Goal: Information Seeking & Learning: Learn about a topic

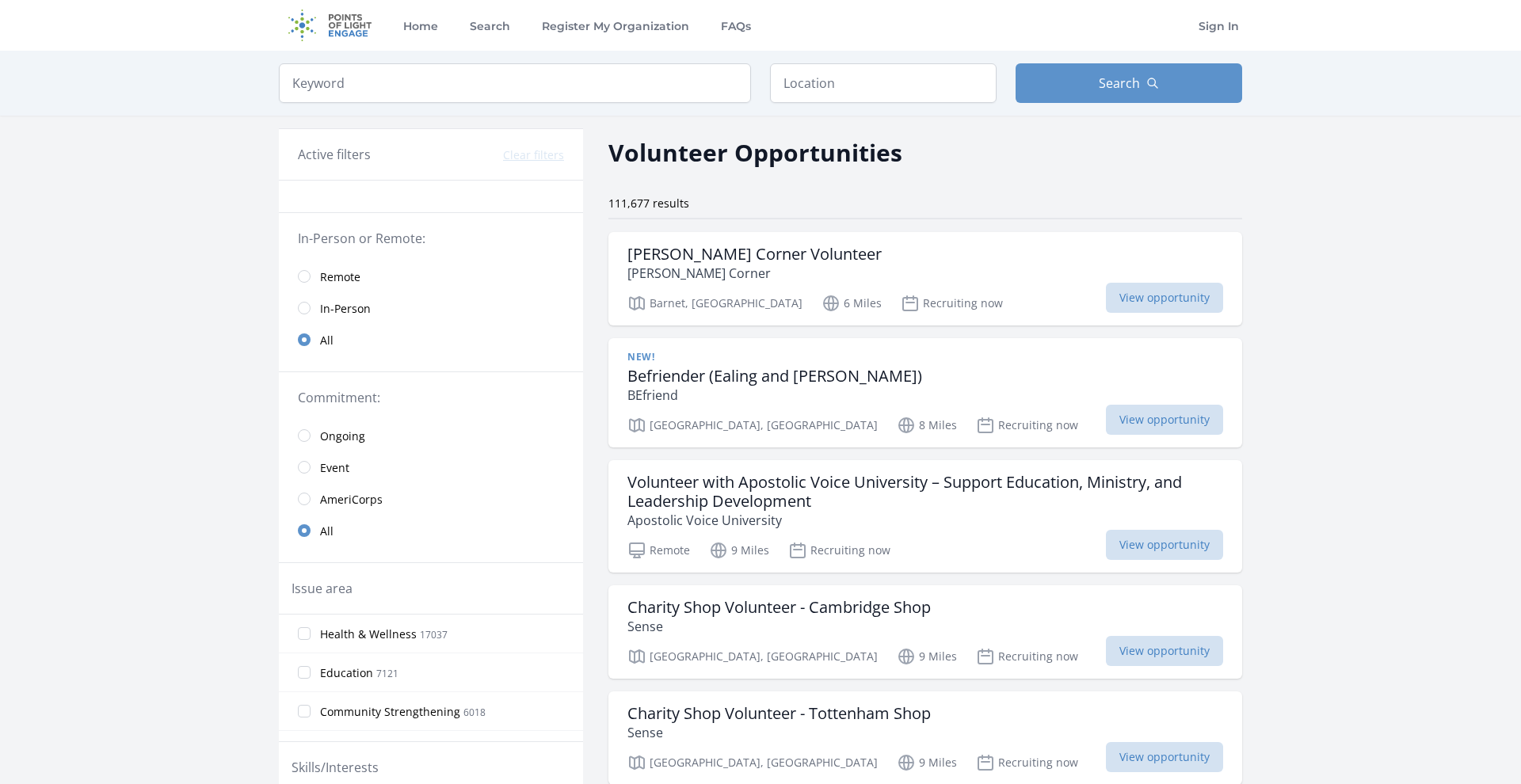
click at [307, 271] on input "radio" at bounding box center [305, 276] width 13 height 13
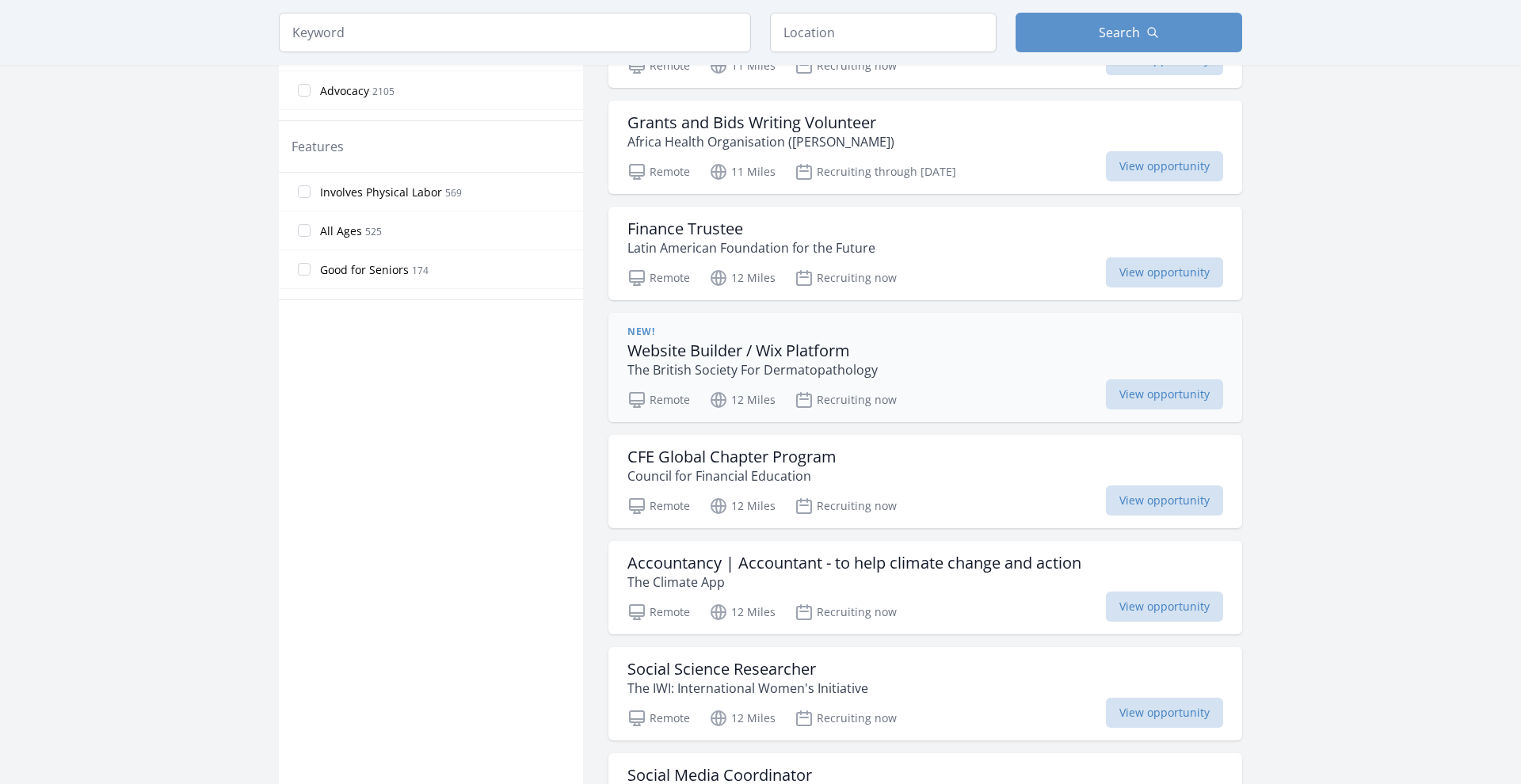
scroll to position [798, 0]
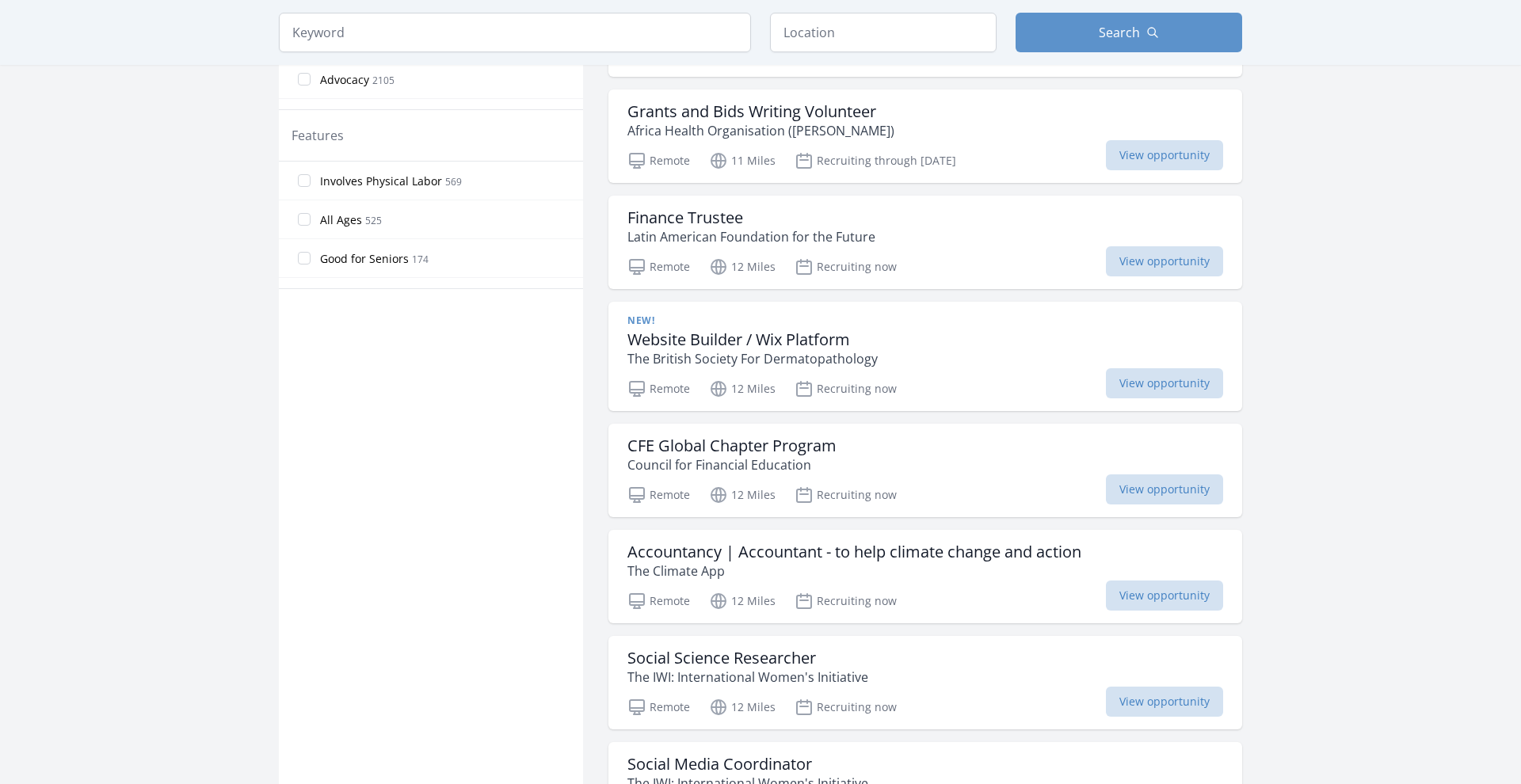
click at [1330, 359] on main "Keyword Location Search Active filters Clear filters :" at bounding box center [760, 459] width 1521 height 2415
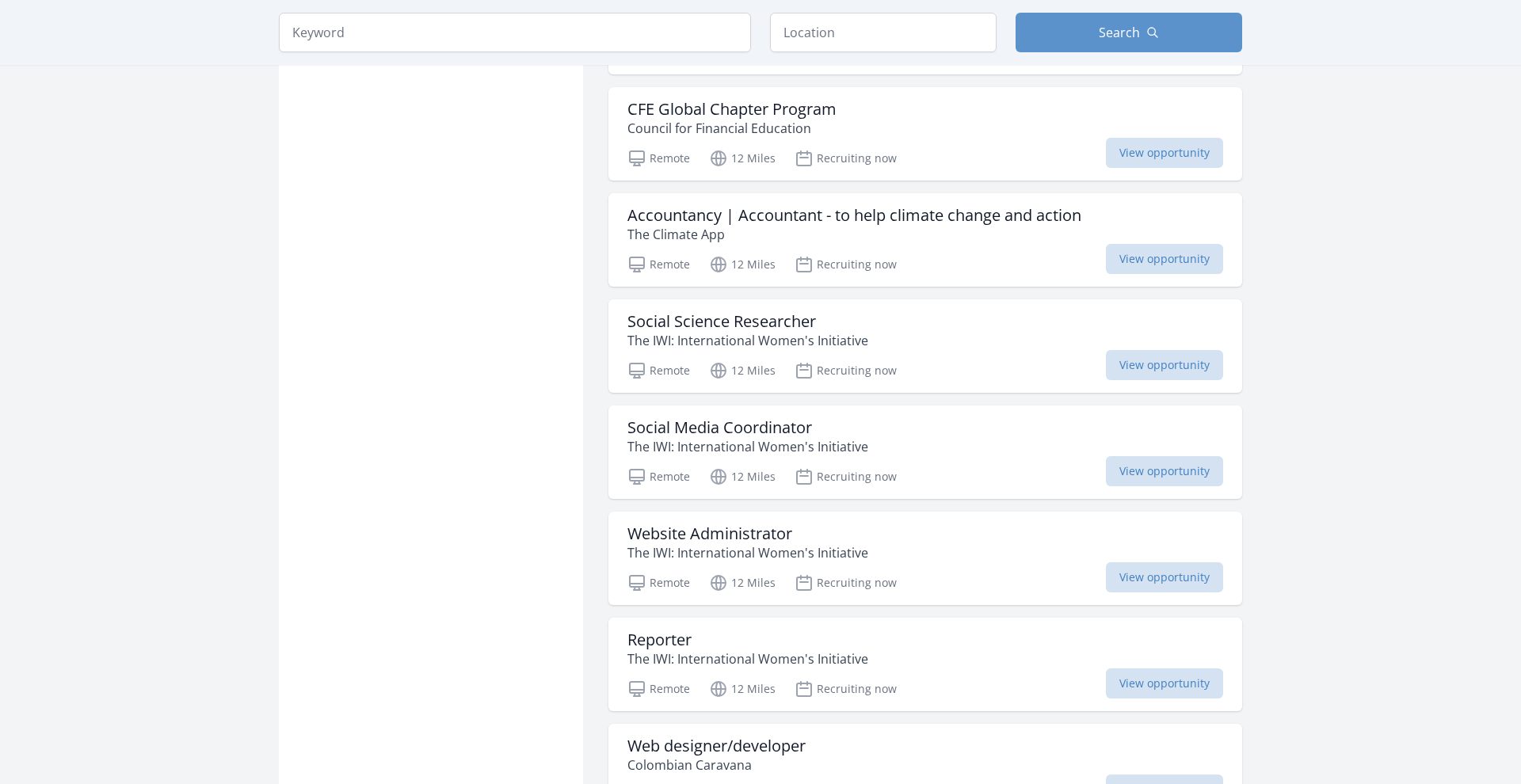
scroll to position [1138, 0]
click at [1274, 321] on main "Keyword Location Search Active filters Clear filters :" at bounding box center [760, 120] width 1521 height 2415
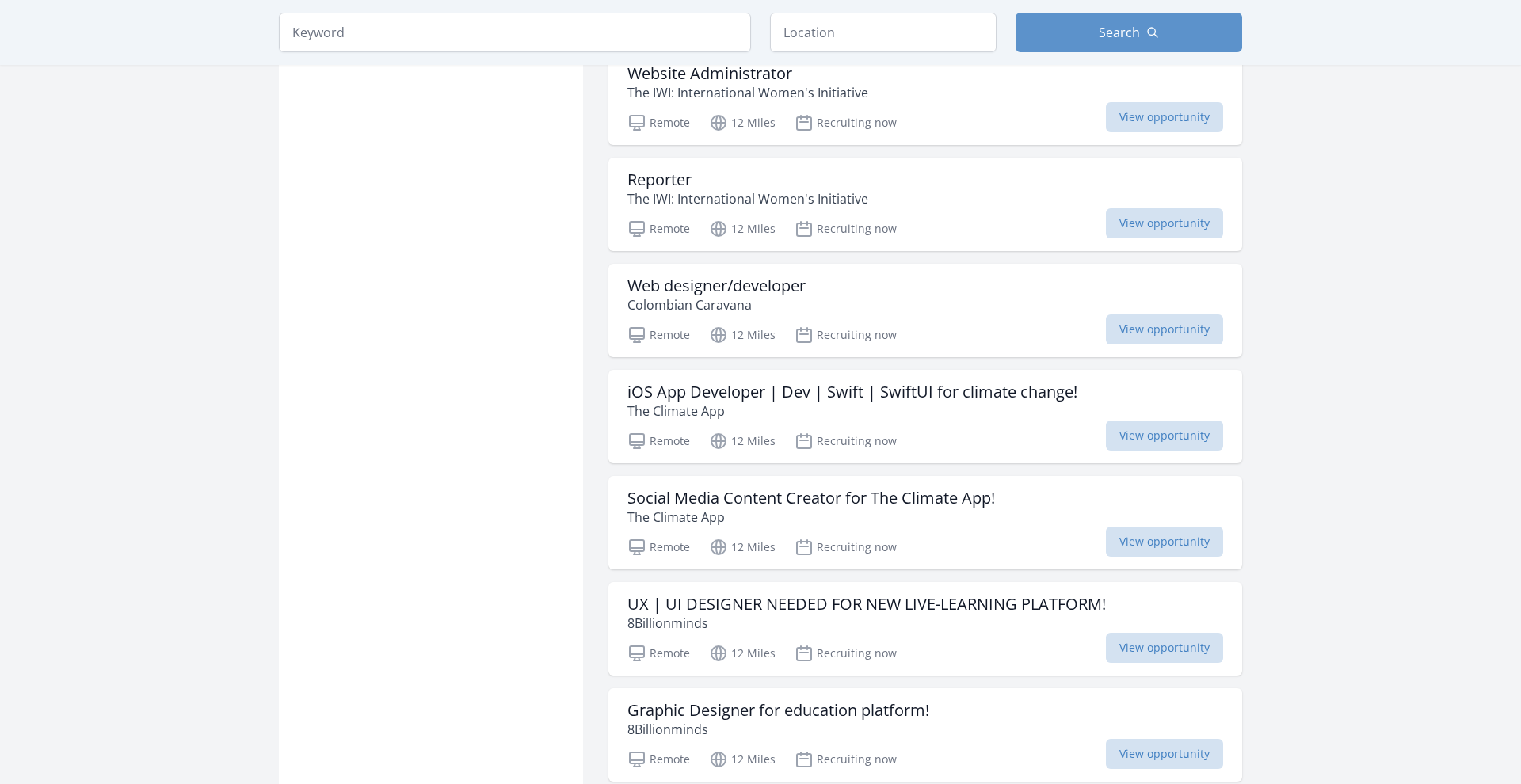
scroll to position [1596, 0]
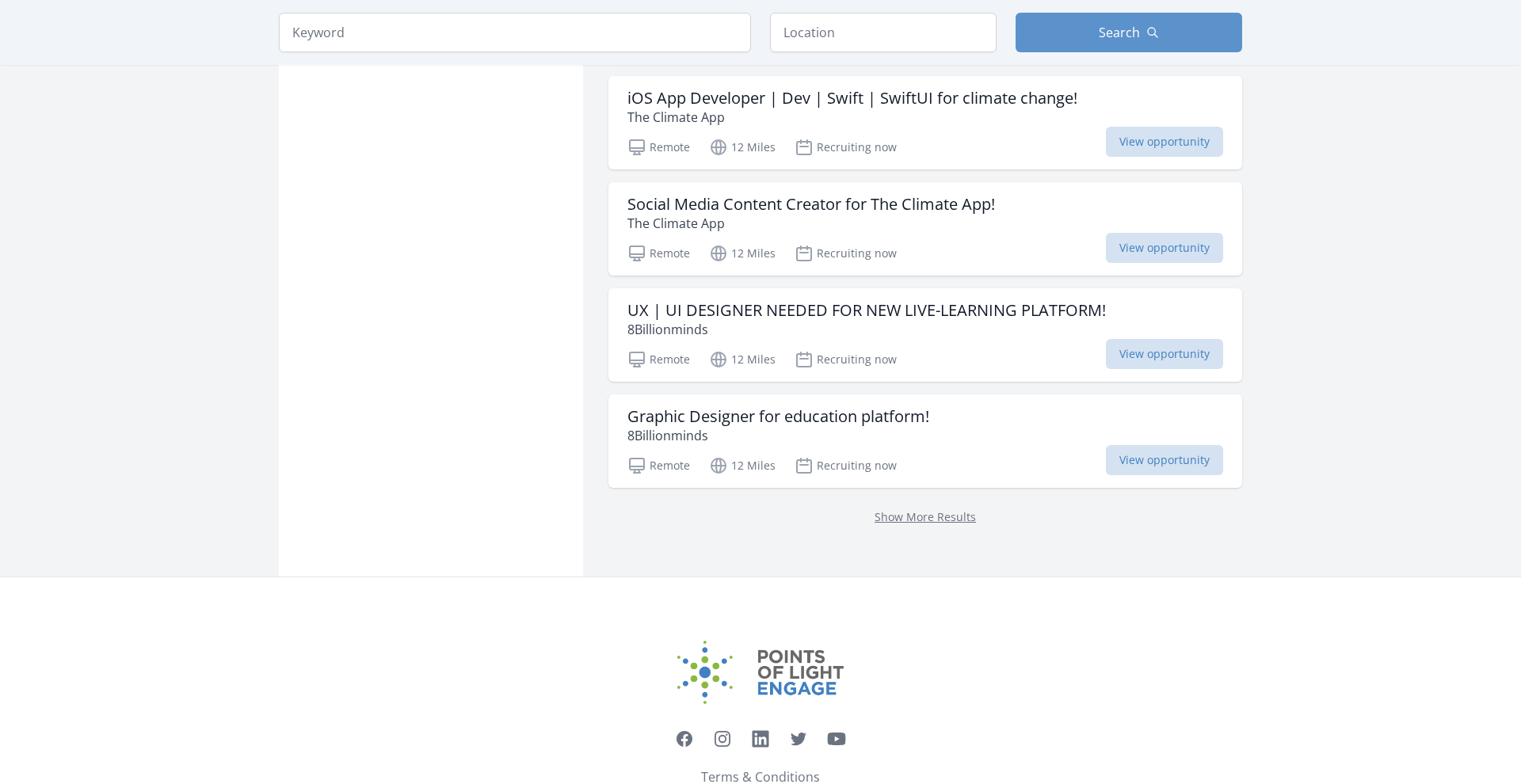
scroll to position [1898, 0]
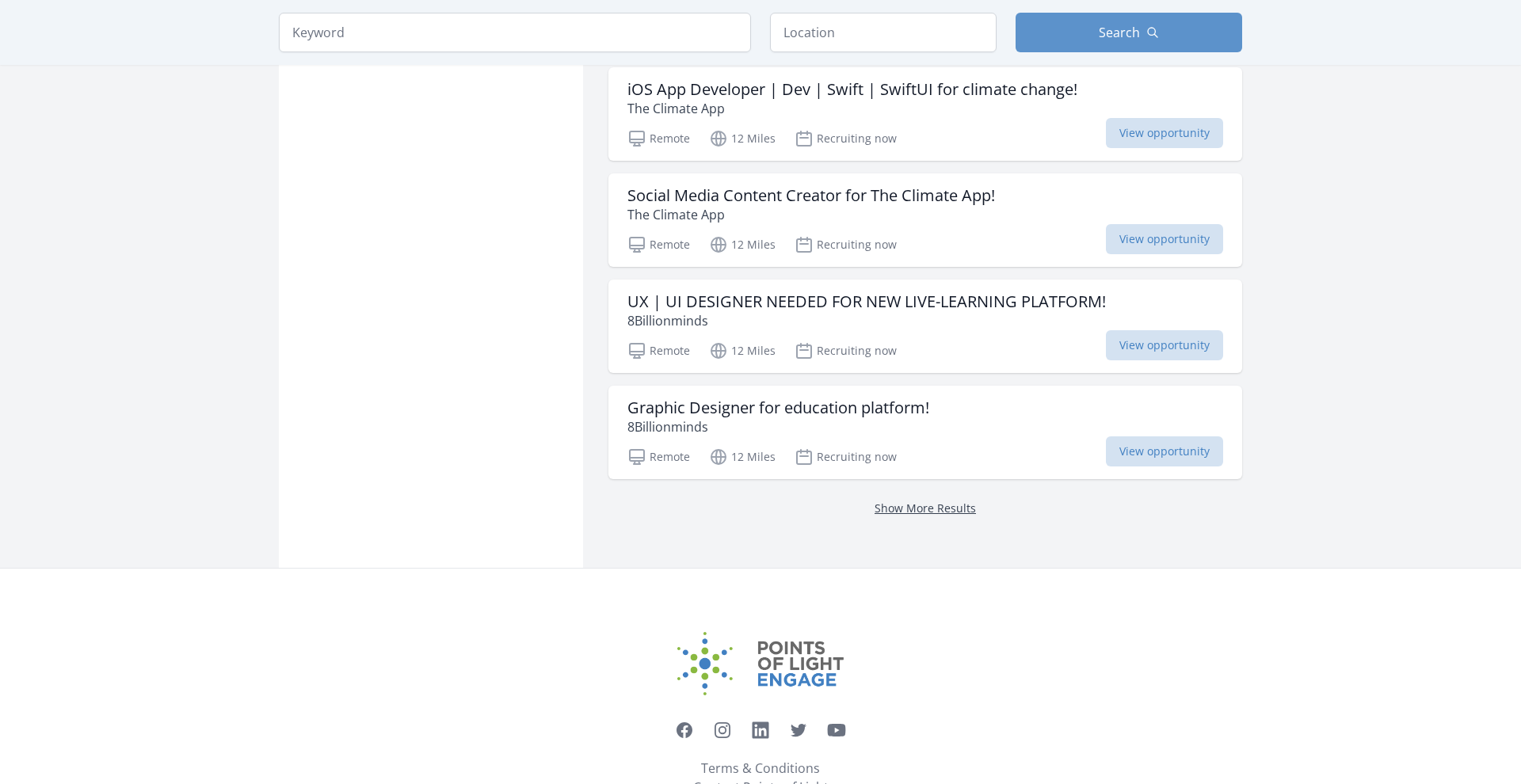
click at [917, 513] on link "Show More Results" at bounding box center [926, 508] width 101 height 15
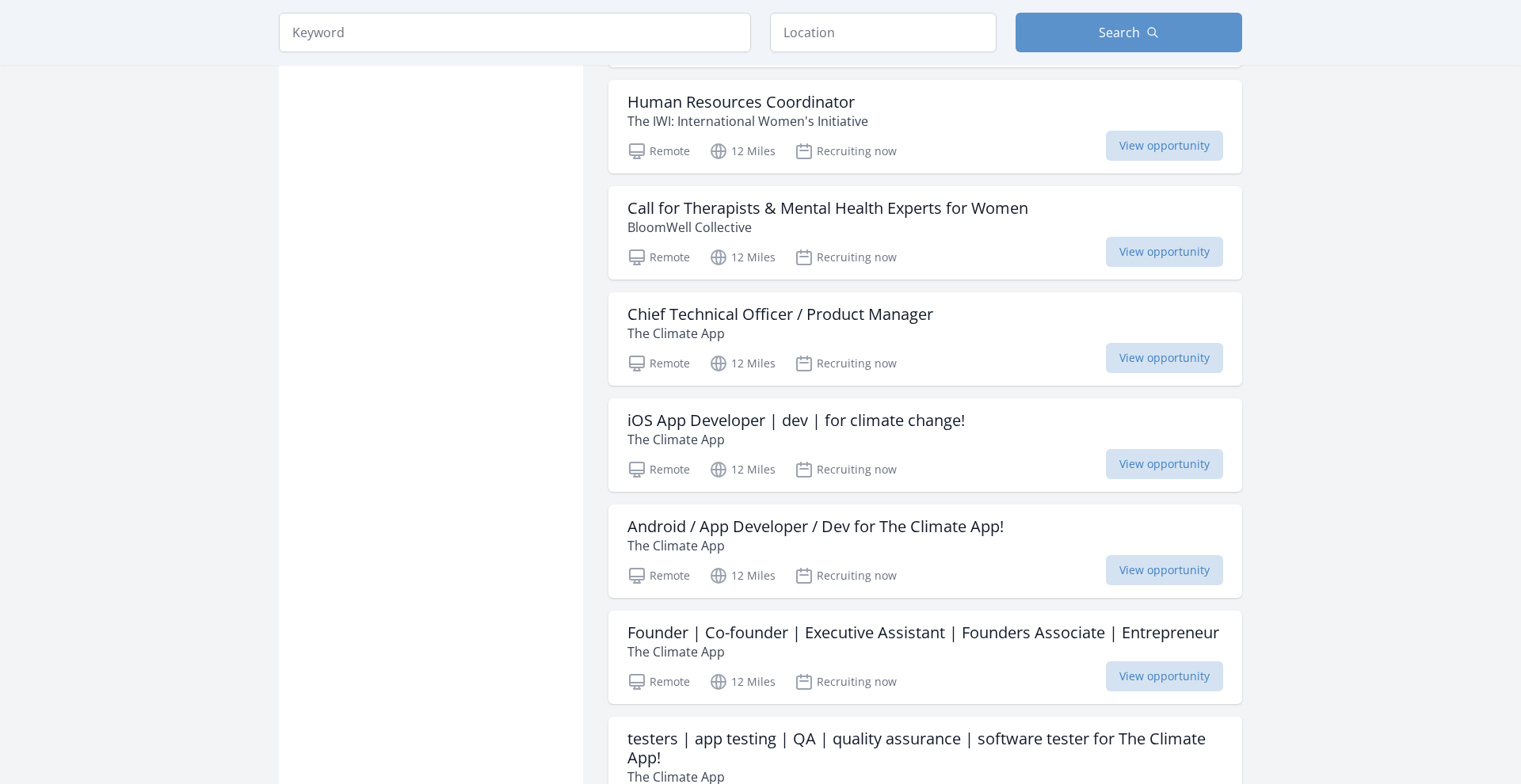
scroll to position [2333, 0]
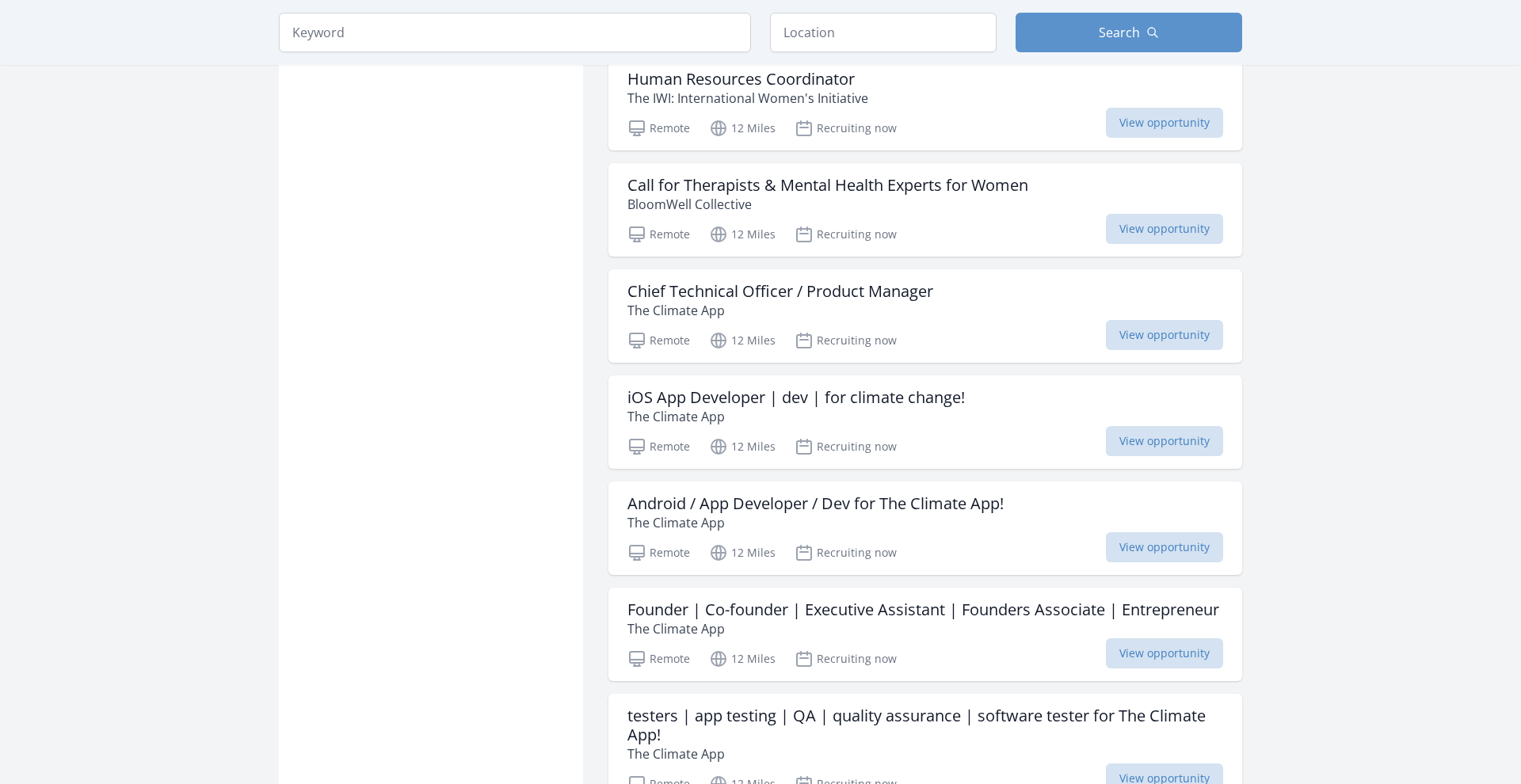
click at [1284, 421] on main "Keyword Location Search Active filters Clear filters :" at bounding box center [760, 34] width 1521 height 4633
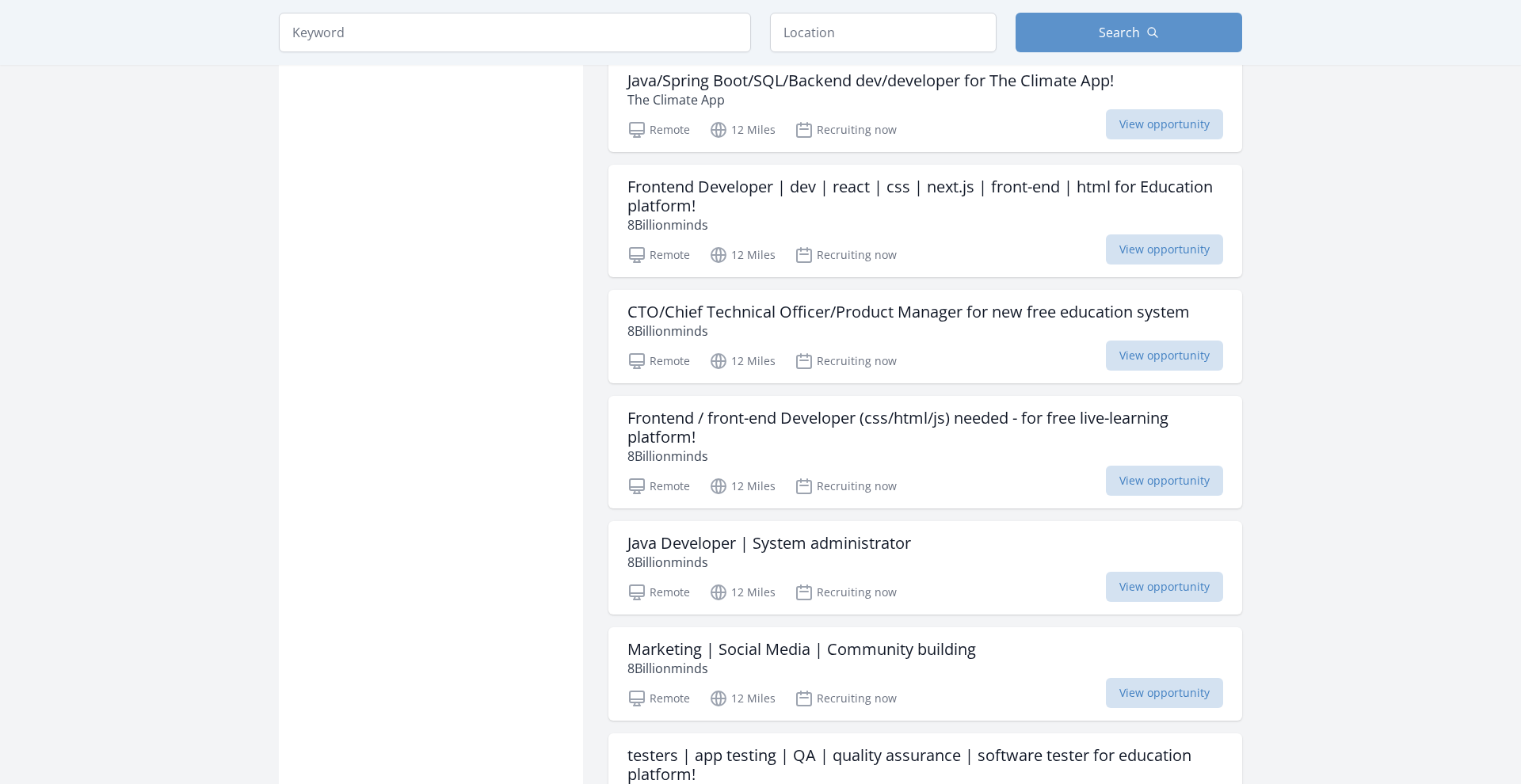
scroll to position [3309, 0]
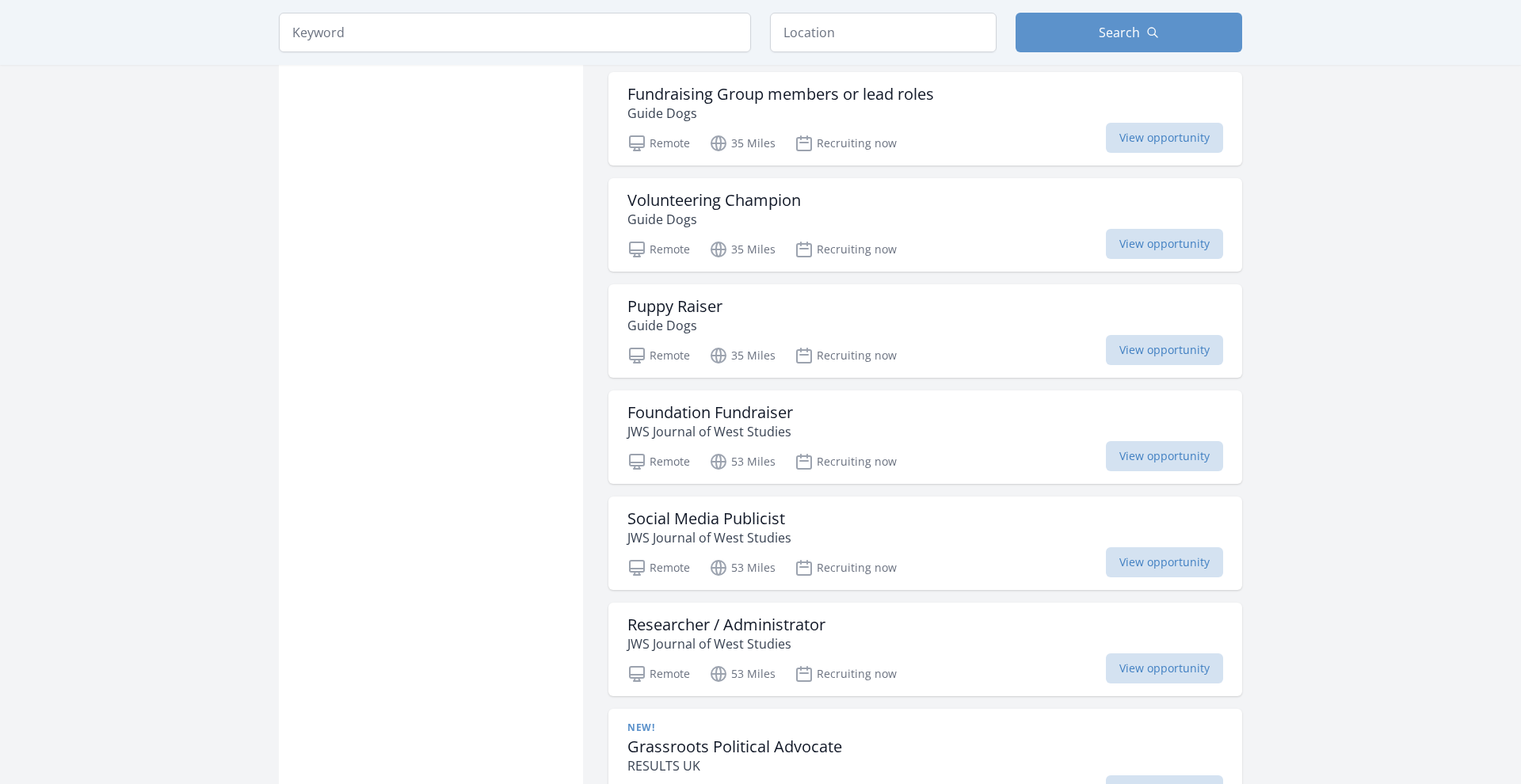
scroll to position [5938, 0]
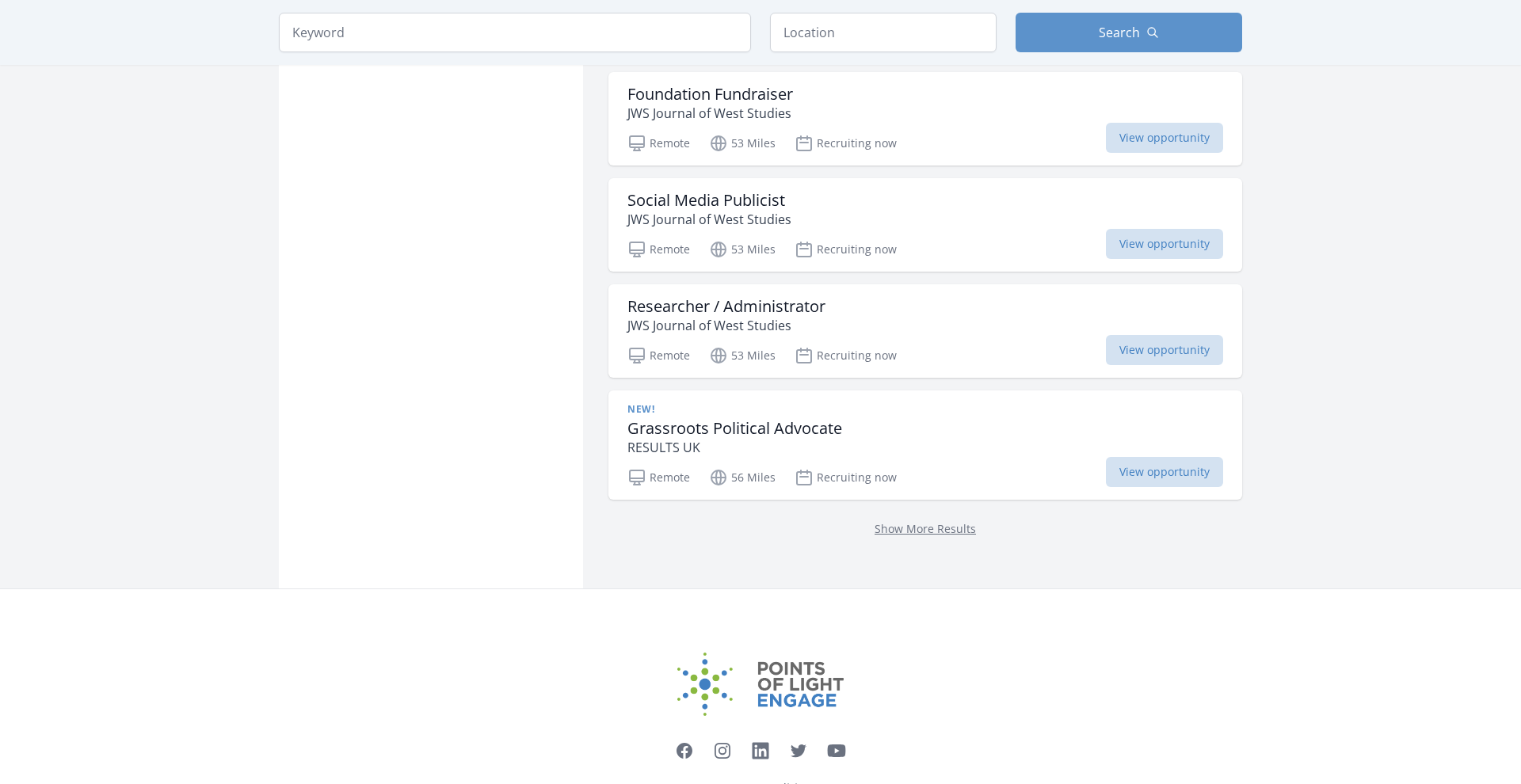
scroll to position [6267, 0]
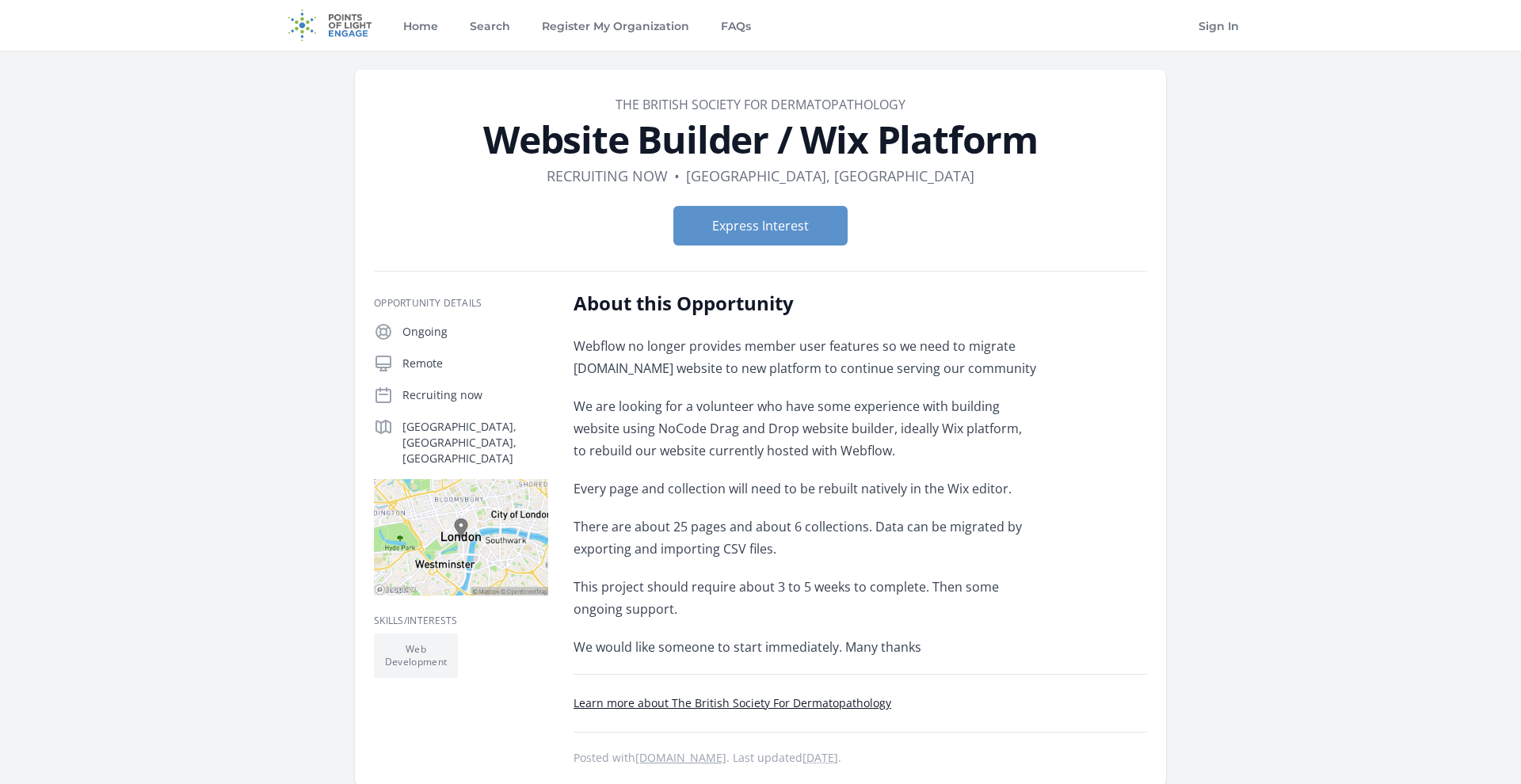
click at [836, 422] on p "We are looking for a volunteer who have some experience with building website u…" at bounding box center [805, 428] width 464 height 67
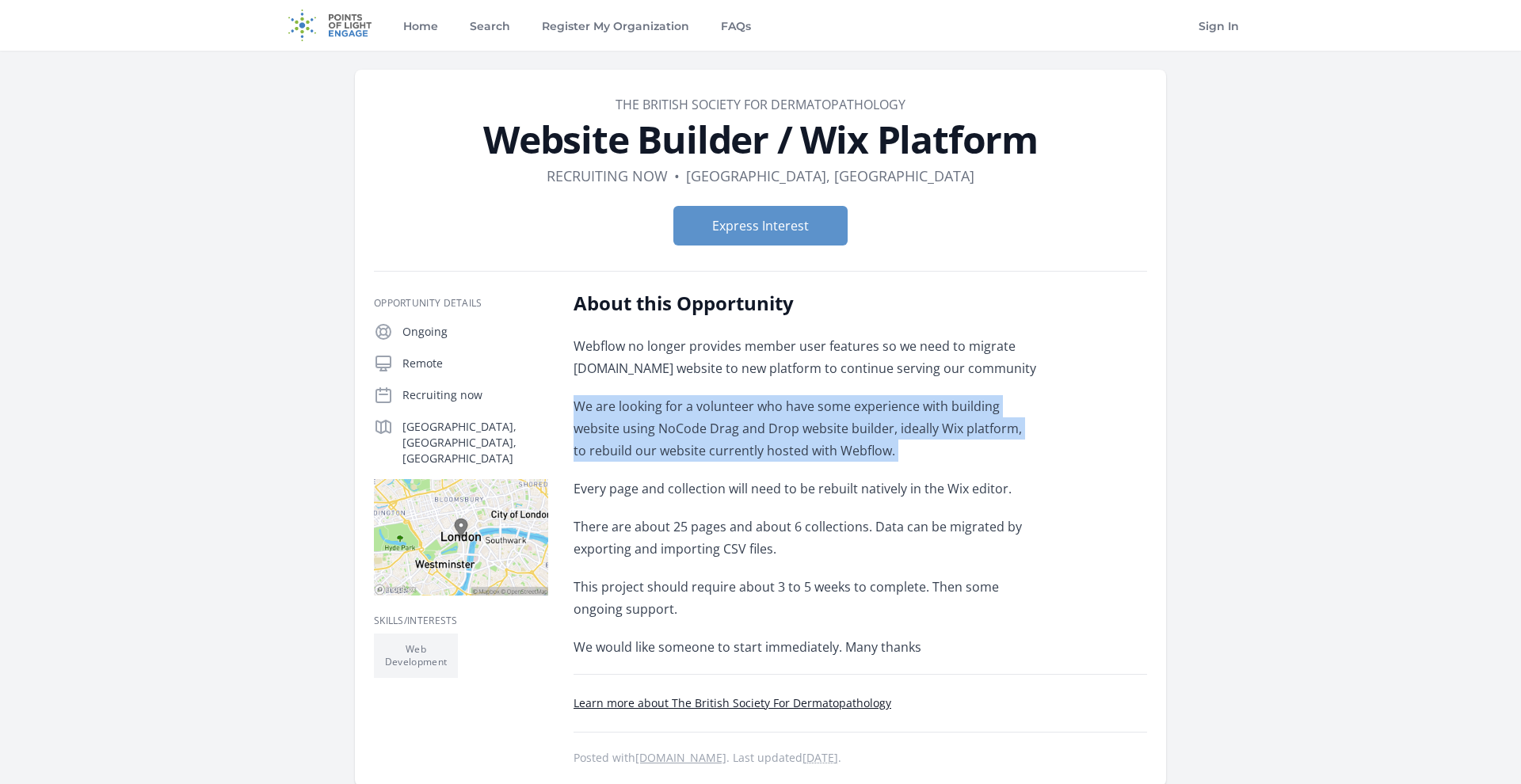
click at [836, 422] on p "We are looking for a volunteer who have some experience with building website u…" at bounding box center [805, 428] width 464 height 67
click at [801, 428] on p "We are looking for a volunteer who have some experience with building website u…" at bounding box center [805, 428] width 464 height 67
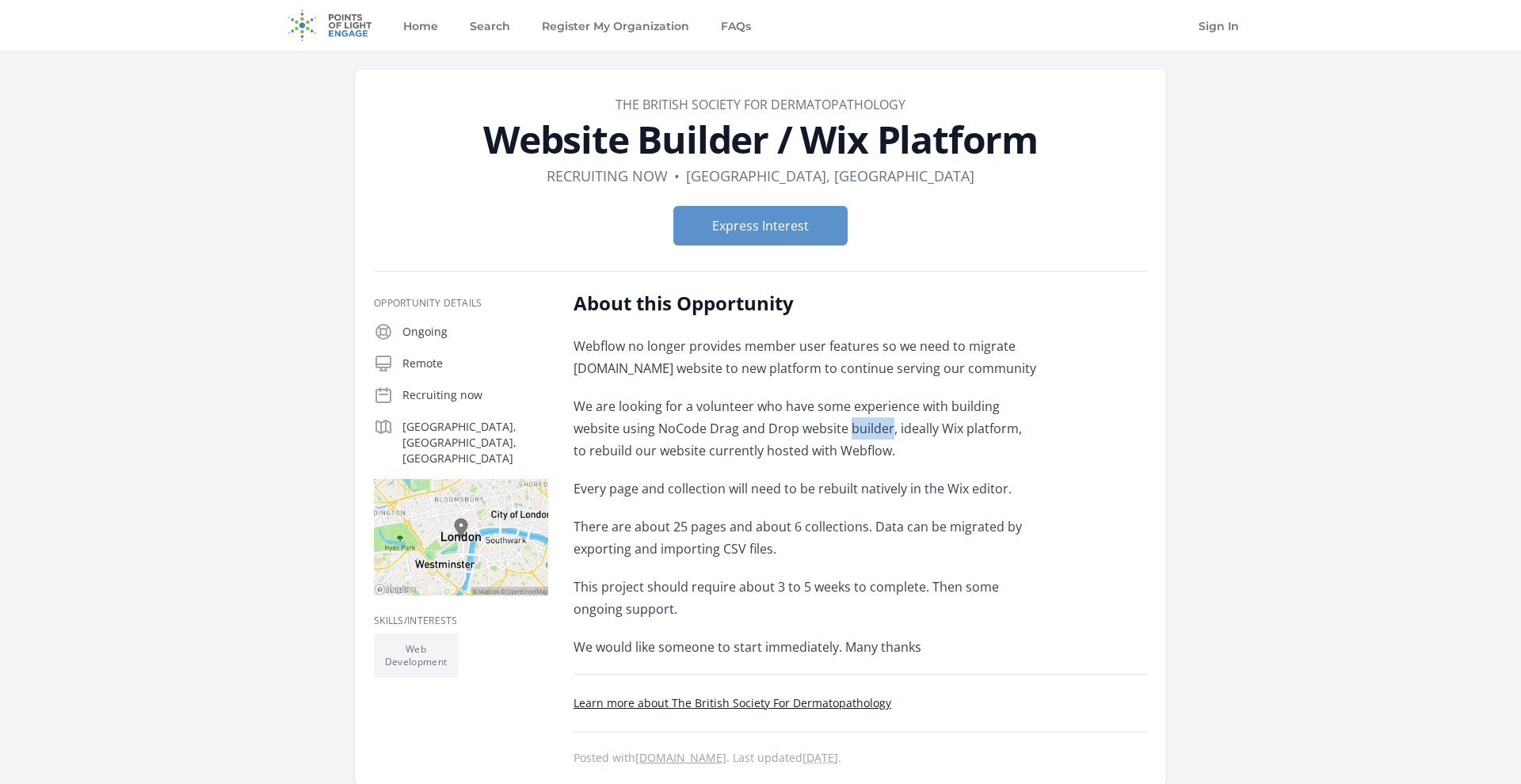
click at [801, 428] on p "We are looking for a volunteer who have some experience with building website u…" at bounding box center [805, 428] width 464 height 67
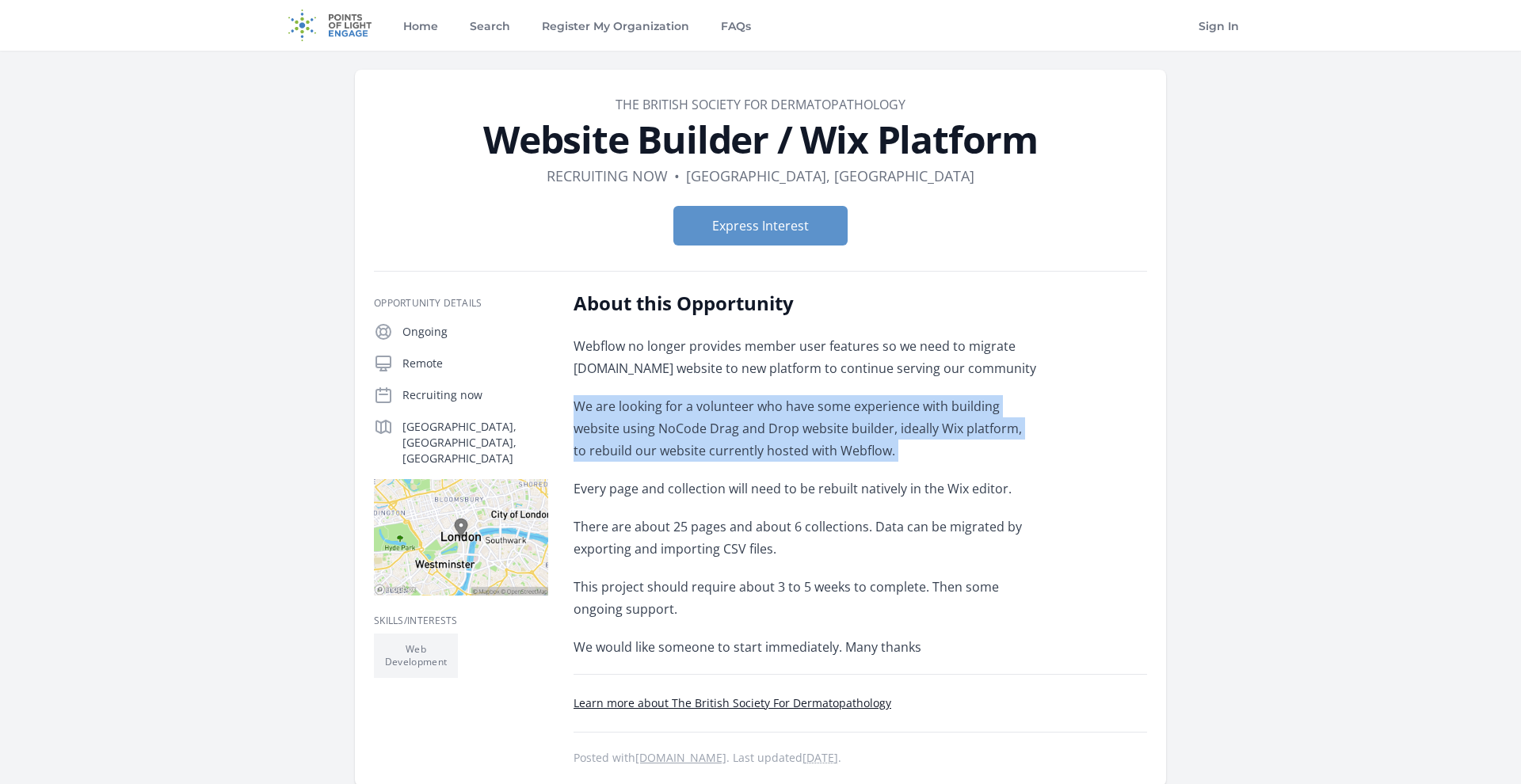
click at [801, 428] on p "We are looking for a volunteer who have some experience with building website u…" at bounding box center [805, 428] width 464 height 67
click at [762, 437] on p "We are looking for a volunteer who have some experience with building website u…" at bounding box center [805, 428] width 464 height 67
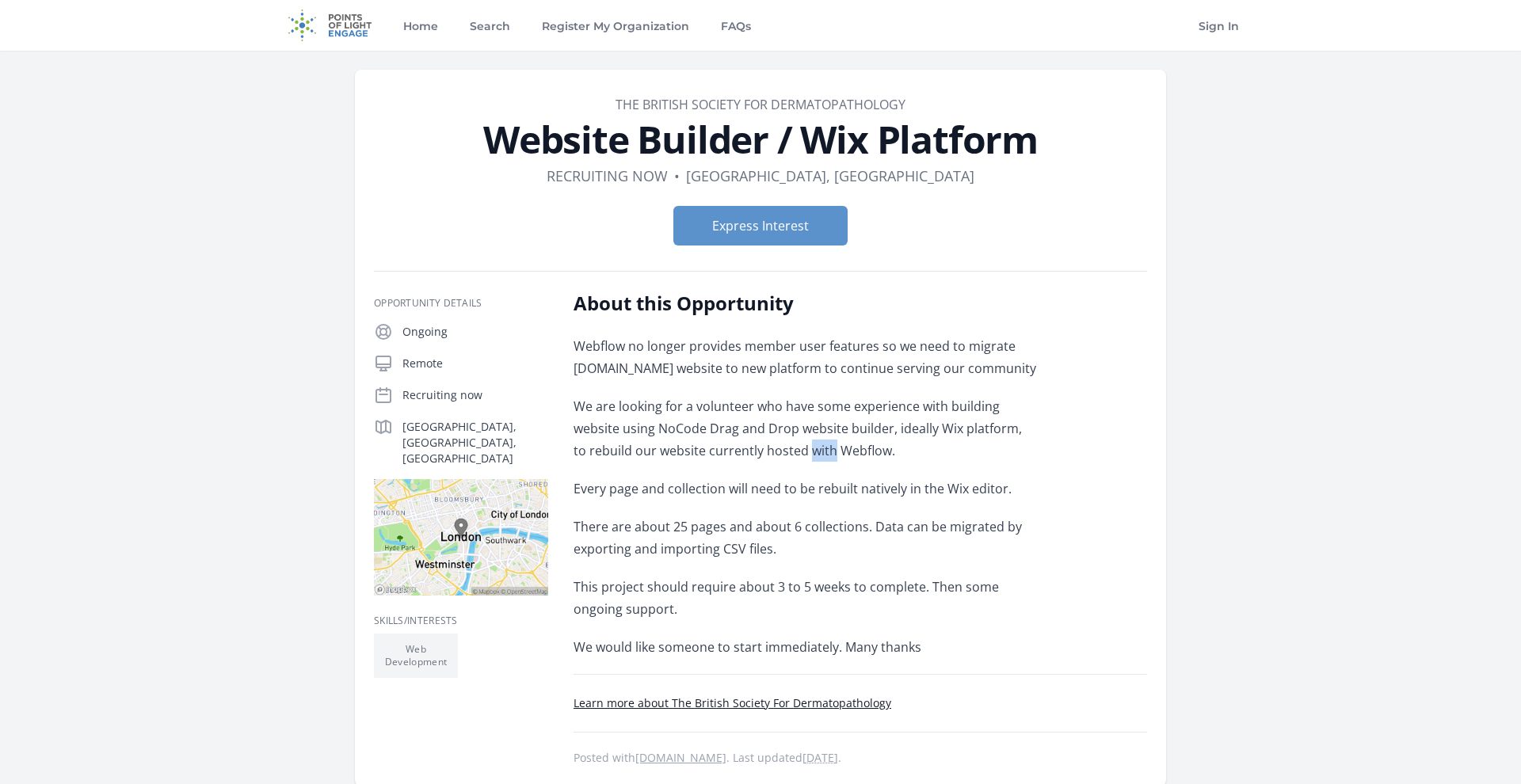
click at [762, 437] on p "We are looking for a volunteer who have some experience with building website u…" at bounding box center [805, 428] width 464 height 67
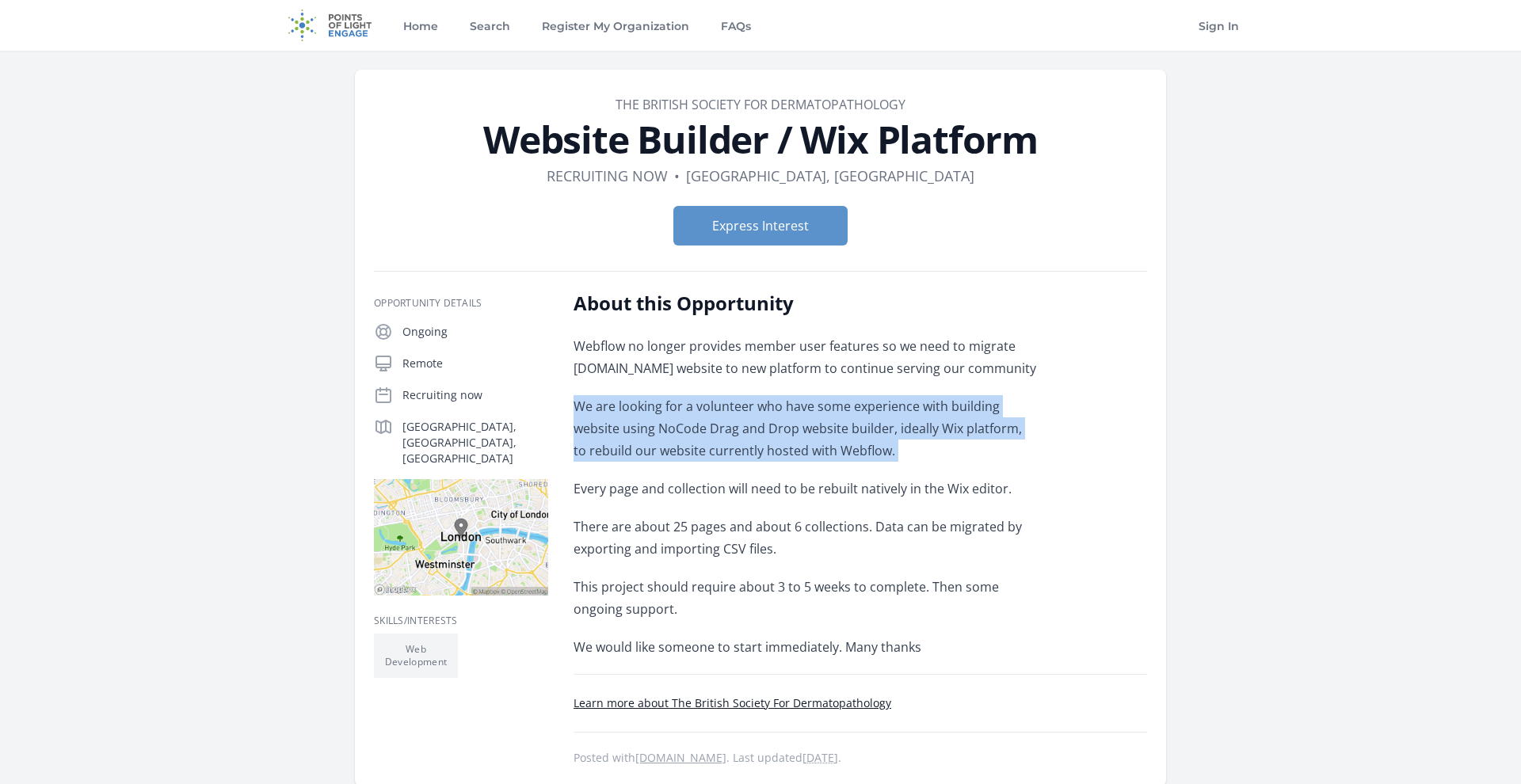
click at [762, 437] on p "We are looking for a volunteer who have some experience with building website u…" at bounding box center [805, 428] width 464 height 67
click at [801, 431] on p "We are looking for a volunteer who have some experience with building website u…" at bounding box center [805, 428] width 464 height 67
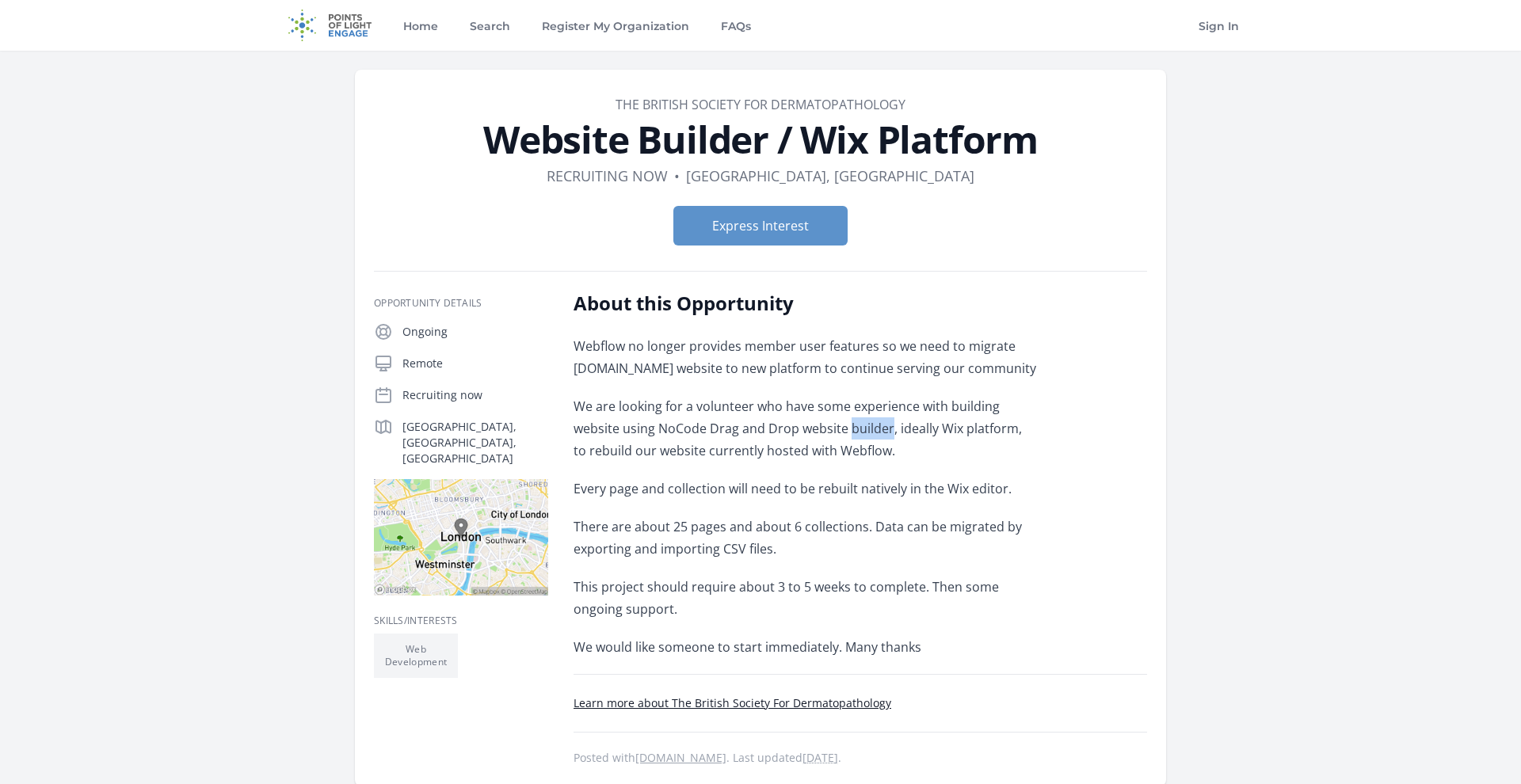
click at [801, 431] on p "We are looking for a volunteer who have some experience with building website u…" at bounding box center [805, 428] width 464 height 67
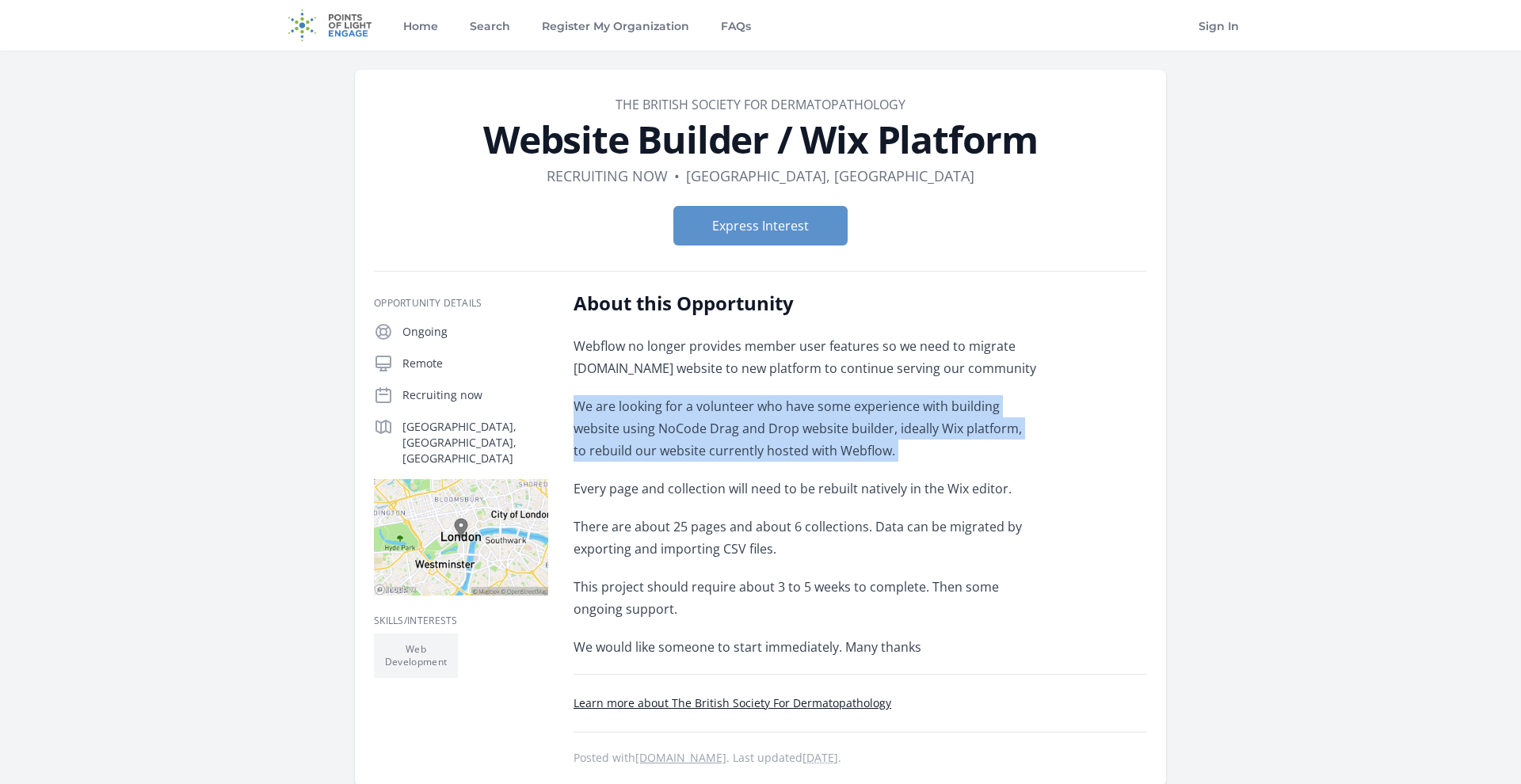
click at [801, 431] on p "We are looking for a volunteer who have some experience with building website u…" at bounding box center [805, 428] width 464 height 67
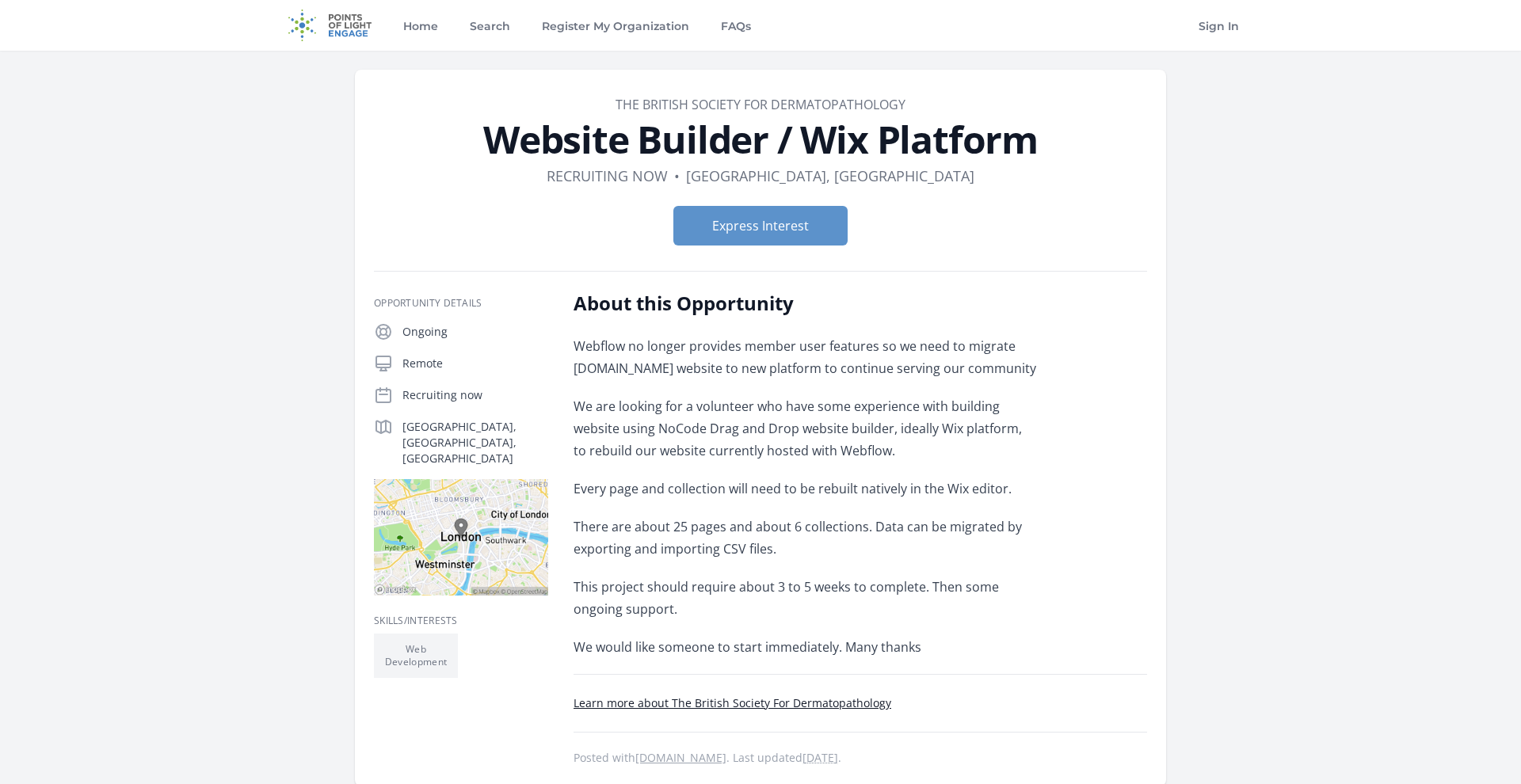
click at [747, 513] on div "Webflow no longer provides member user features so we need to migrate thebsd.or…" at bounding box center [805, 496] width 464 height 323
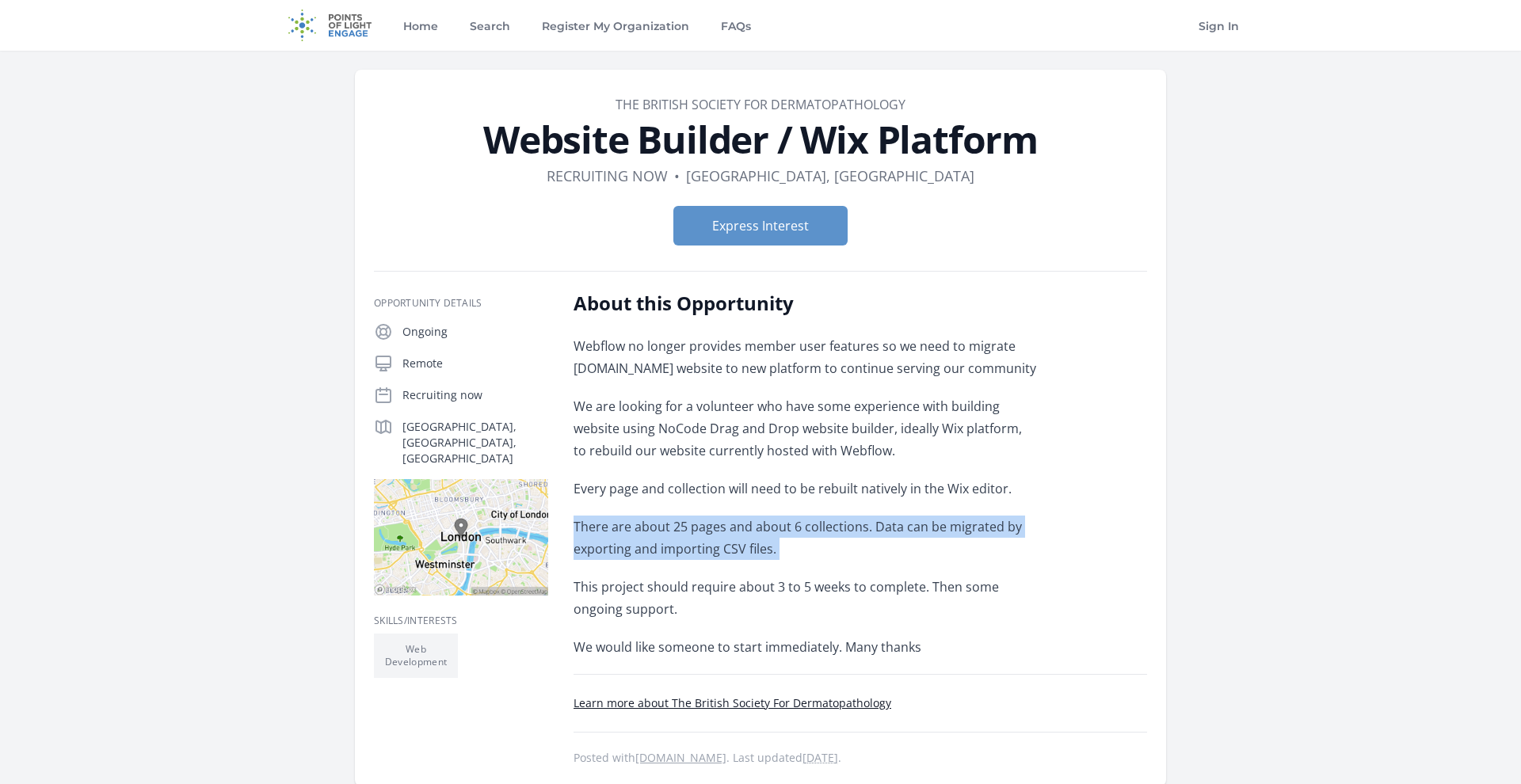
click at [747, 513] on div "Webflow no longer provides member user features so we need to migrate thebsd.or…" at bounding box center [805, 496] width 464 height 323
click at [697, 533] on p "There are about 25 pages and about 6 collections. Data can be migrated by expor…" at bounding box center [805, 537] width 464 height 44
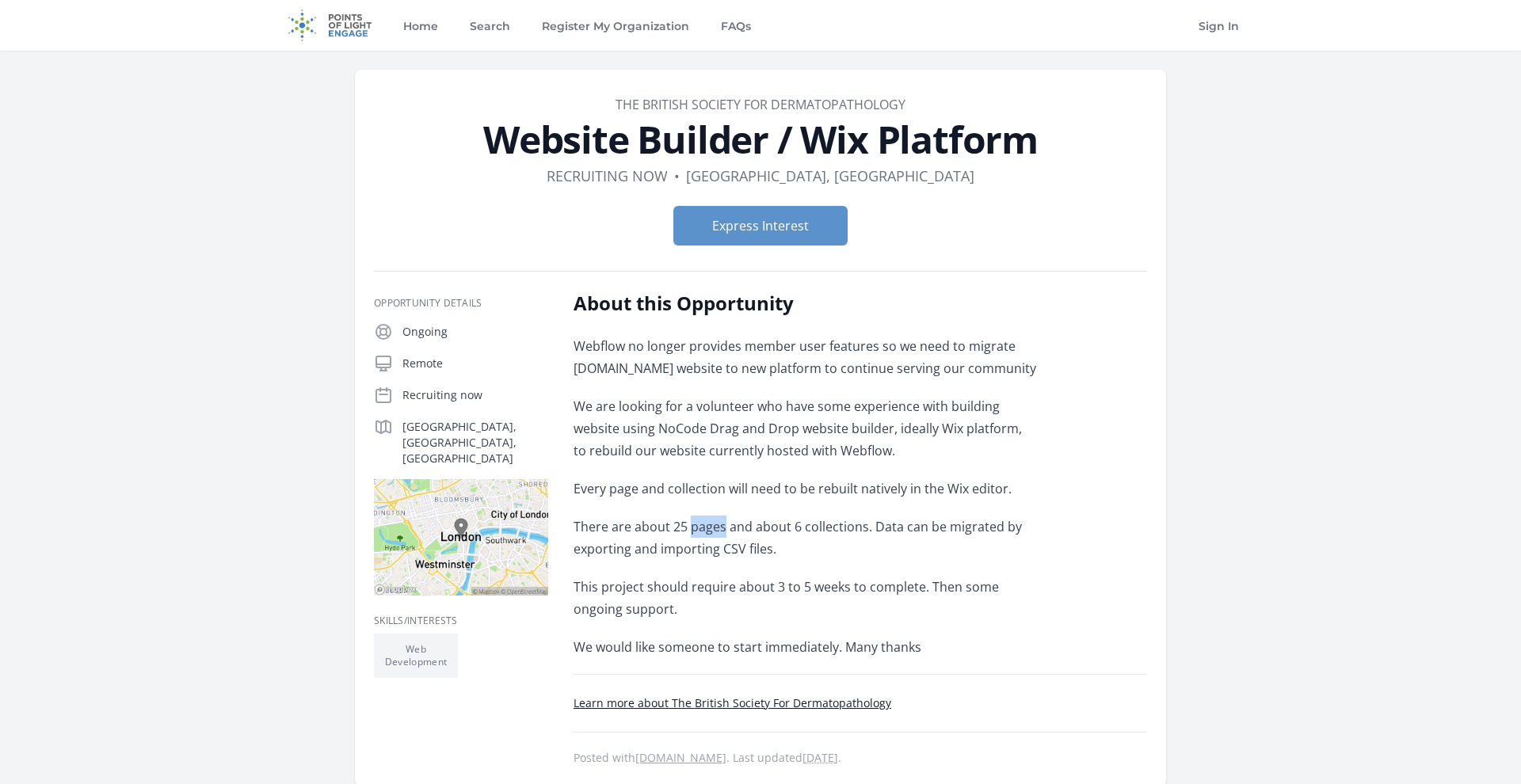
click at [697, 533] on p "There are about 25 pages and about 6 collections. Data can be migrated by expor…" at bounding box center [805, 537] width 464 height 44
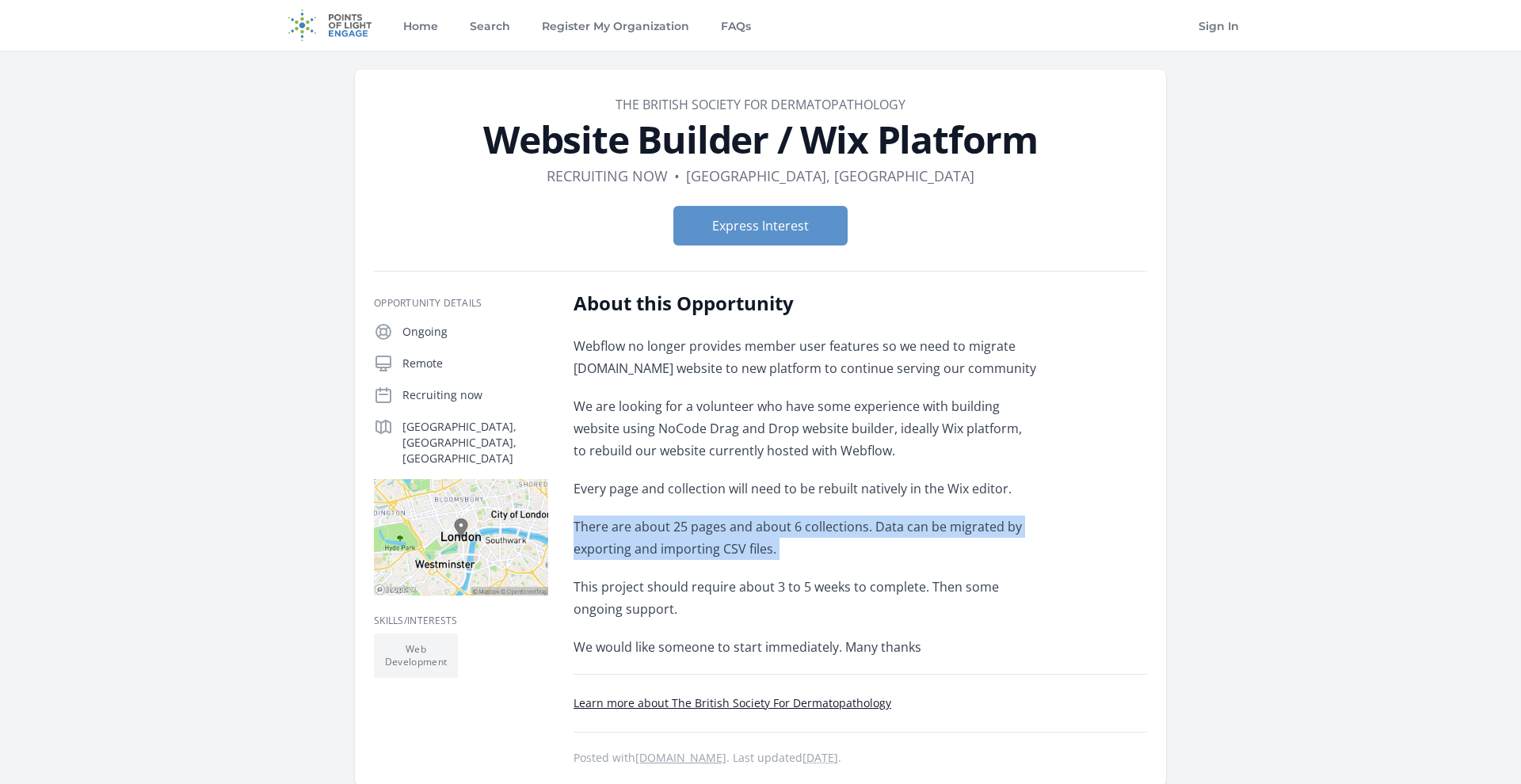
click at [697, 533] on p "There are about 25 pages and about 6 collections. Data can be migrated by expor…" at bounding box center [805, 537] width 464 height 44
click at [712, 549] on p "There are about 25 pages and about 6 collections. Data can be migrated by expor…" at bounding box center [805, 537] width 464 height 44
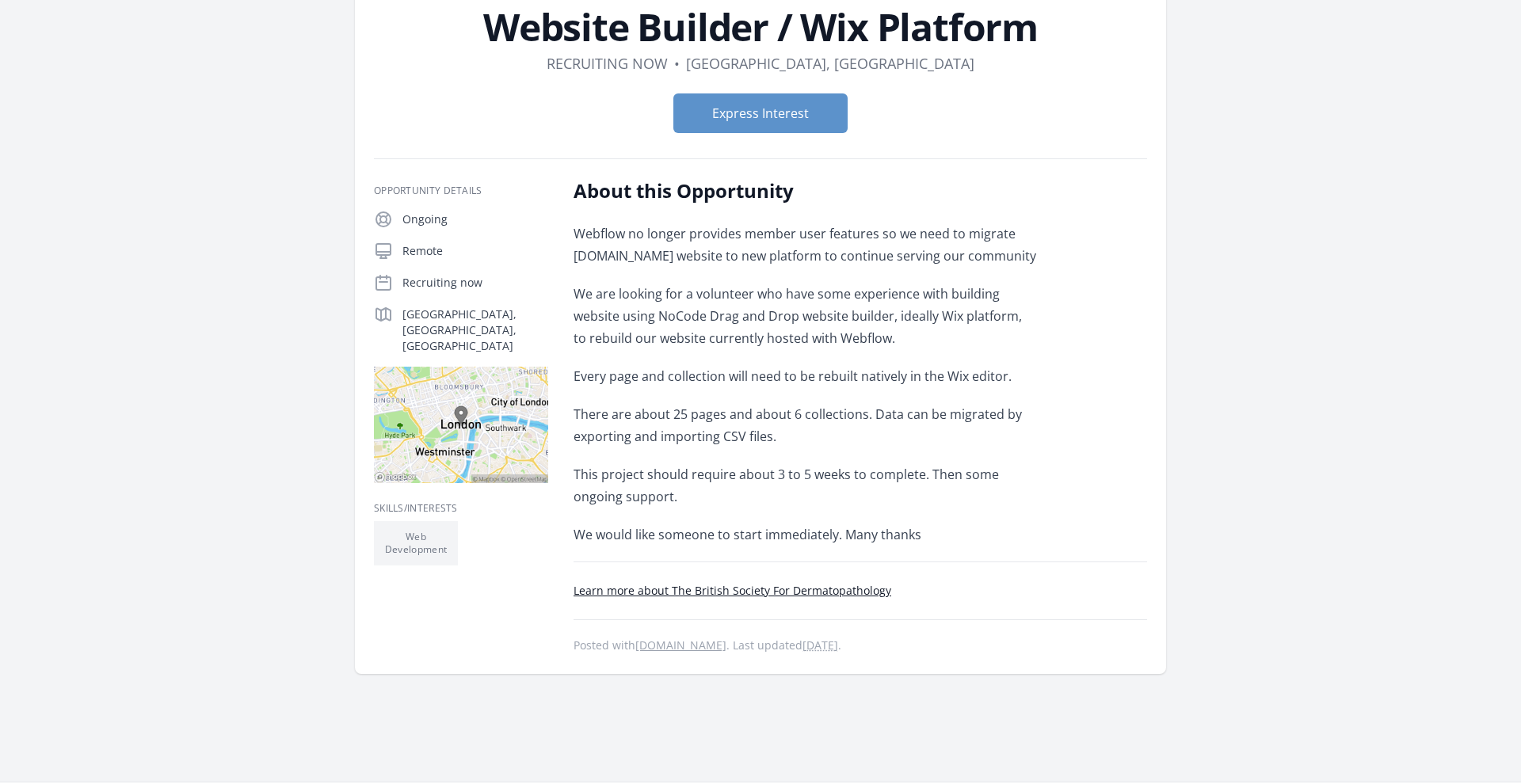
scroll to position [117, 0]
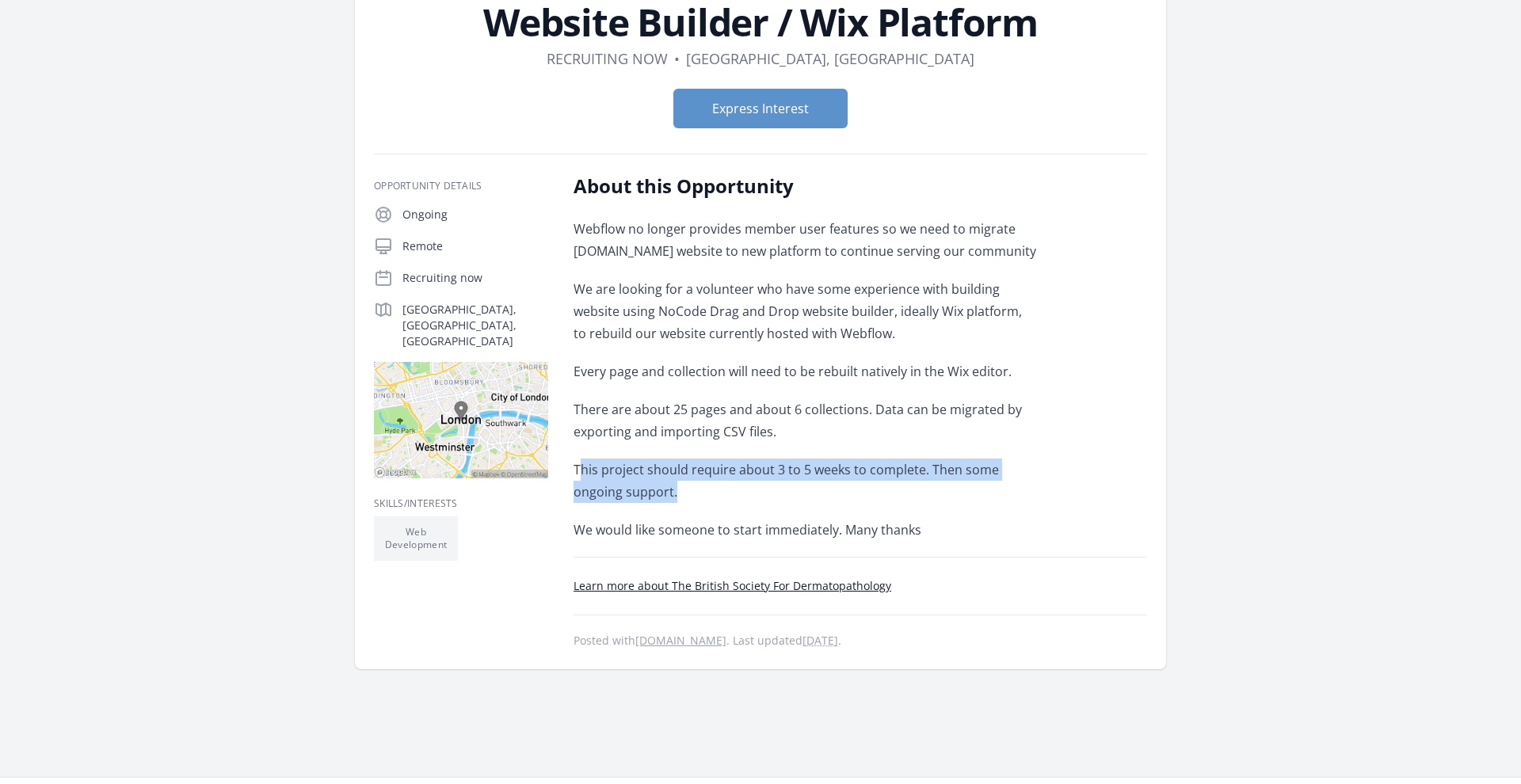
drag, startPoint x: 628, startPoint y: 495, endPoint x: 581, endPoint y: 472, distance: 52.3
click at [581, 472] on p "This project should require about 3 to 5 weeks to complete. Then some ongoing s…" at bounding box center [805, 480] width 464 height 44
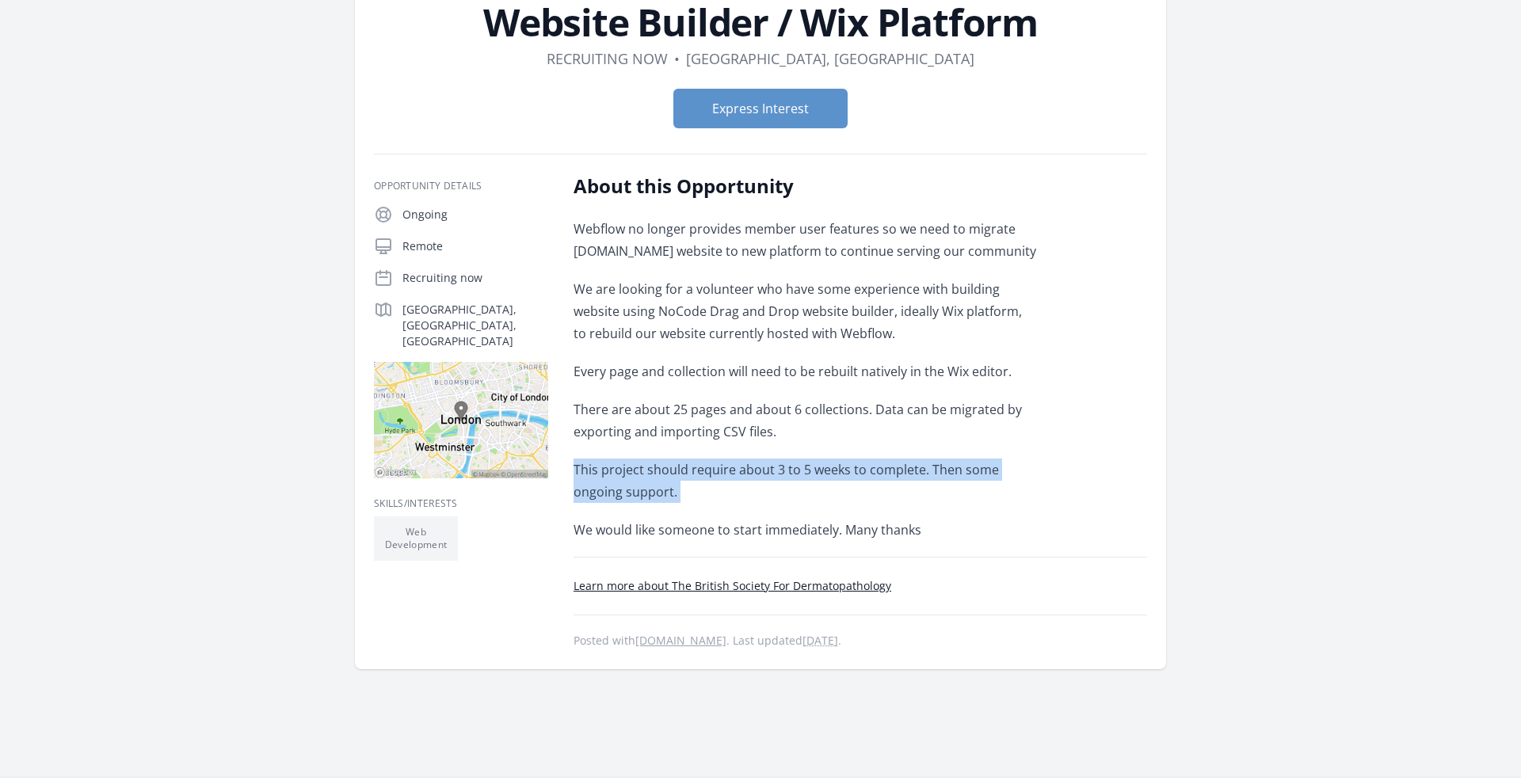
click at [612, 473] on p "This project should require about 3 to 5 weeks to complete. Then some ongoing s…" at bounding box center [805, 480] width 464 height 44
click at [693, 239] on p "Webflow no longer provides member user features so we need to migrate thebsd.or…" at bounding box center [805, 239] width 464 height 44
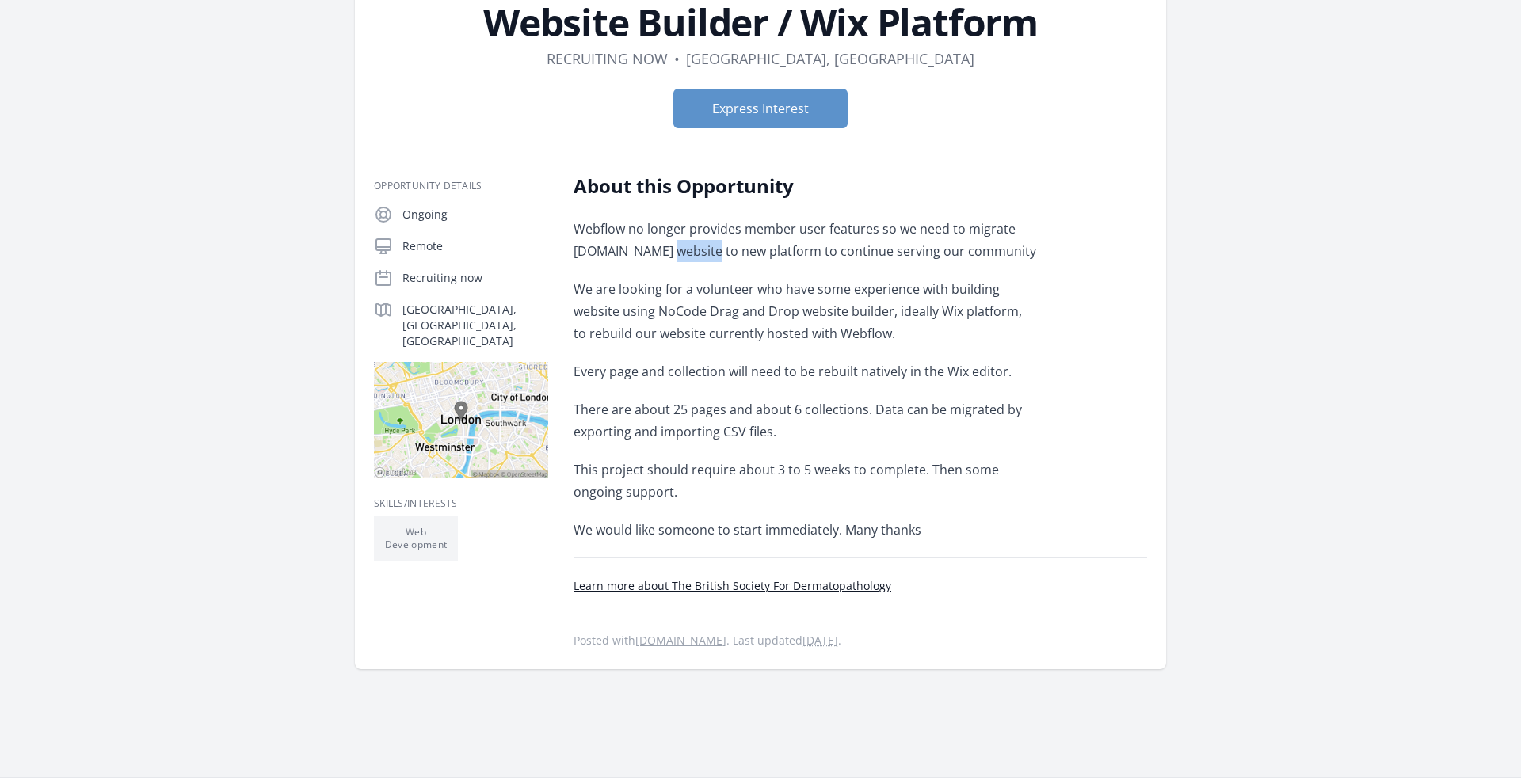
click at [693, 239] on p "Webflow no longer provides member user features so we need to migrate thebsd.or…" at bounding box center [805, 239] width 464 height 44
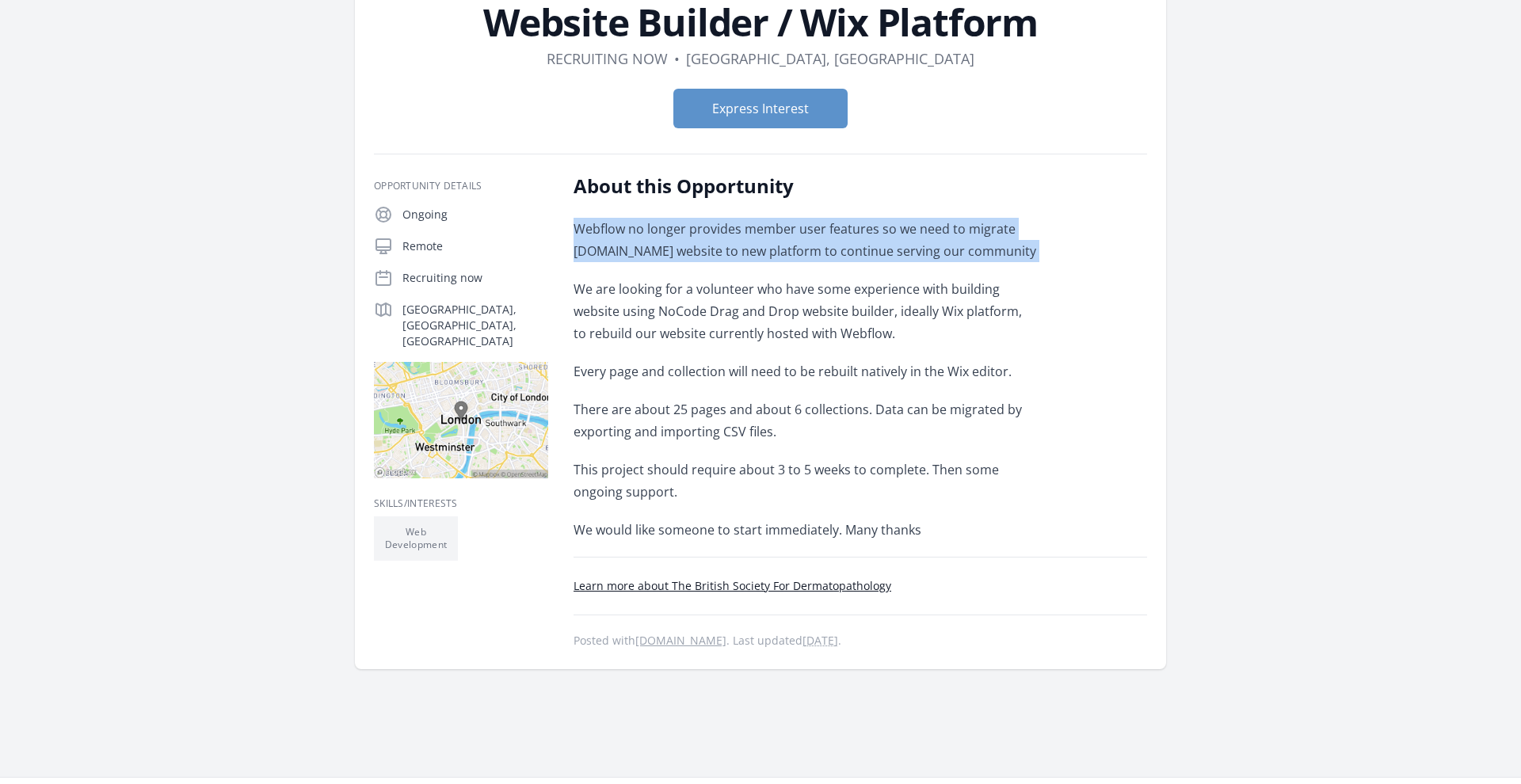
click at [693, 239] on p "Webflow no longer provides member user features so we need to migrate thebsd.or…" at bounding box center [805, 239] width 464 height 44
click at [721, 226] on p "Webflow no longer provides member user features so we need to migrate thebsd.or…" at bounding box center [805, 239] width 464 height 44
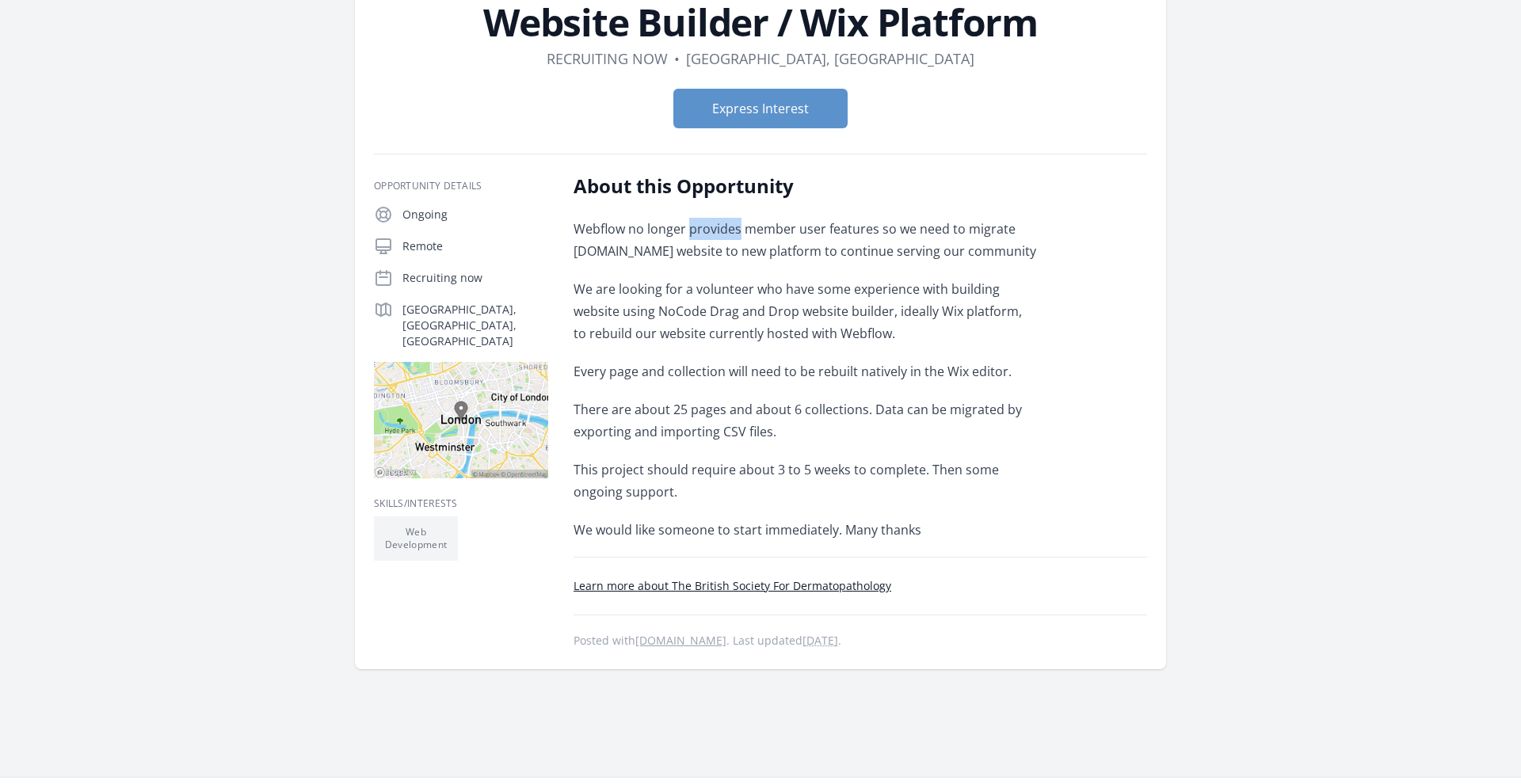
click at [721, 226] on p "Webflow no longer provides member user features so we need to migrate thebsd.or…" at bounding box center [805, 239] width 464 height 44
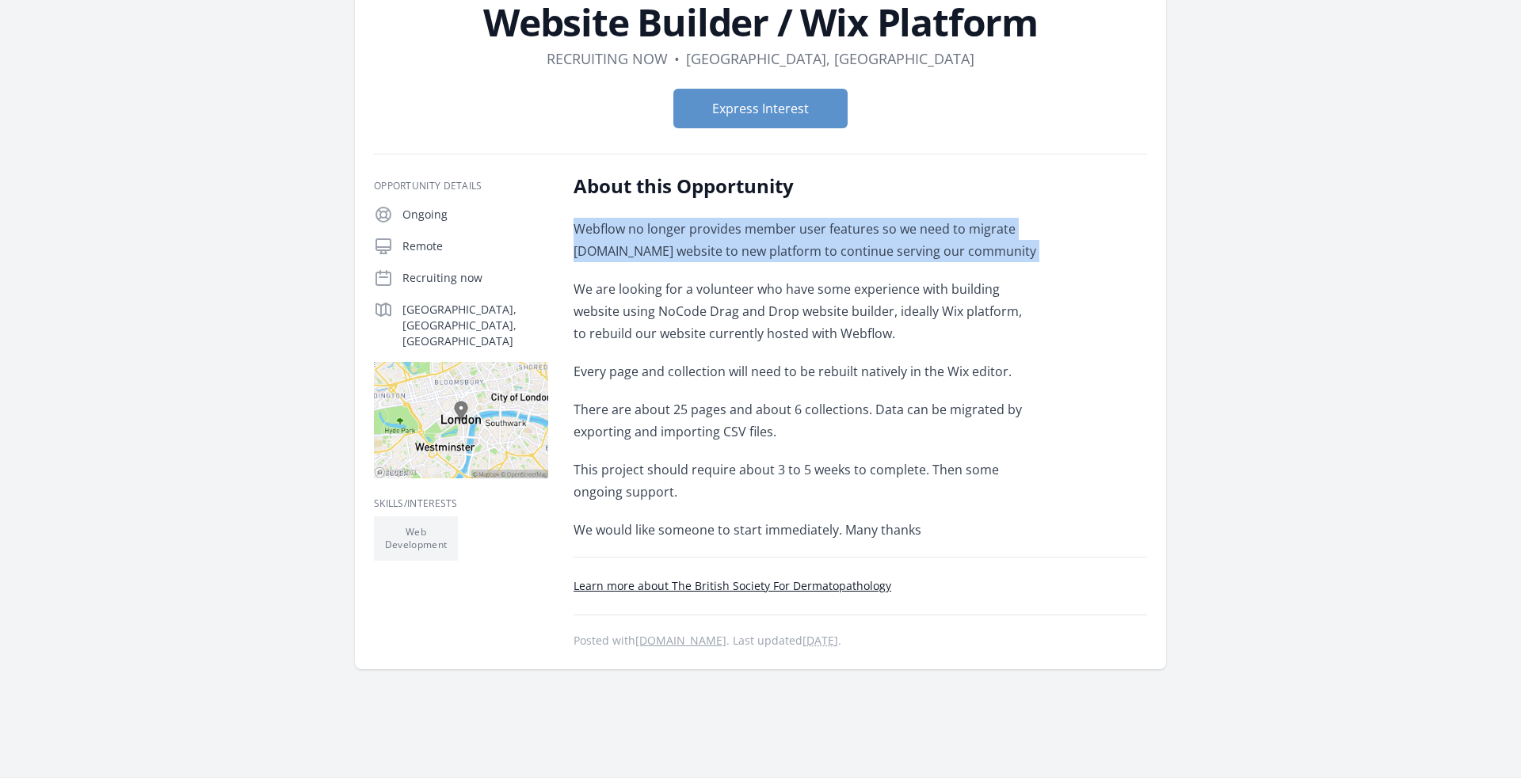
click at [721, 226] on p "Webflow no longer provides member user features so we need to migrate thebsd.or…" at bounding box center [805, 239] width 464 height 44
click at [743, 241] on p "Webflow no longer provides member user features so we need to migrate thebsd.or…" at bounding box center [805, 239] width 464 height 44
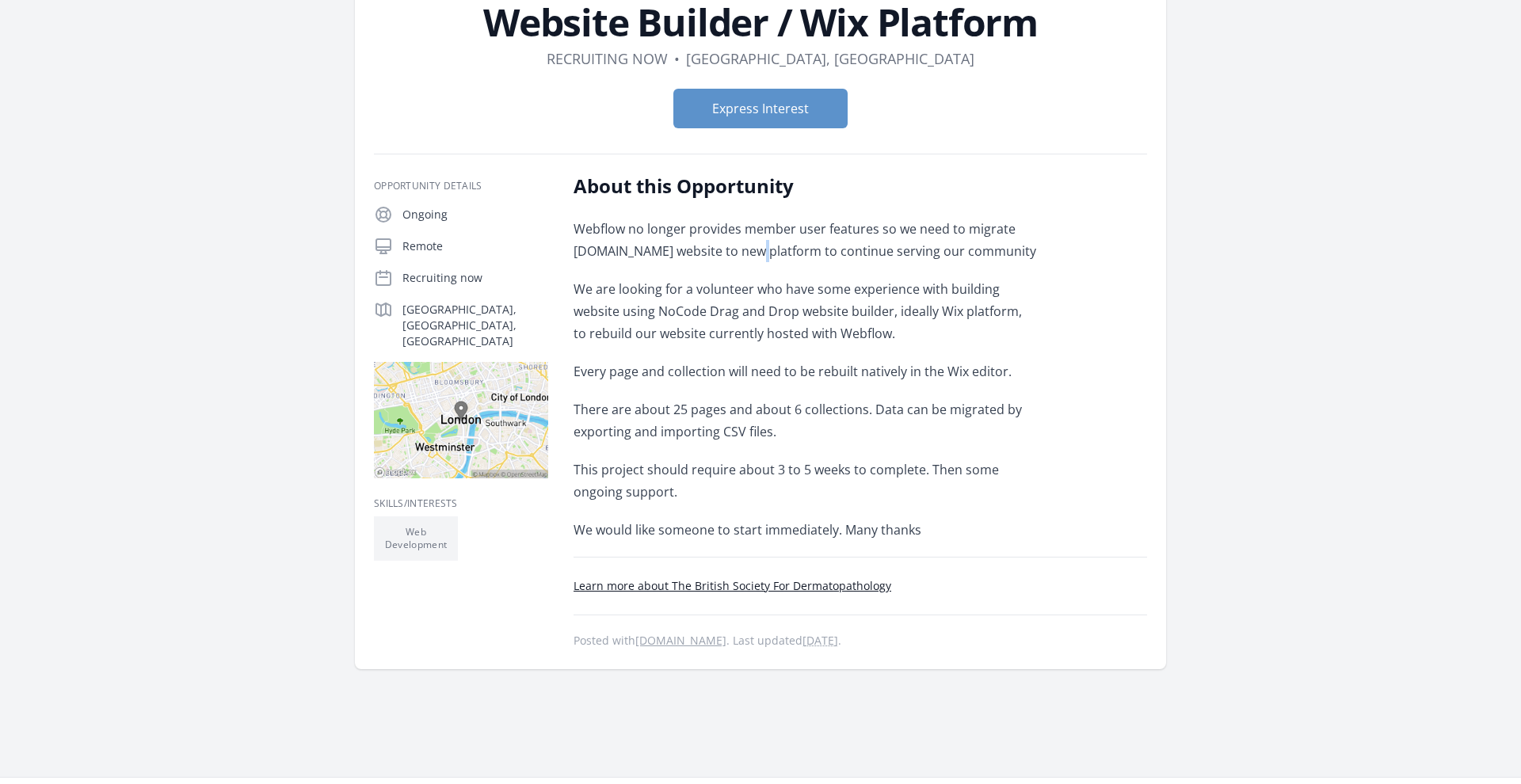
click at [743, 241] on p "Webflow no longer provides member user features so we need to migrate thebsd.or…" at bounding box center [805, 239] width 464 height 44
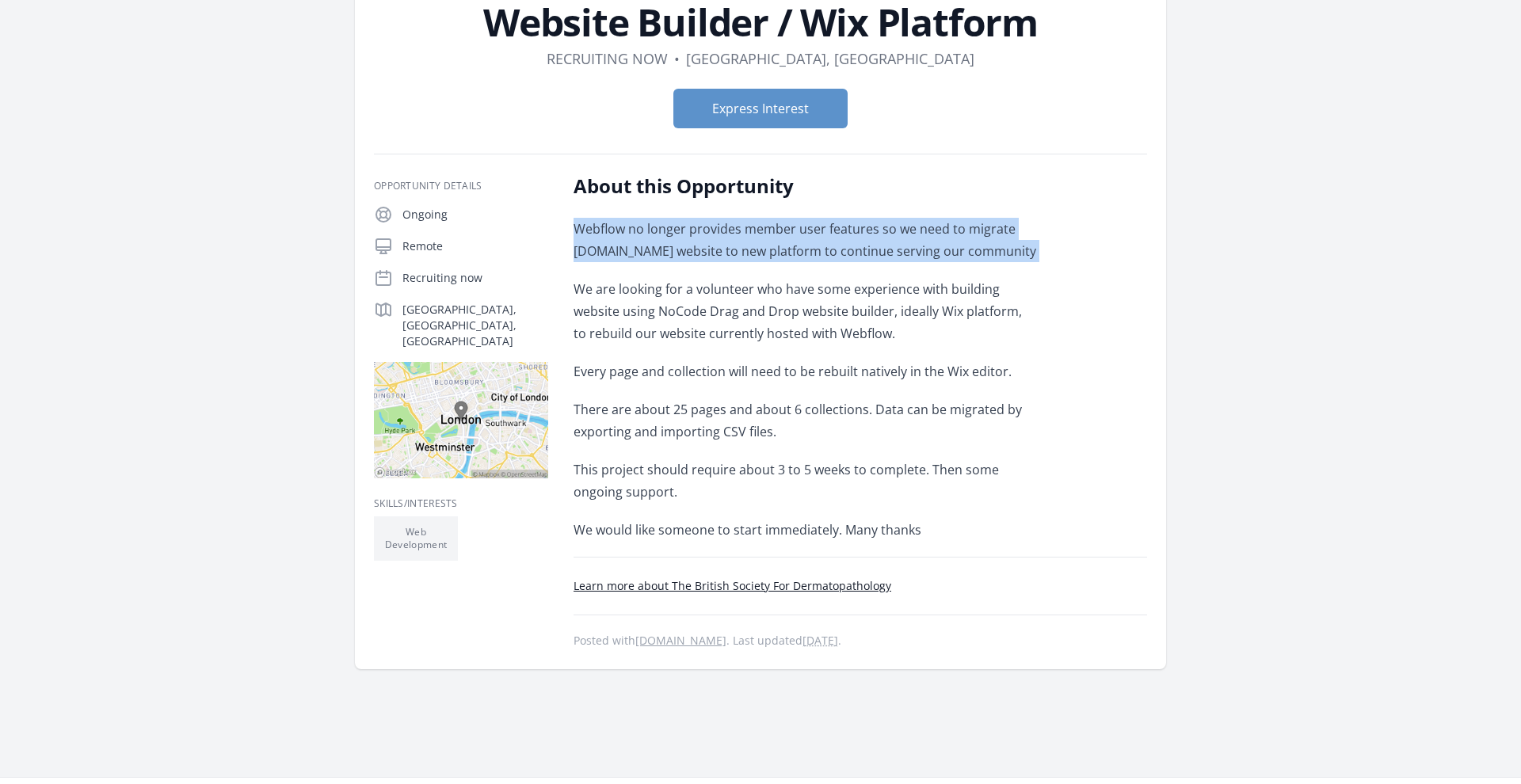
click at [743, 241] on p "Webflow no longer provides member user features so we need to migrate thebsd.or…" at bounding box center [805, 239] width 464 height 44
click at [783, 248] on p "Webflow no longer provides member user features so we need to migrate thebsd.or…" at bounding box center [805, 239] width 464 height 44
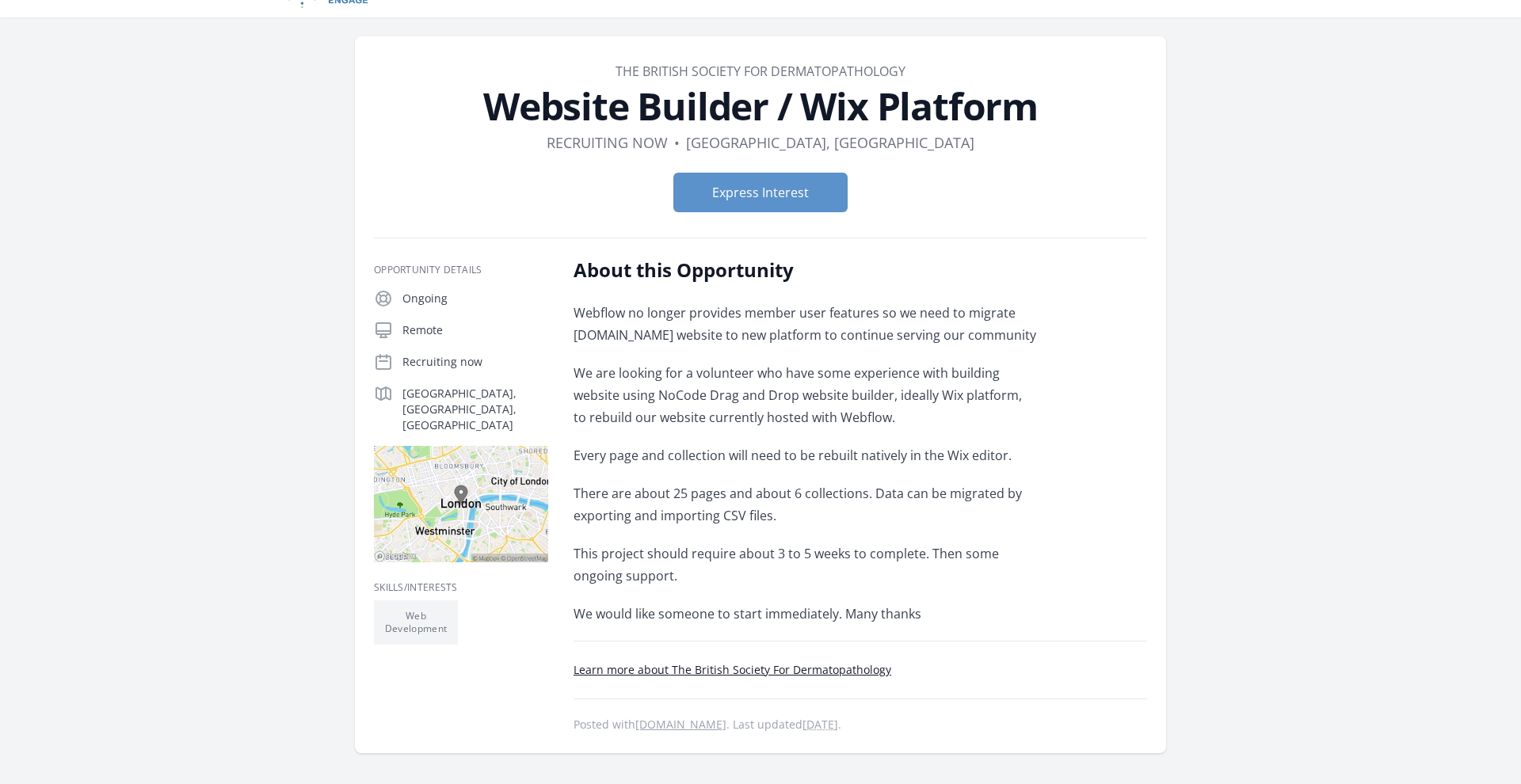
scroll to position [34, 0]
drag, startPoint x: 783, startPoint y: 322, endPoint x: 949, endPoint y: 324, distance: 166.0
click at [947, 325] on p "Webflow no longer provides member user features so we need to migrate thebsd.or…" at bounding box center [805, 323] width 464 height 44
click at [949, 324] on p "Webflow no longer provides member user features so we need to migrate thebsd.or…" at bounding box center [805, 323] width 464 height 44
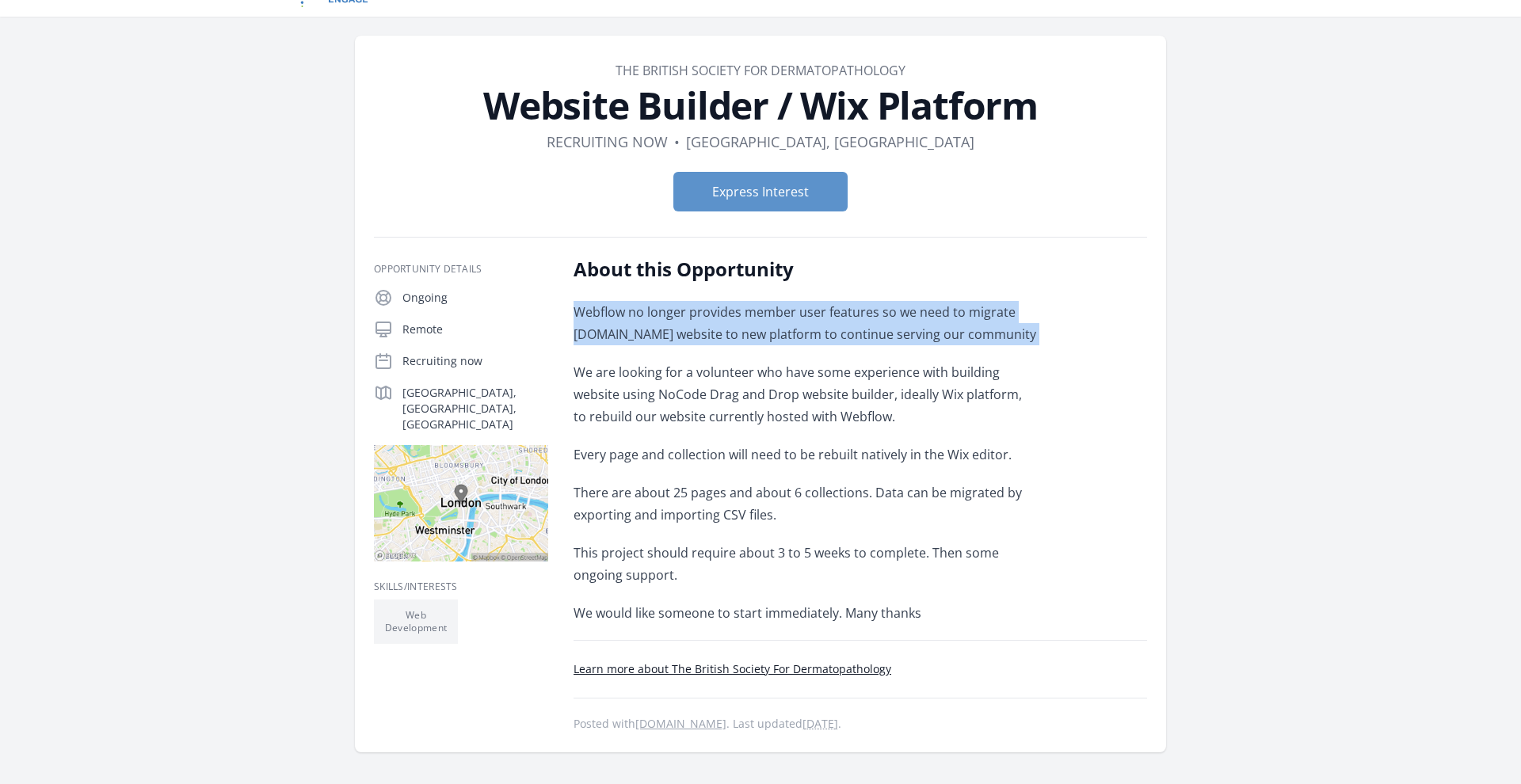
click at [949, 324] on p "Webflow no longer provides member user features so we need to migrate thebsd.or…" at bounding box center [805, 323] width 464 height 44
click at [862, 302] on p "Webflow no longer provides member user features so we need to migrate thebsd.or…" at bounding box center [805, 323] width 464 height 44
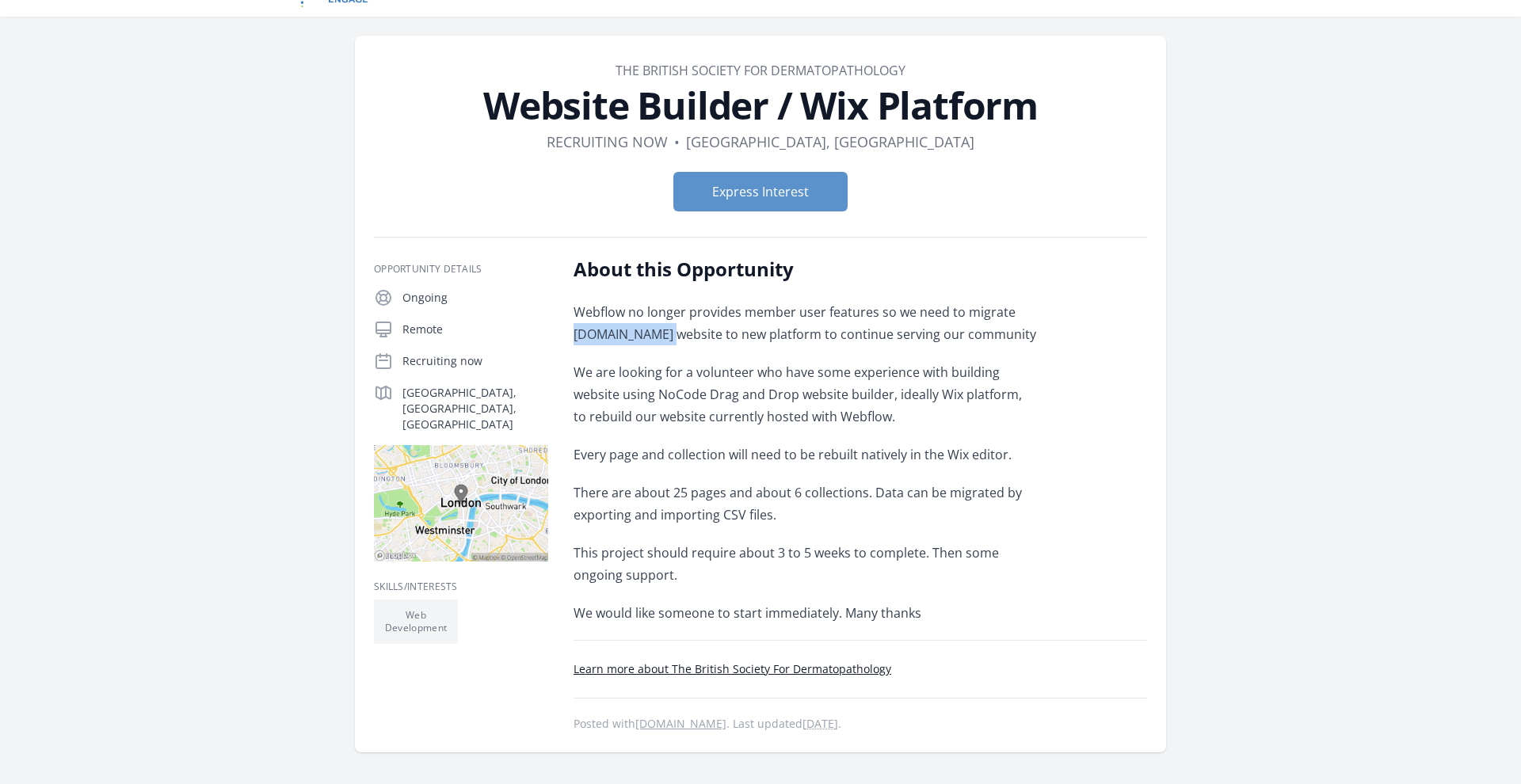
drag, startPoint x: 658, startPoint y: 334, endPoint x: 573, endPoint y: 334, distance: 85.0
click at [573, 334] on div "Opportunity Details Ongoing Remote Recruiting now London, England, GB" at bounding box center [760, 495] width 773 height 477
copy p "thebsd.org.uk"
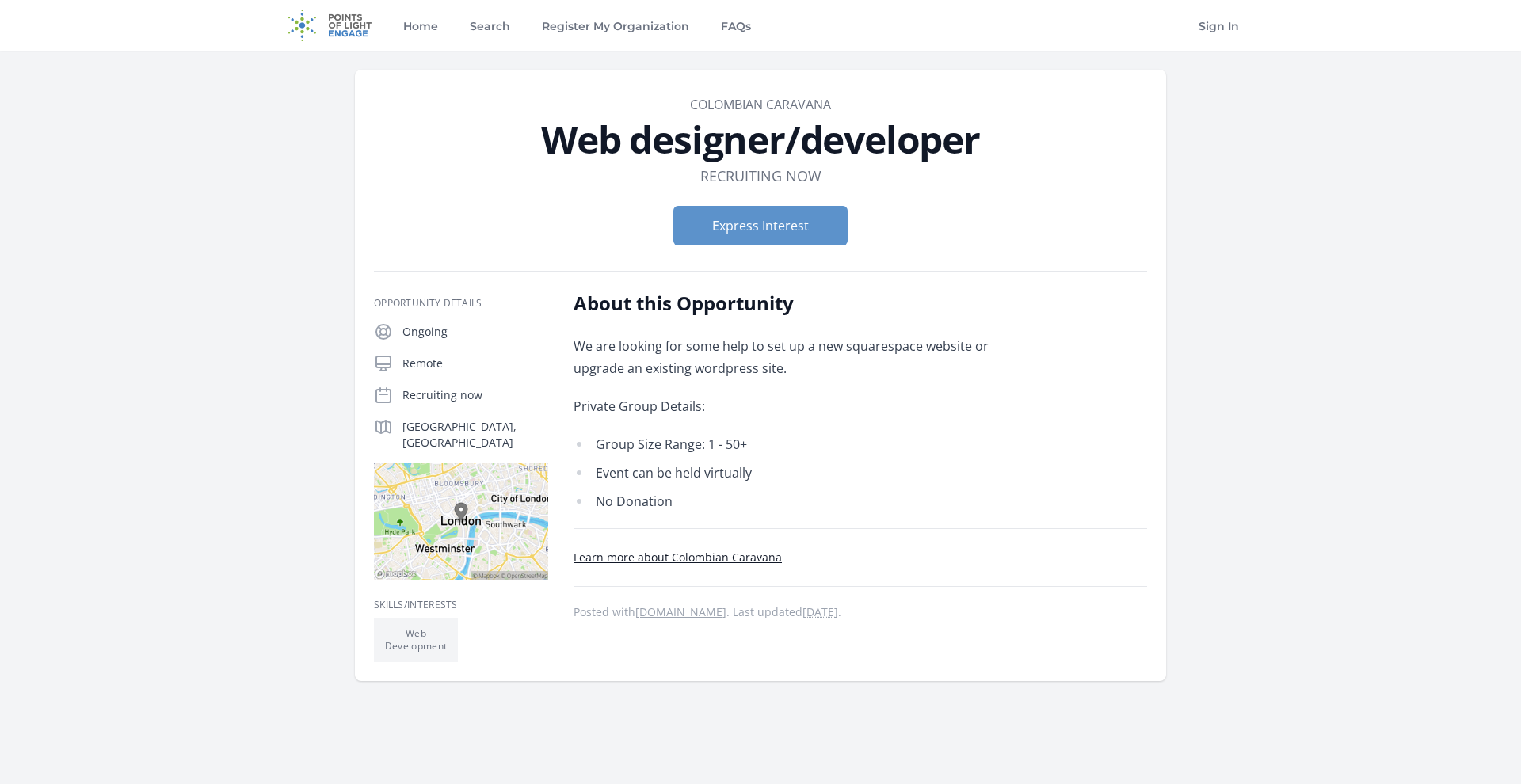
drag, startPoint x: 602, startPoint y: 455, endPoint x: 710, endPoint y: 455, distance: 108.0
click at [710, 455] on li "Group Size Range: 1 - 50+" at bounding box center [805, 444] width 464 height 22
click at [678, 481] on li "Event can be held virtually" at bounding box center [805, 473] width 464 height 22
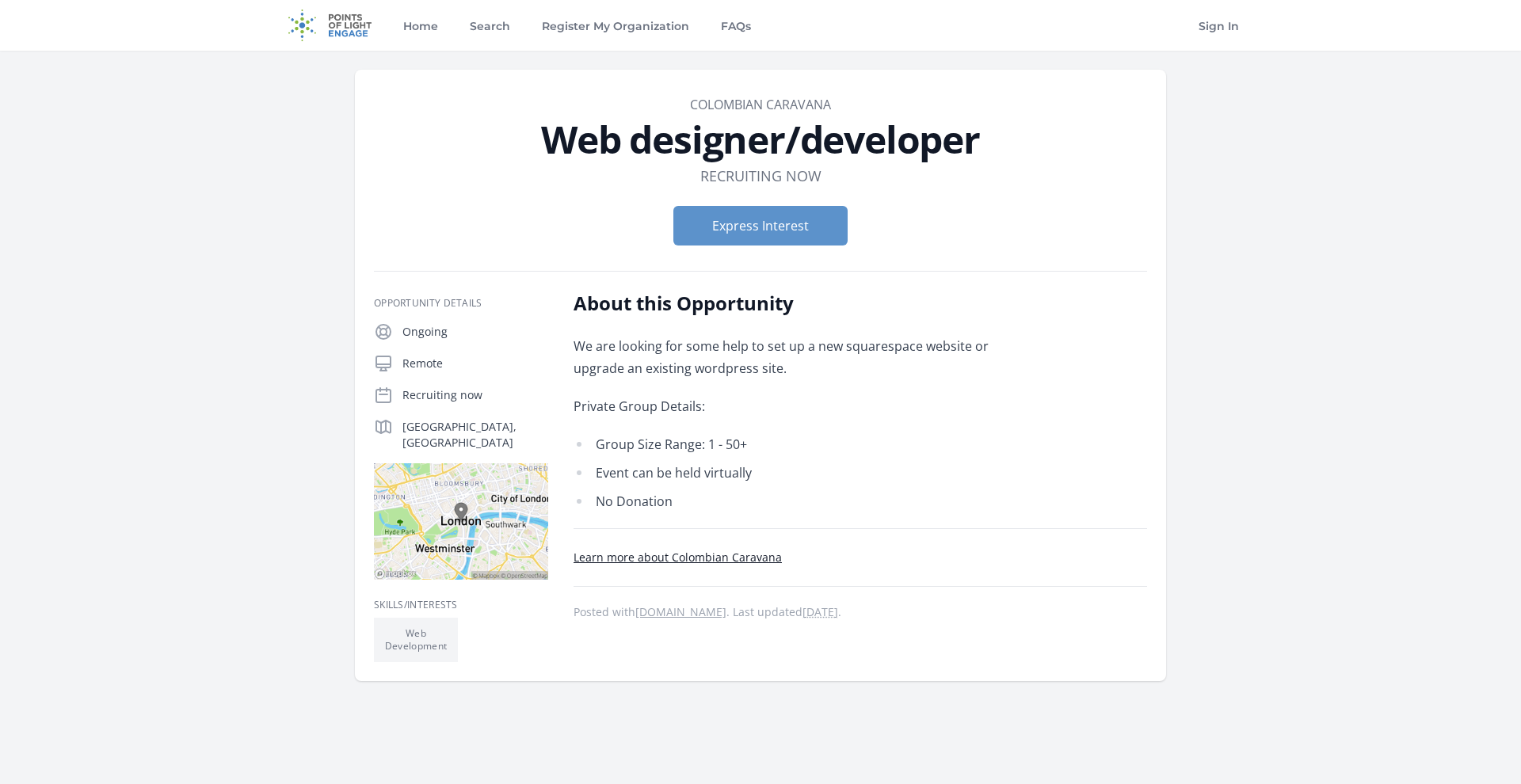
click at [644, 500] on li "No Donation" at bounding box center [805, 501] width 464 height 22
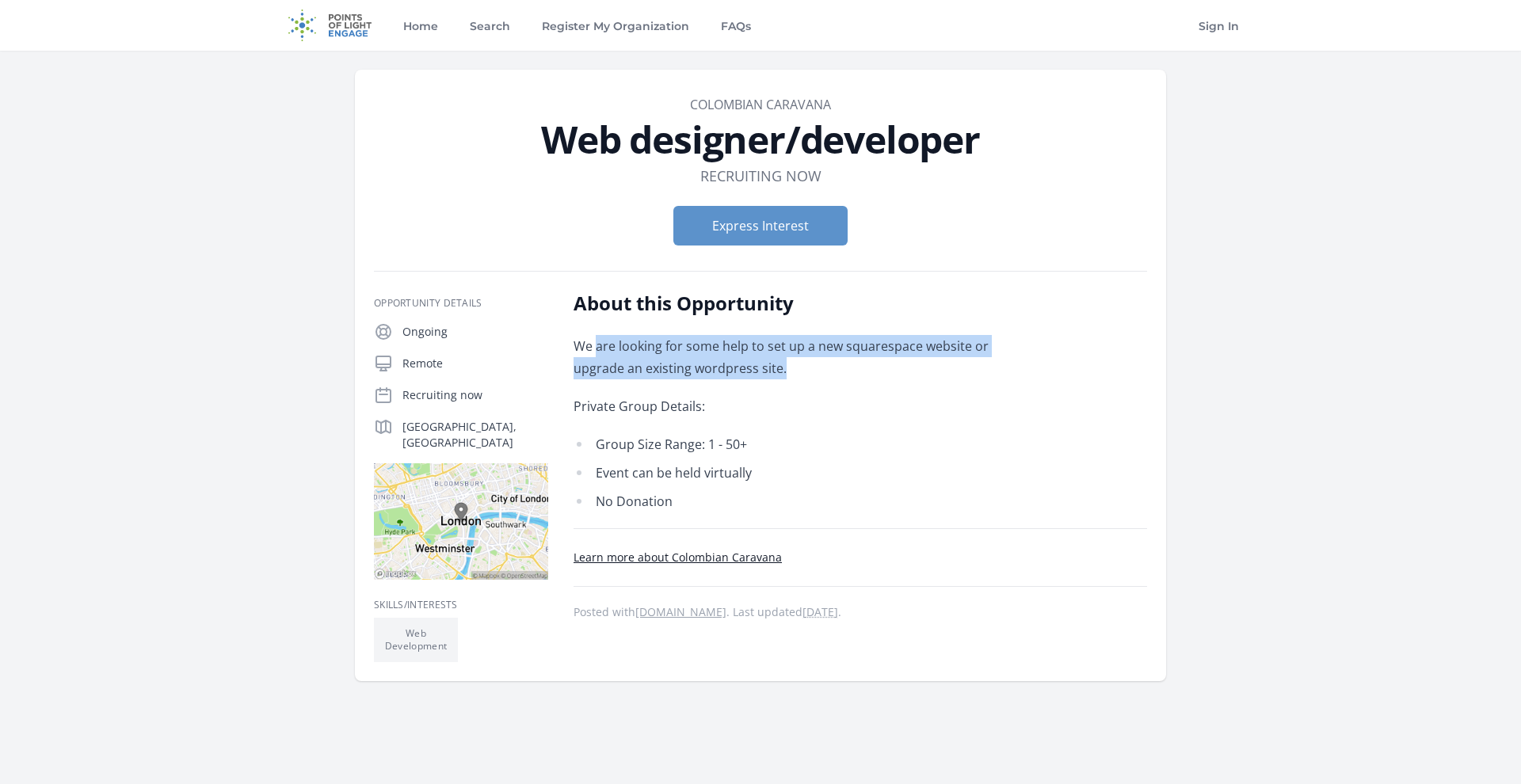
drag, startPoint x: 742, startPoint y: 365, endPoint x: 599, endPoint y: 349, distance: 143.9
click at [599, 349] on p "We are looking for some help to set up a new squarespace website or upgrade an …" at bounding box center [805, 357] width 464 height 44
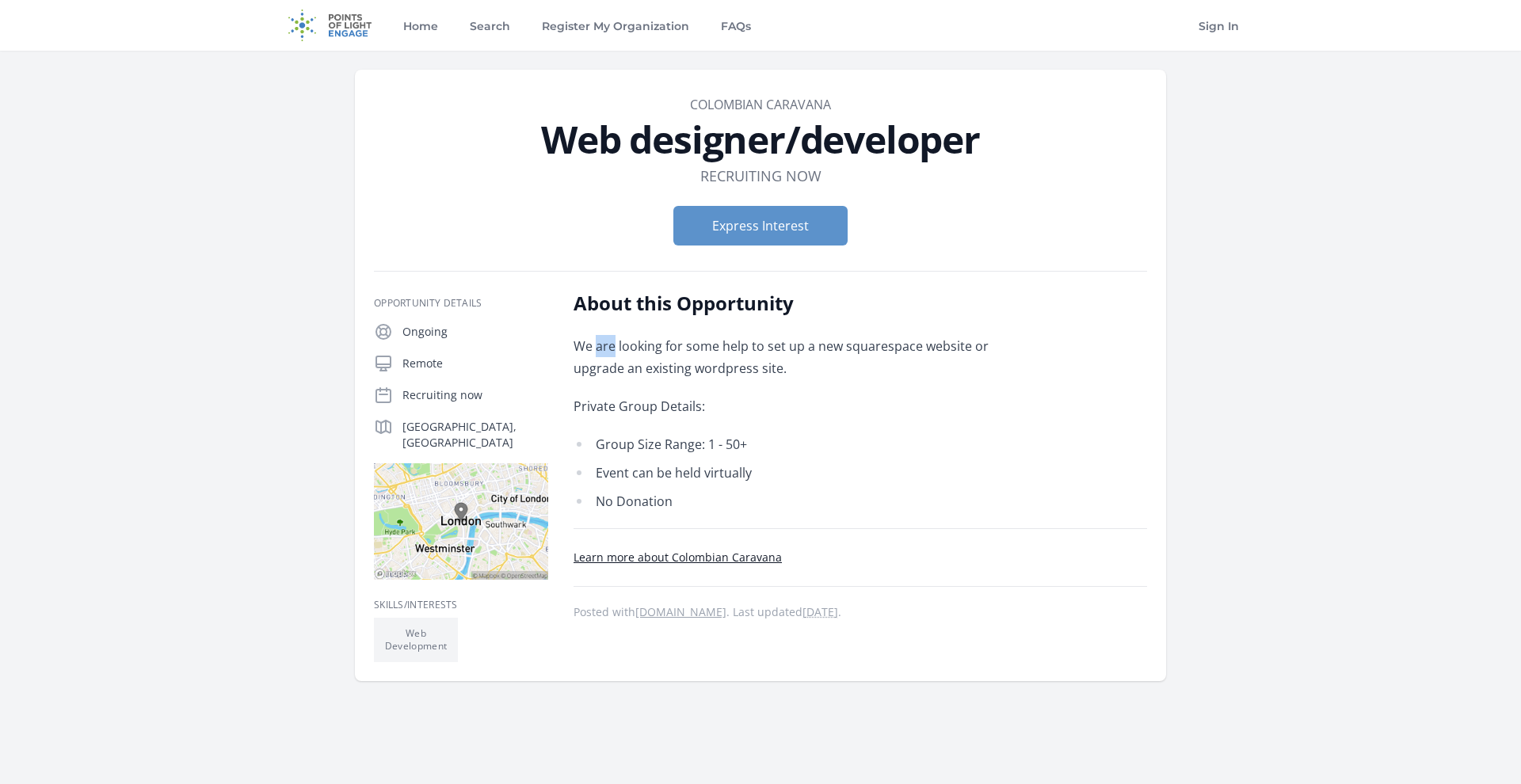
click at [599, 349] on p "We are looking for some help to set up a new squarespace website or upgrade an …" at bounding box center [805, 357] width 464 height 44
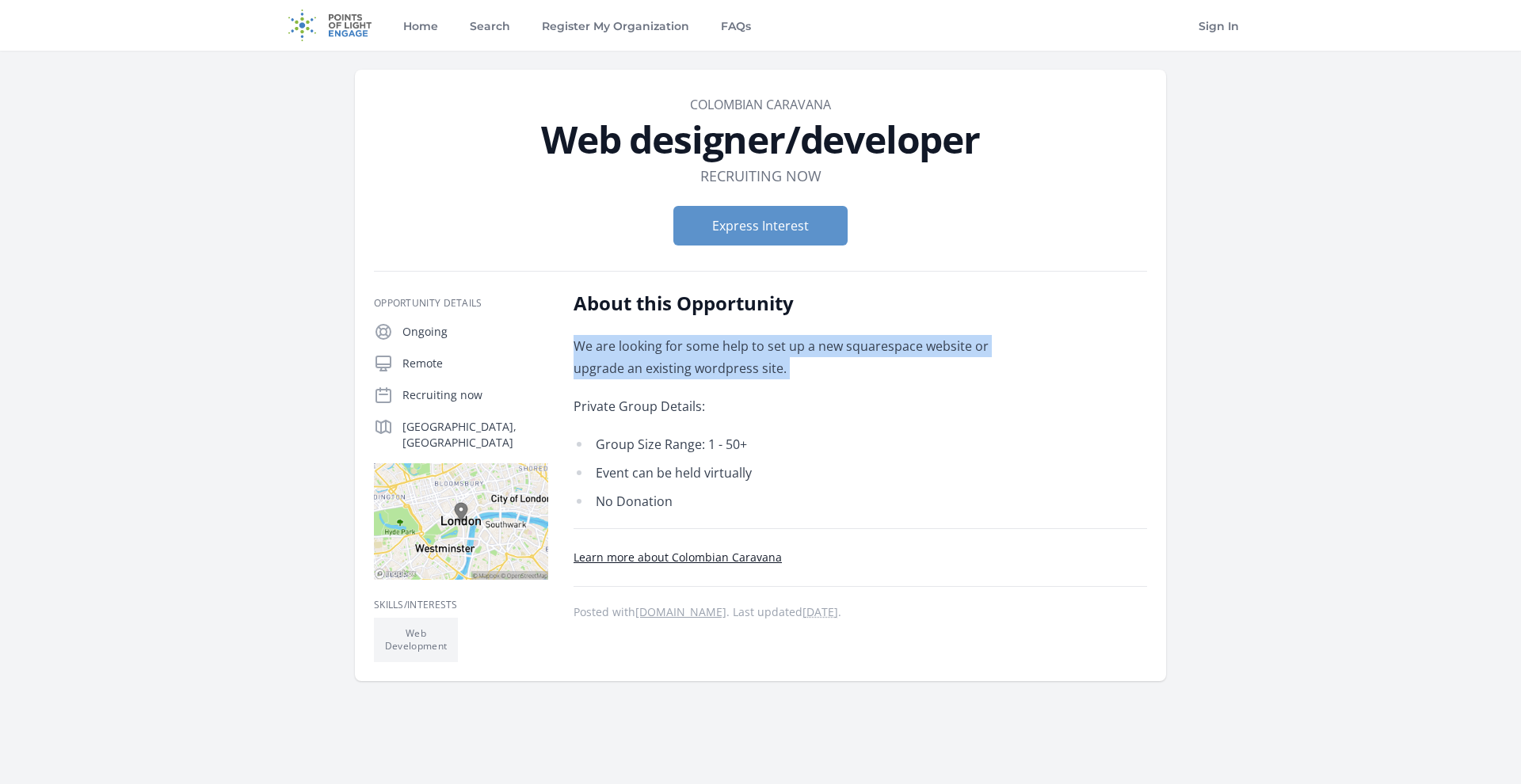
click at [599, 349] on p "We are looking for some help to set up a new squarespace website or upgrade an …" at bounding box center [805, 357] width 464 height 44
click at [667, 355] on p "We are looking for some help to set up a new squarespace website or upgrade an …" at bounding box center [805, 357] width 464 height 44
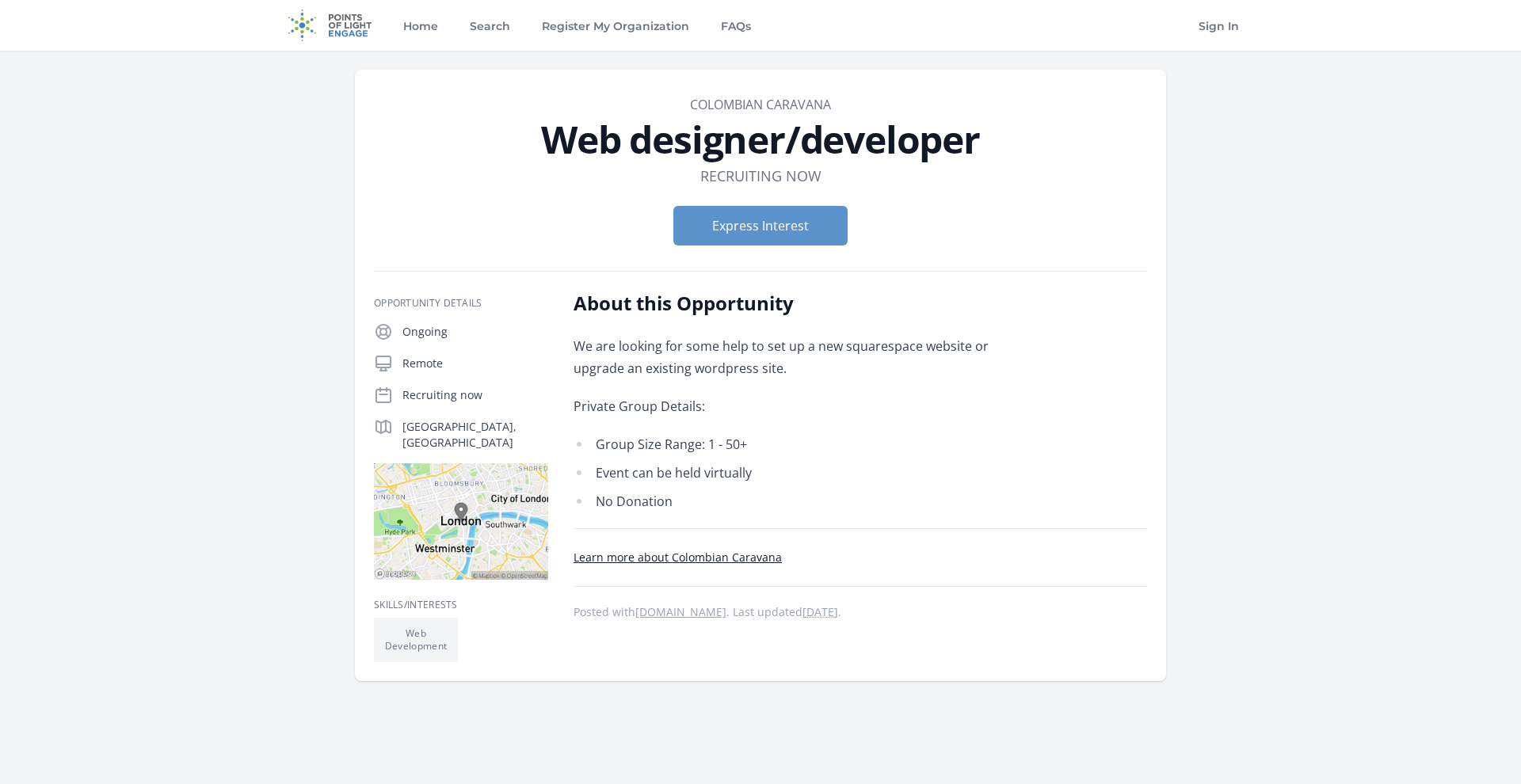
click at [713, 557] on link "Learn more about Colombian Caravana" at bounding box center [677, 557] width 208 height 15
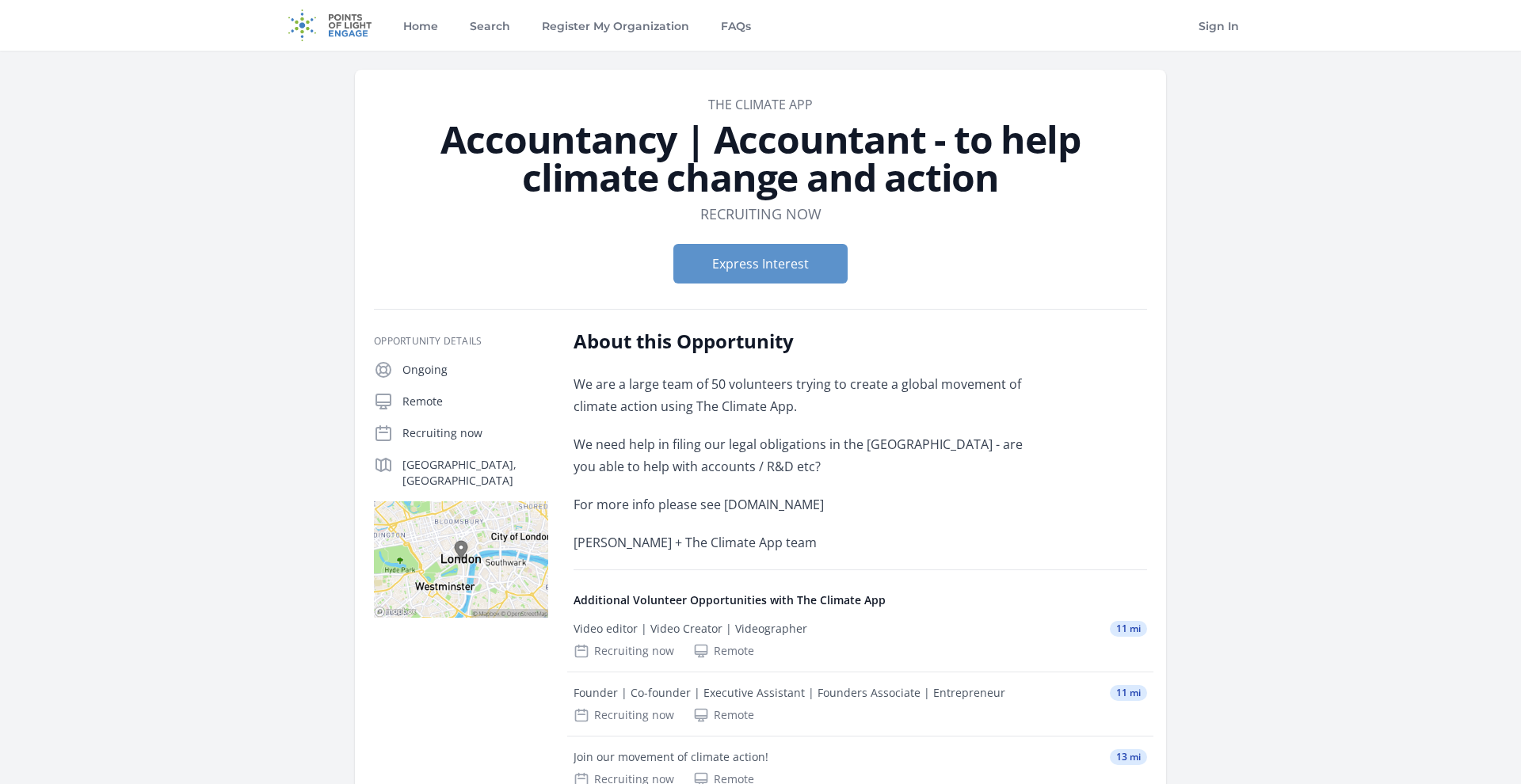
click at [744, 400] on p "We are a large team of 50 volunteers trying to create a global movement of clim…" at bounding box center [805, 394] width 464 height 44
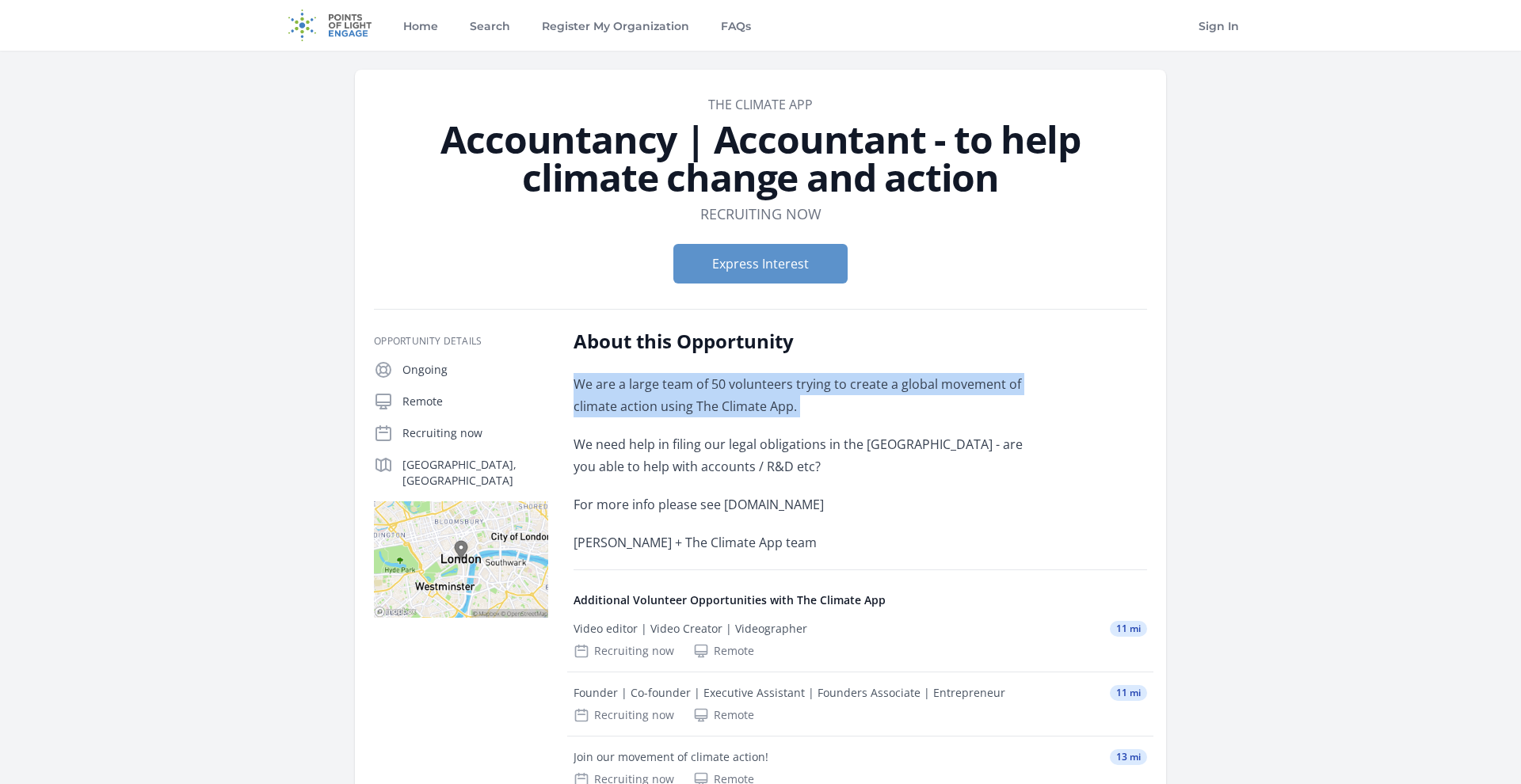
click at [744, 400] on p "We are a large team of 50 volunteers trying to create a global movement of clim…" at bounding box center [805, 394] width 464 height 44
click at [652, 398] on p "We are a large team of 50 volunteers trying to create a global movement of clim…" at bounding box center [805, 394] width 464 height 44
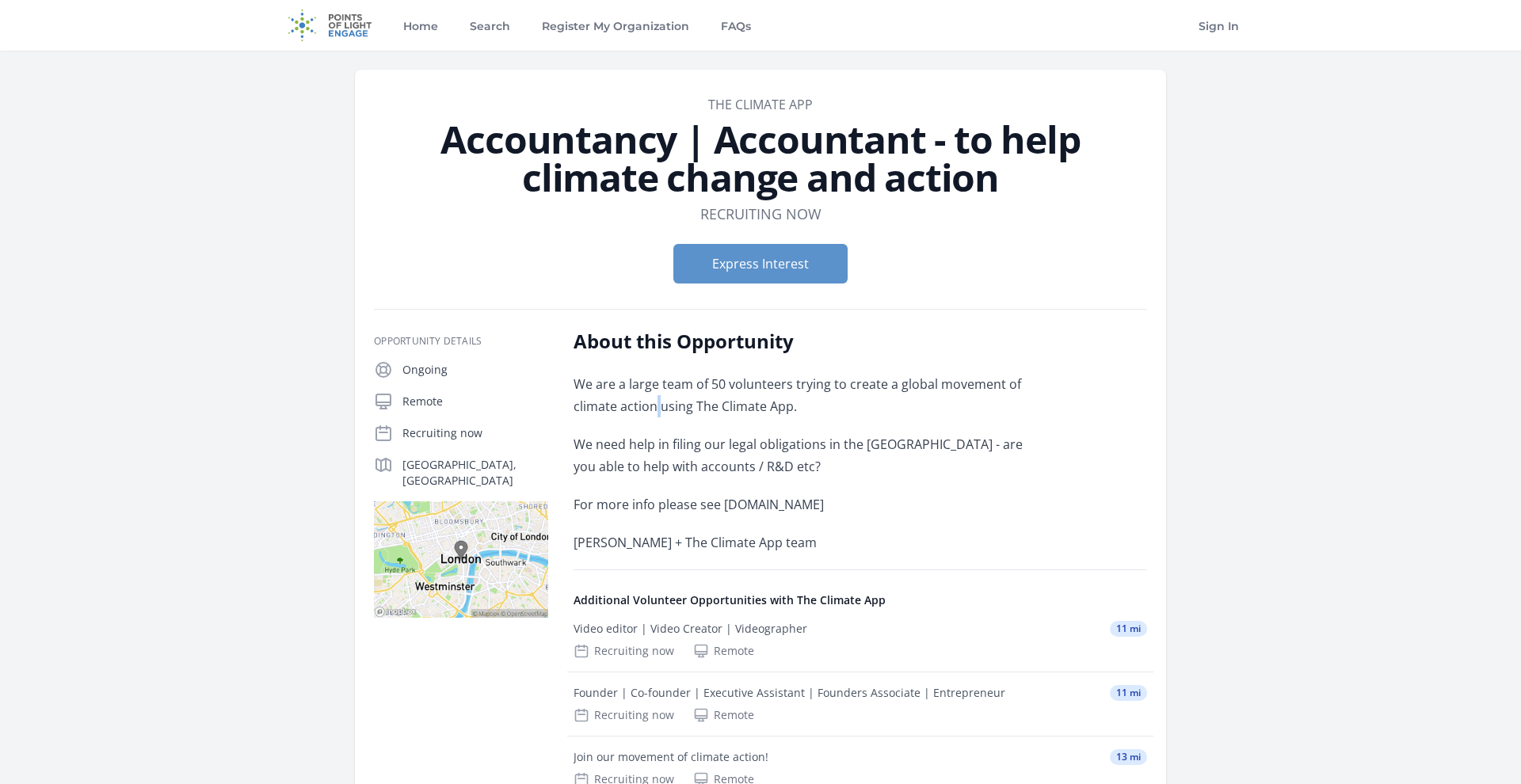
click at [652, 398] on p "We are a large team of 50 volunteers trying to create a global movement of clim…" at bounding box center [805, 394] width 464 height 44
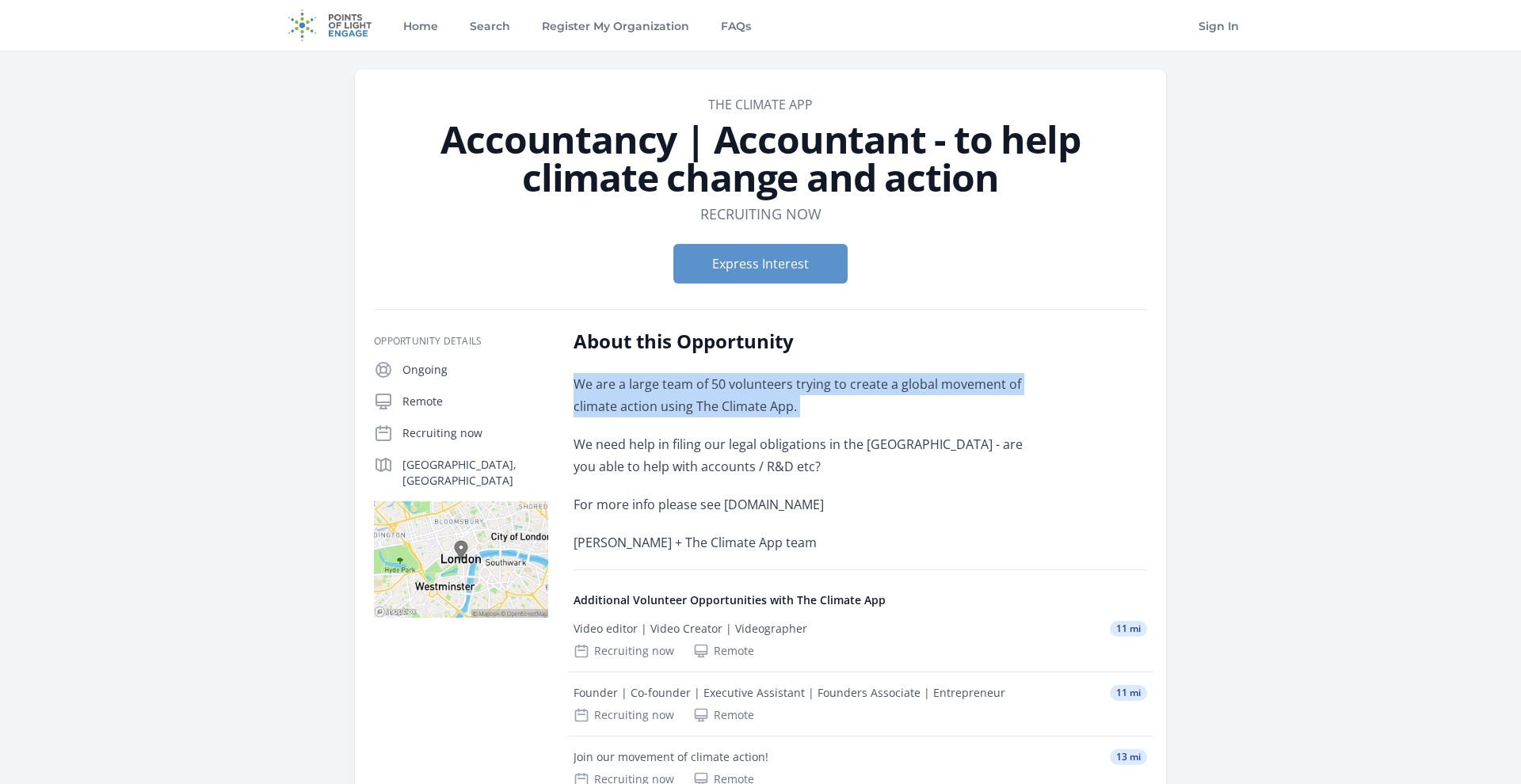
click at [652, 398] on p "We are a large team of 50 volunteers trying to create a global movement of clim…" at bounding box center [805, 394] width 464 height 44
click at [759, 398] on p "We are a large team of 50 volunteers trying to create a global movement of clim…" at bounding box center [805, 394] width 464 height 44
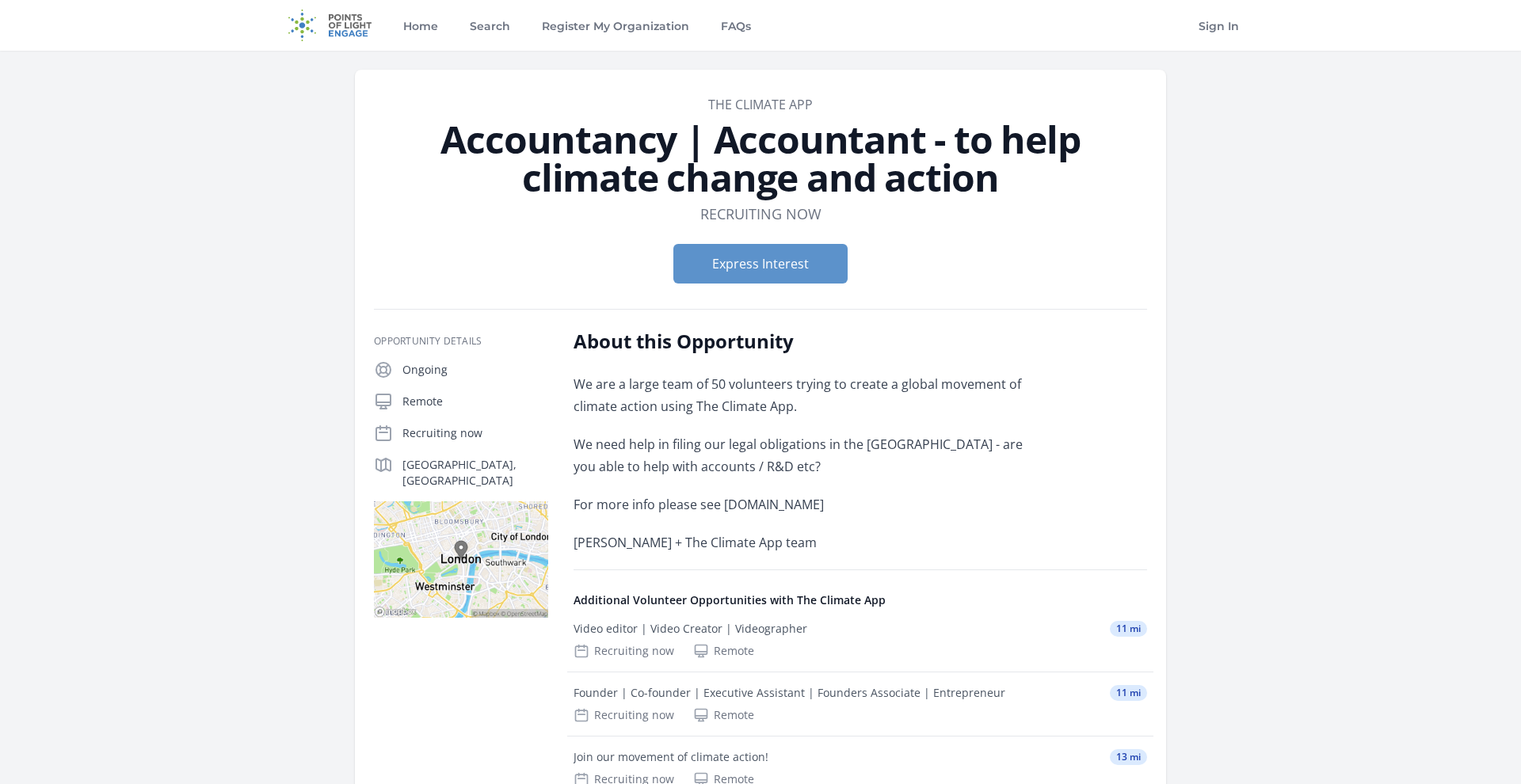
click at [739, 449] on p "We need help in filing our legal obligations in the UK - are you able to help w…" at bounding box center [805, 455] width 464 height 44
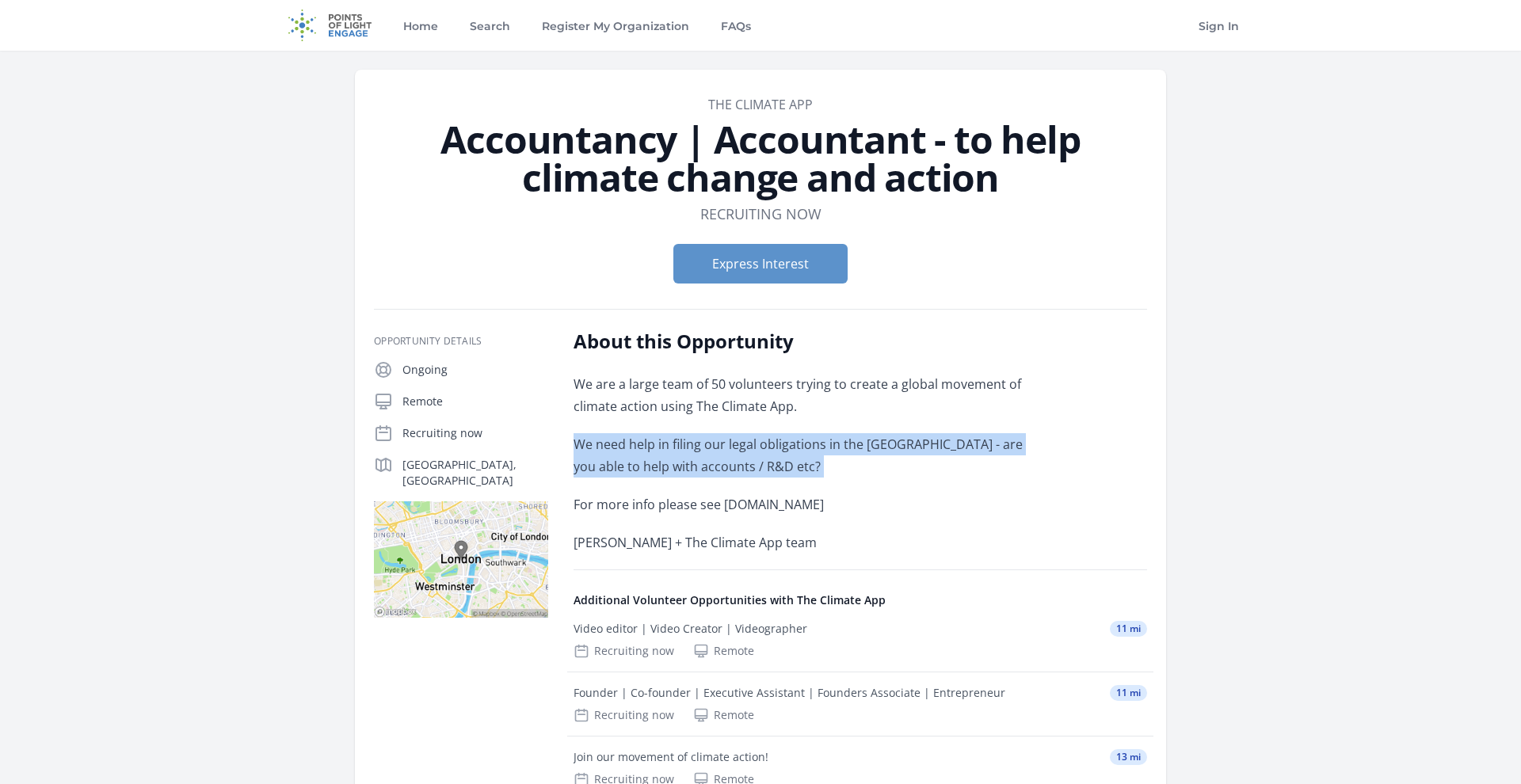
click at [739, 449] on p "We need help in filing our legal obligations in the UK - are you able to help w…" at bounding box center [805, 455] width 464 height 44
click at [714, 455] on p "We need help in filing our legal obligations in the UK - are you able to help w…" at bounding box center [805, 455] width 464 height 44
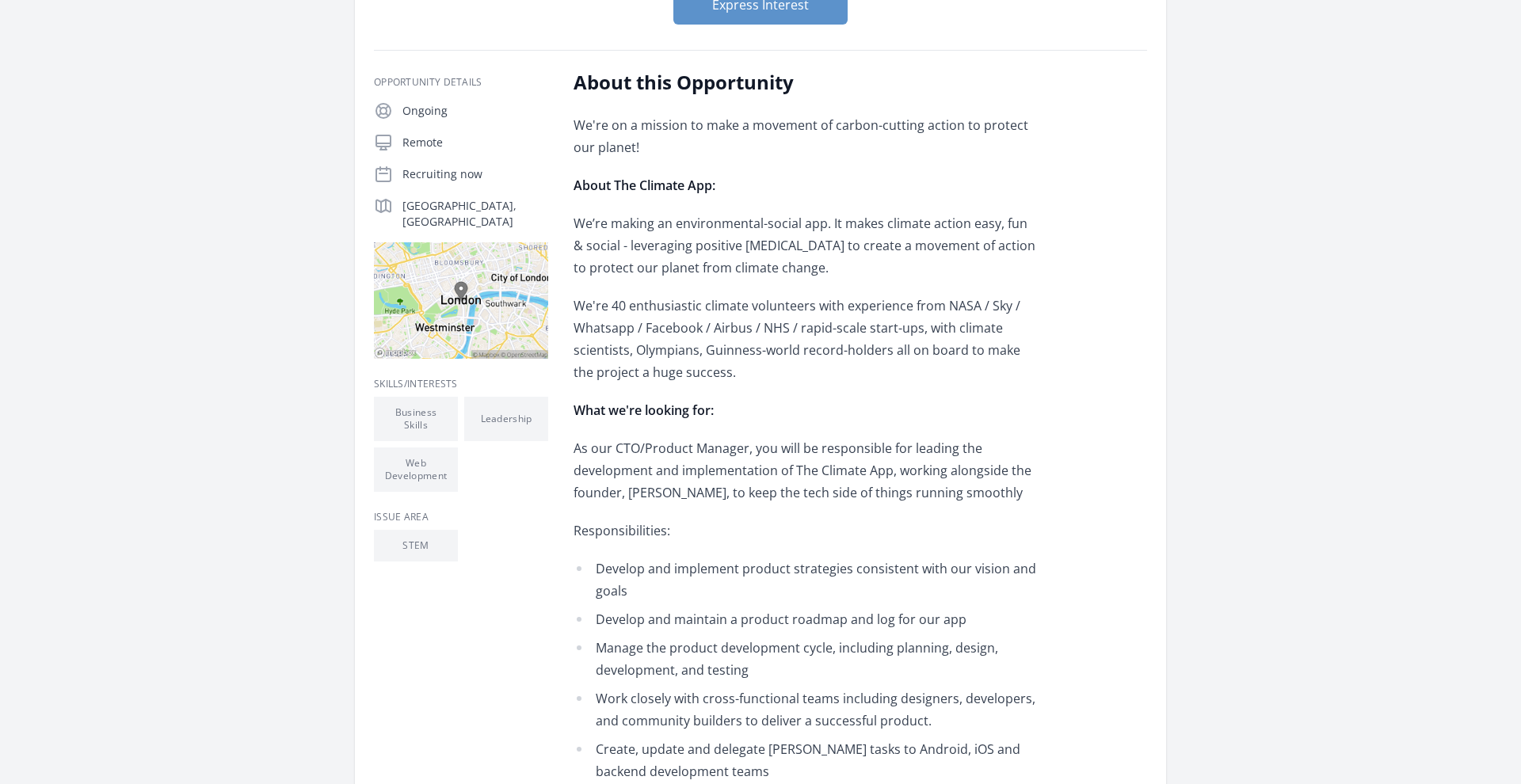
scroll to position [221, 0]
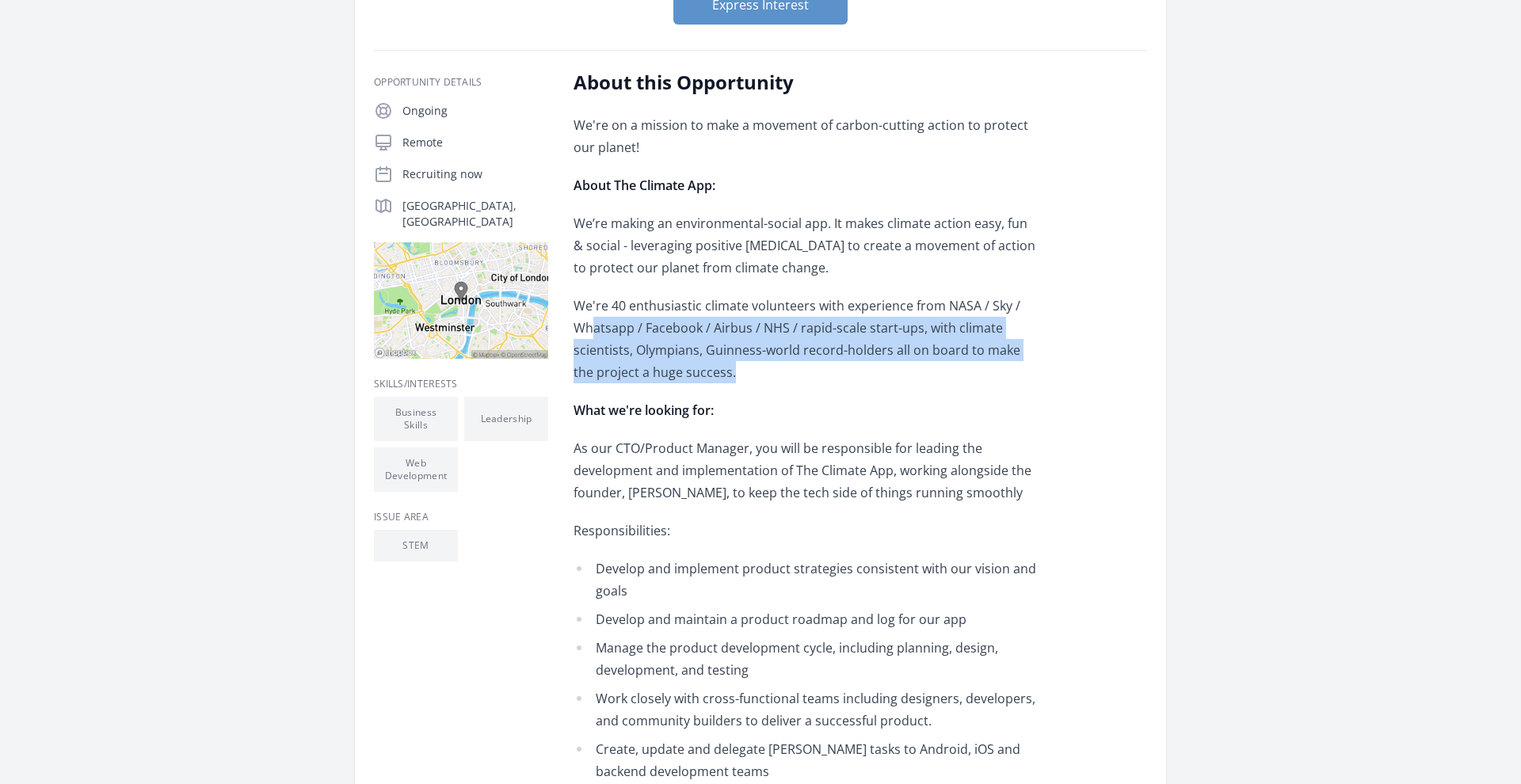
drag, startPoint x: 712, startPoint y: 370, endPoint x: 587, endPoint y: 312, distance: 137.8
click at [587, 312] on p "We're 40 enthusiastic climate volunteers with experience from NASA / Sky / What…" at bounding box center [805, 339] width 464 height 88
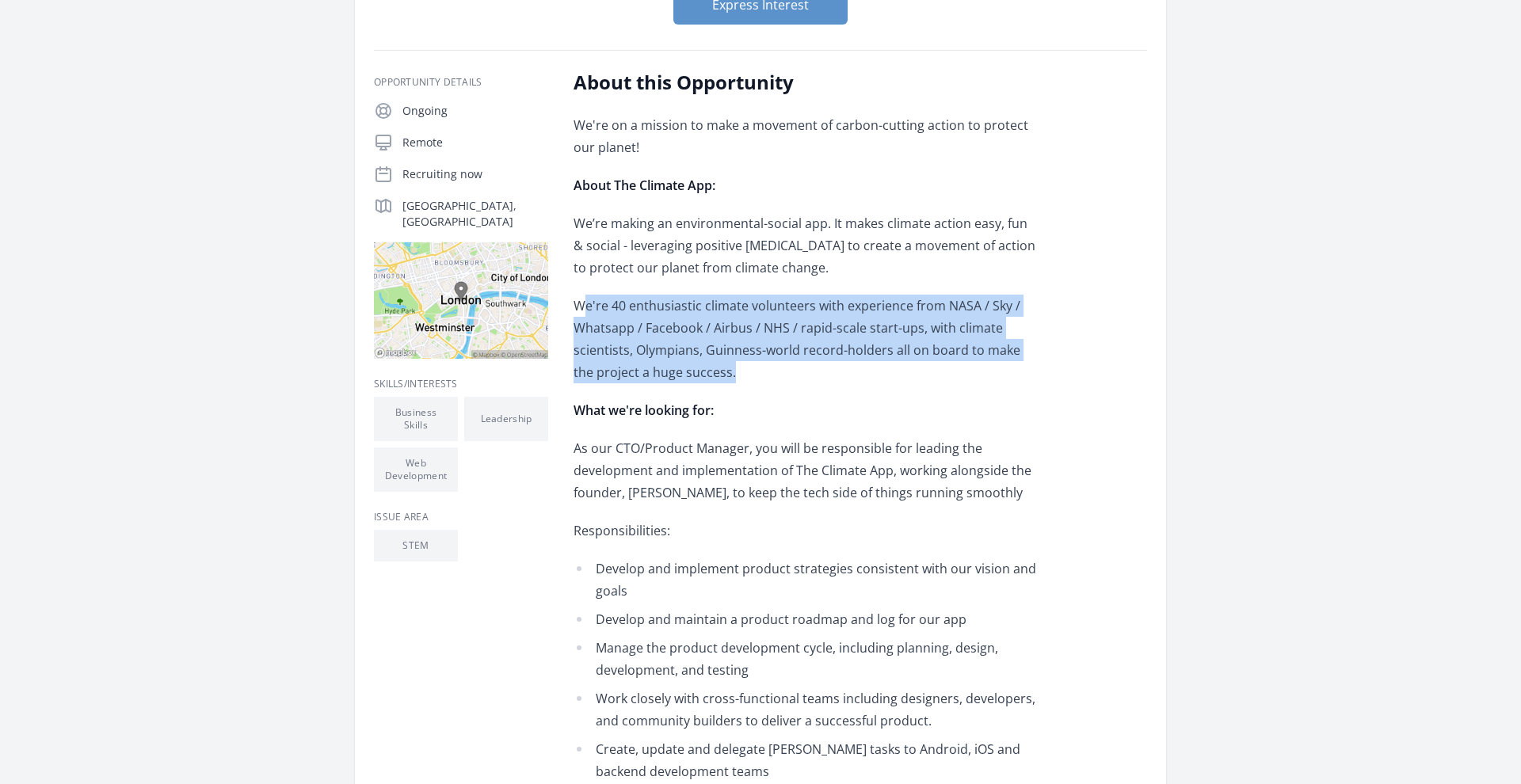
click at [587, 312] on span "We're 40 enthusiastic climate volunteers with experience from NASA / Sky / What…" at bounding box center [797, 339] width 447 height 84
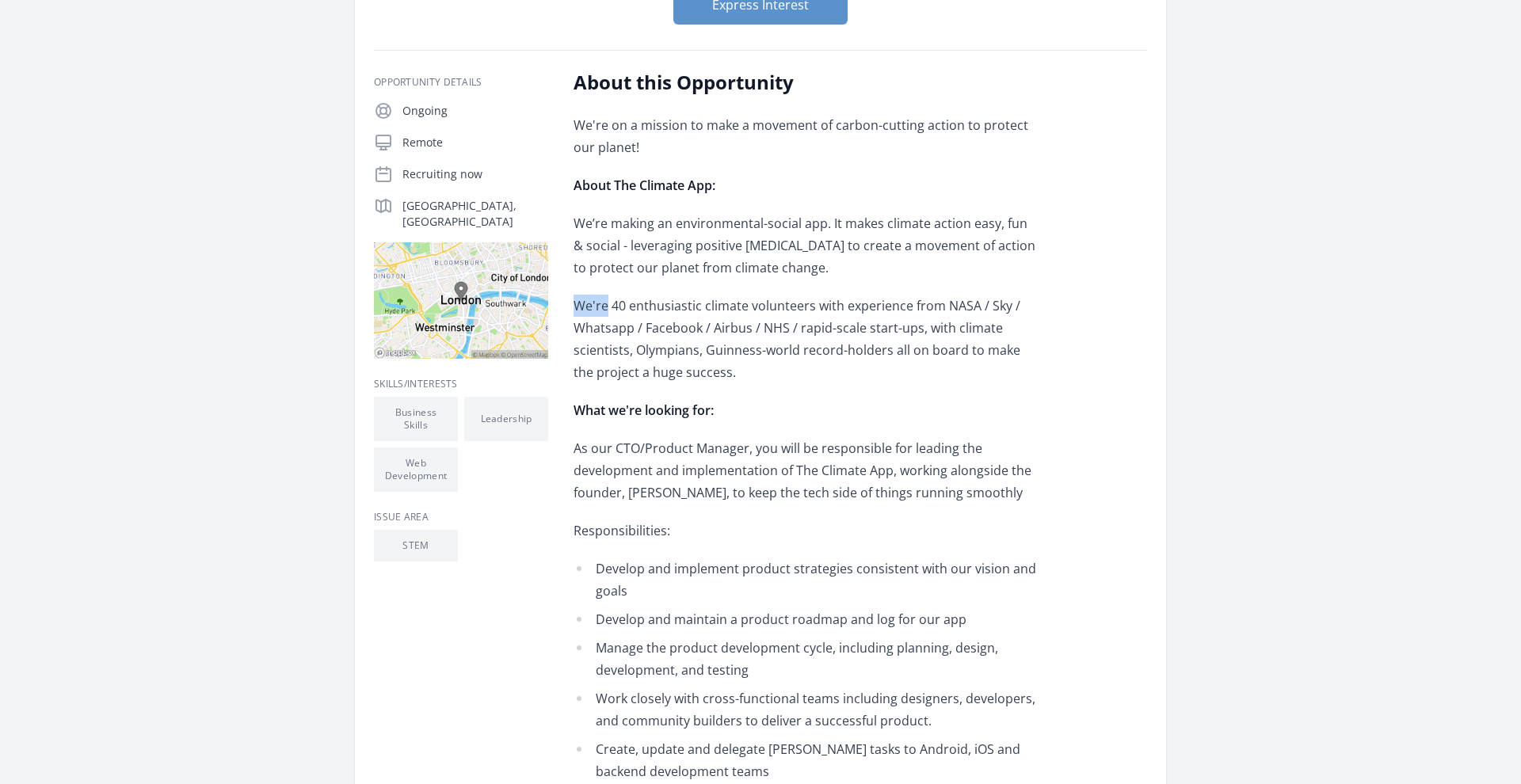
click at [587, 312] on span "We're 40 enthusiastic climate volunteers with experience from NASA / Sky / What…" at bounding box center [797, 339] width 447 height 84
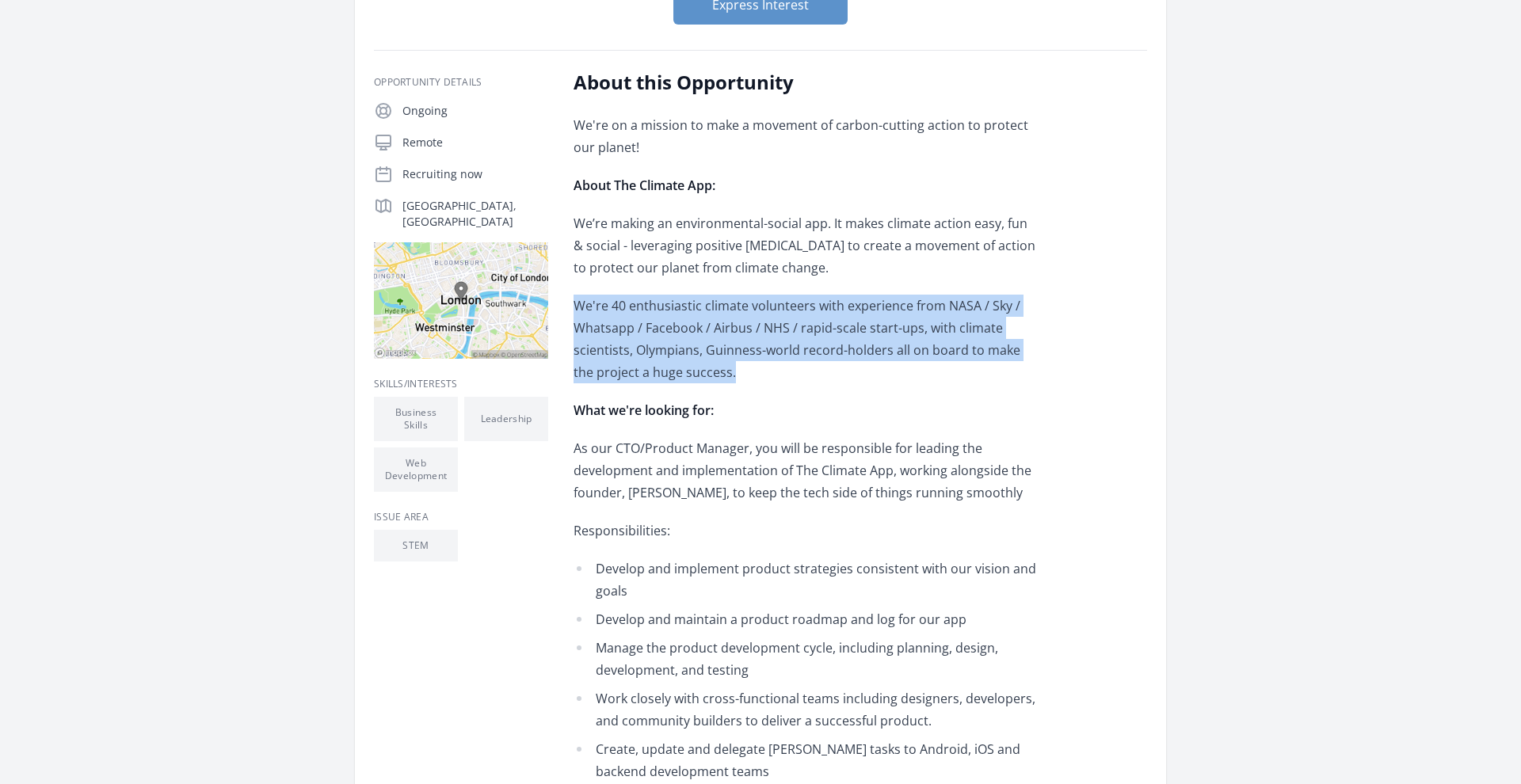
click at [587, 312] on span "We're 40 enthusiastic climate volunteers with experience from NASA / Sky / What…" at bounding box center [797, 339] width 447 height 84
click at [669, 326] on span "We're 40 enthusiastic climate volunteers with experience from NASA / Sky / What…" at bounding box center [797, 339] width 447 height 84
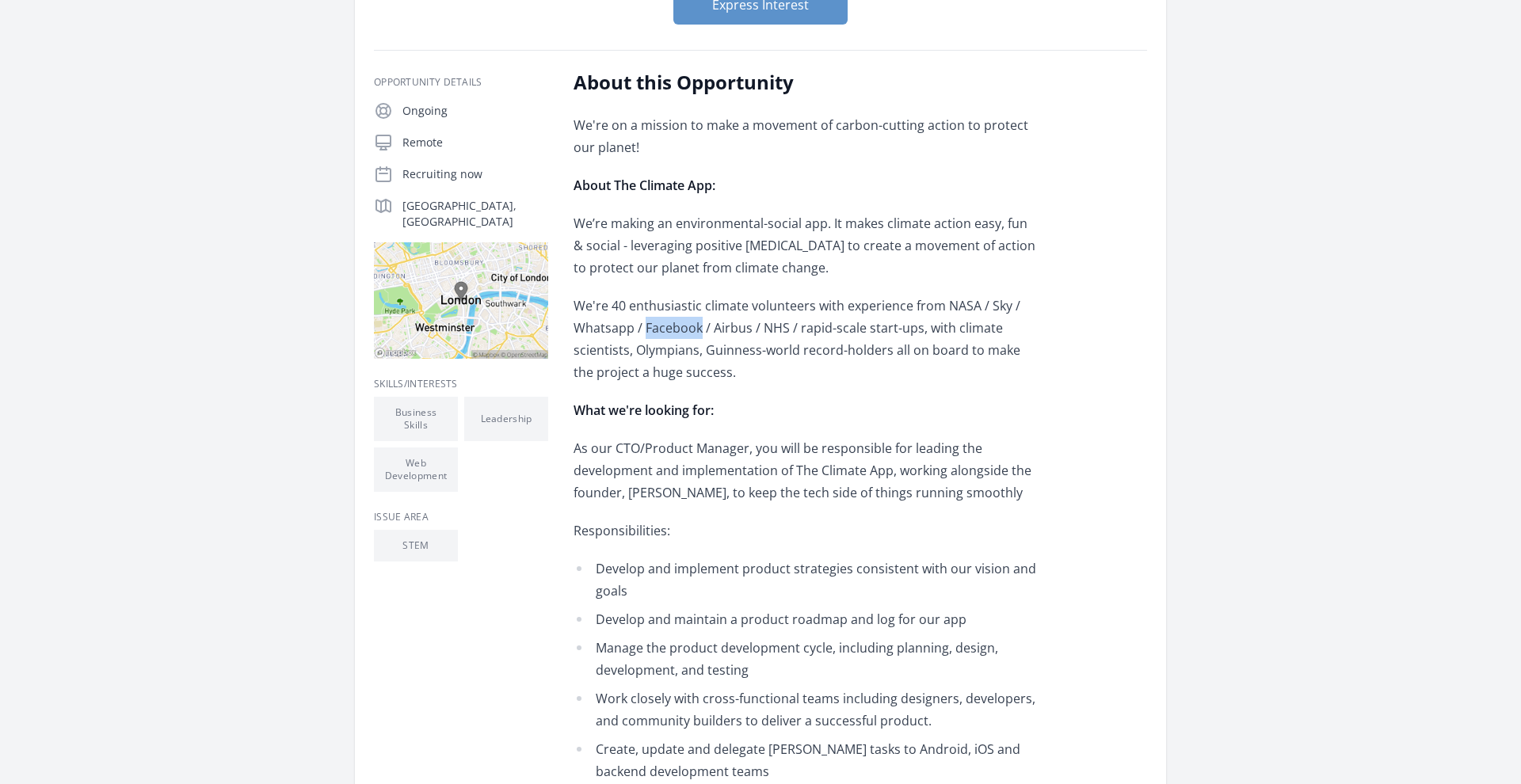
click at [669, 326] on span "We're 40 enthusiastic climate volunteers with experience from NASA / Sky / What…" at bounding box center [797, 339] width 447 height 84
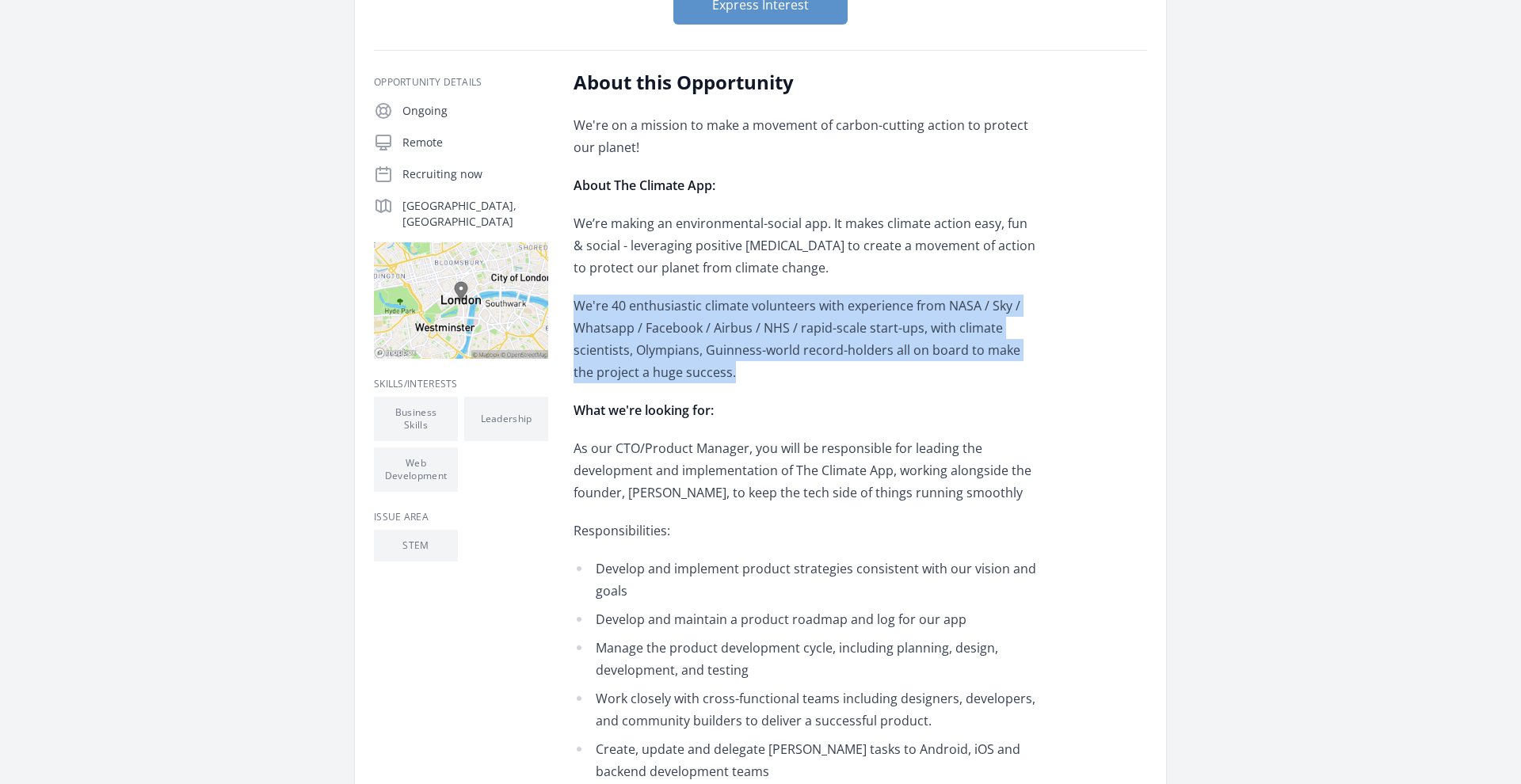
click at [669, 326] on span "We're 40 enthusiastic climate volunteers with experience from NASA / Sky / What…" at bounding box center [797, 339] width 447 height 84
click at [781, 334] on span "We're 40 enthusiastic climate volunteers with experience from NASA / Sky / What…" at bounding box center [797, 339] width 447 height 84
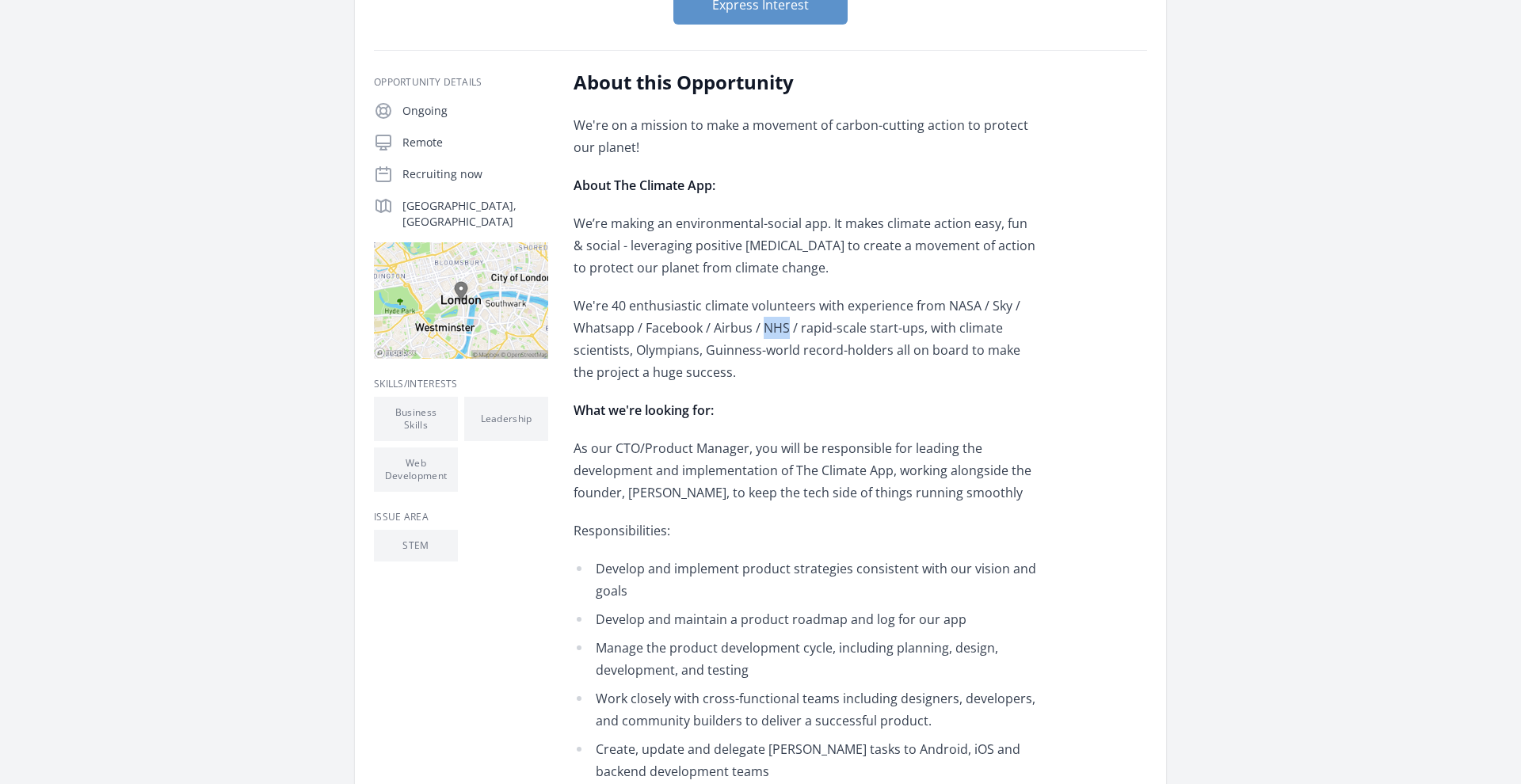
click at [781, 334] on span "We're 40 enthusiastic climate volunteers with experience from NASA / Sky / What…" at bounding box center [797, 339] width 447 height 84
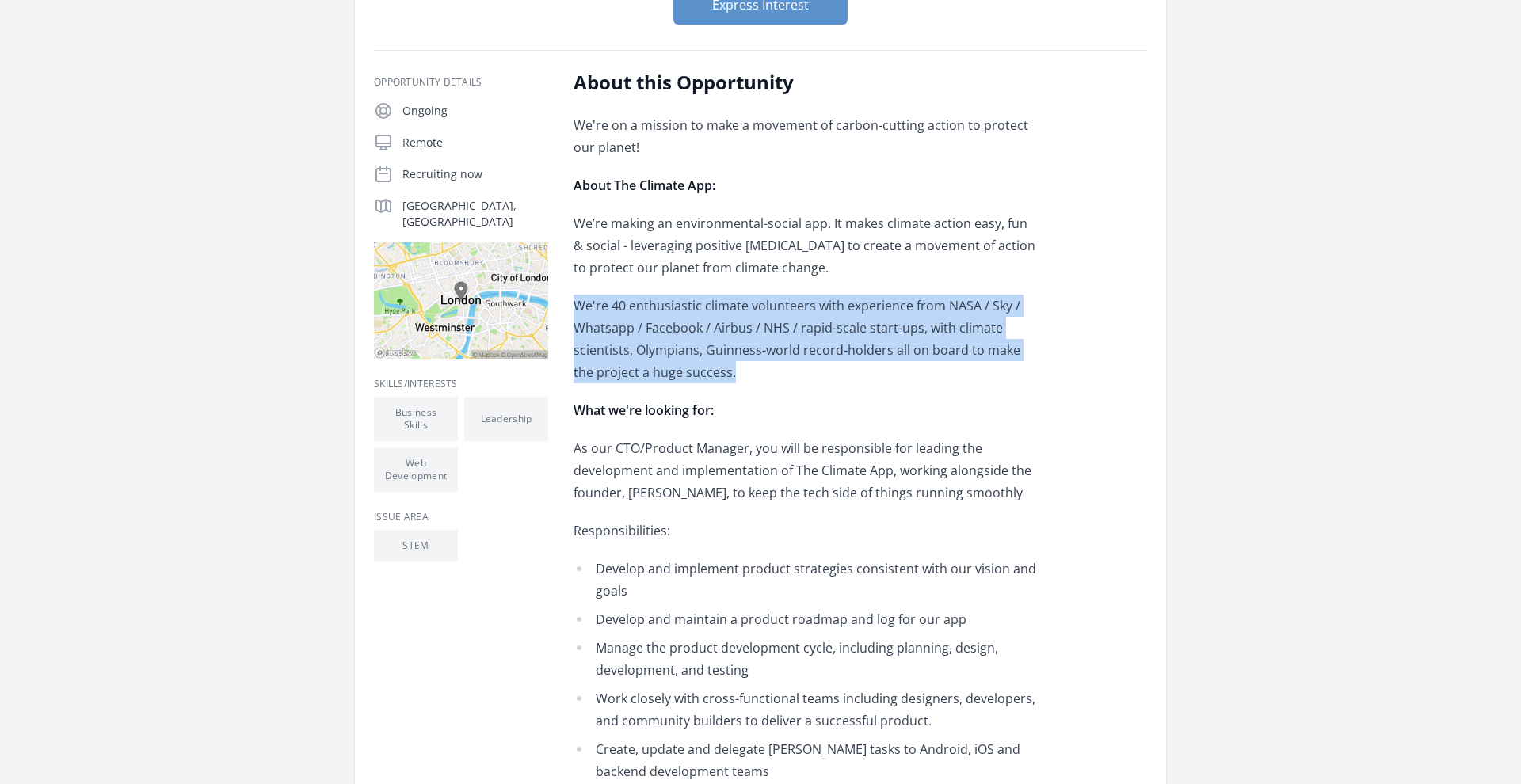
click at [781, 334] on span "We're 40 enthusiastic climate volunteers with experience from NASA / Sky / What…" at bounding box center [797, 339] width 447 height 84
click at [869, 331] on span "We're 40 enthusiastic climate volunteers with experience from NASA / Sky / What…" at bounding box center [797, 339] width 447 height 84
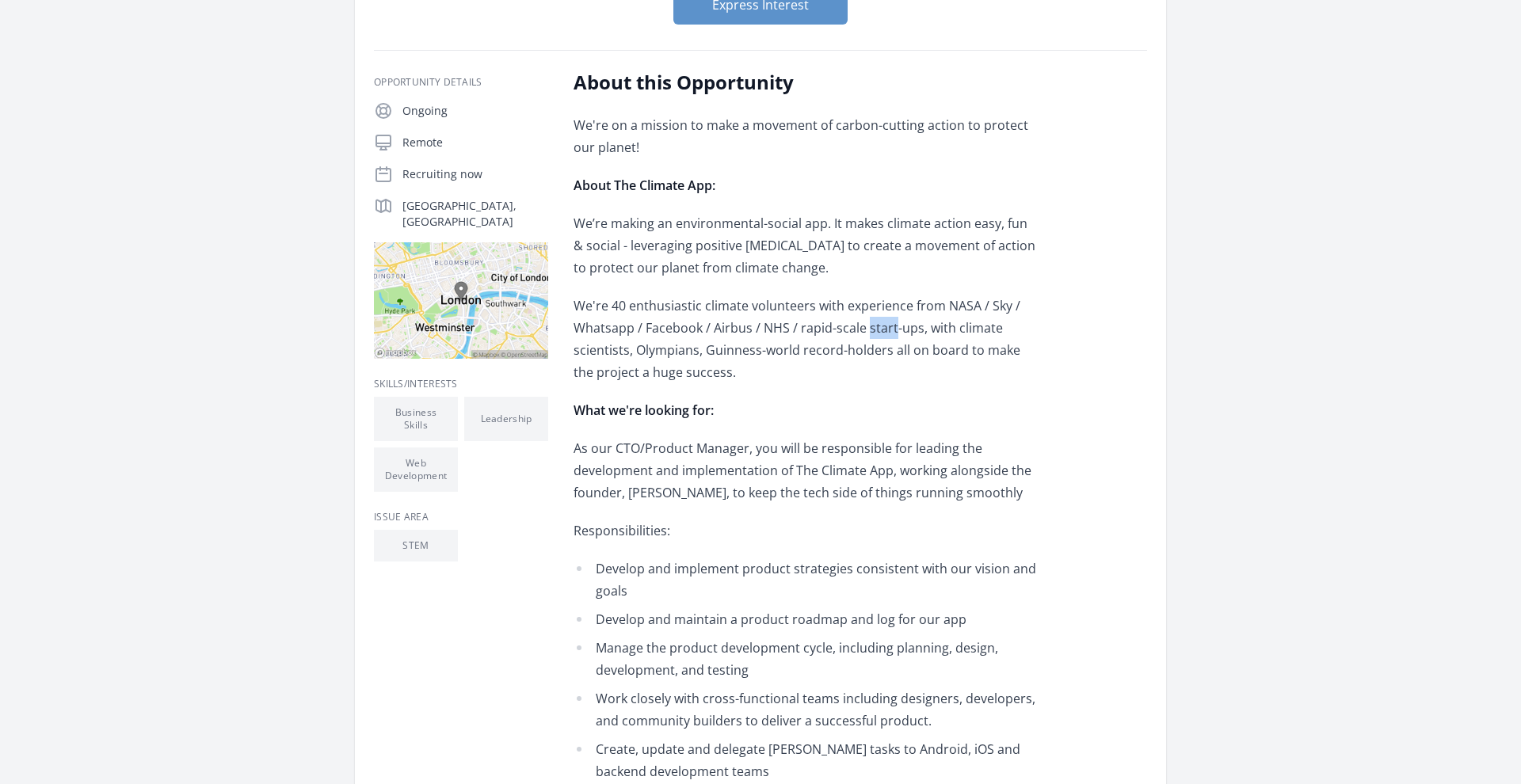
click at [869, 331] on span "We're 40 enthusiastic climate volunteers with experience from NASA / Sky / What…" at bounding box center [797, 339] width 447 height 84
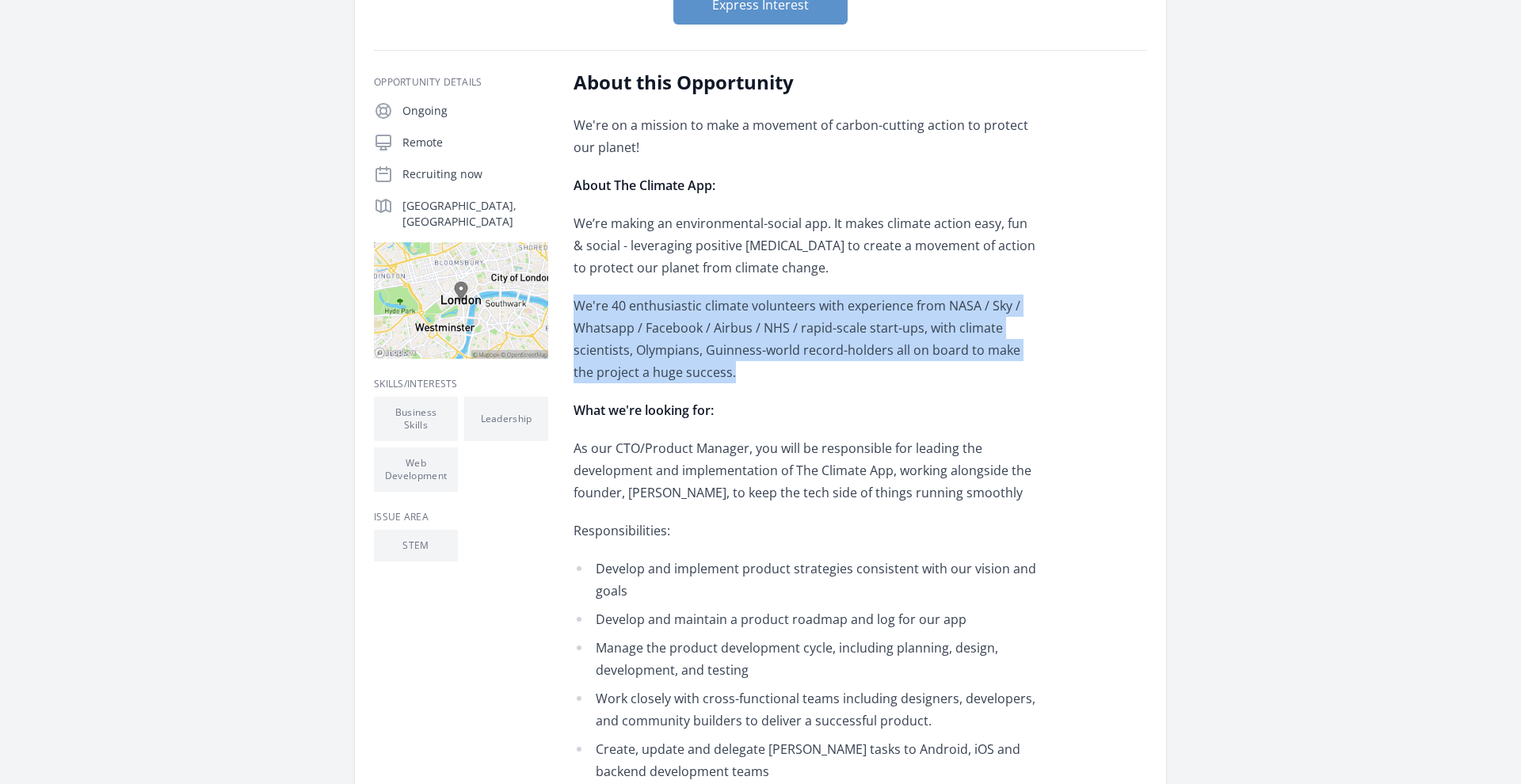
click at [869, 331] on span "We're 40 enthusiastic climate volunteers with experience from NASA / Sky / What…" at bounding box center [797, 339] width 447 height 84
click at [715, 364] on p "We're 40 enthusiastic climate volunteers with experience from NASA / Sky / What…" at bounding box center [805, 339] width 464 height 88
drag, startPoint x: 715, startPoint y: 364, endPoint x: 597, endPoint y: 313, distance: 128.5
click at [597, 313] on p "We're 40 enthusiastic climate volunteers with experience from NASA / Sky / What…" at bounding box center [805, 339] width 464 height 88
click at [597, 313] on span "We're 40 enthusiastic climate volunteers with experience from NASA / Sky / What…" at bounding box center [797, 339] width 447 height 84
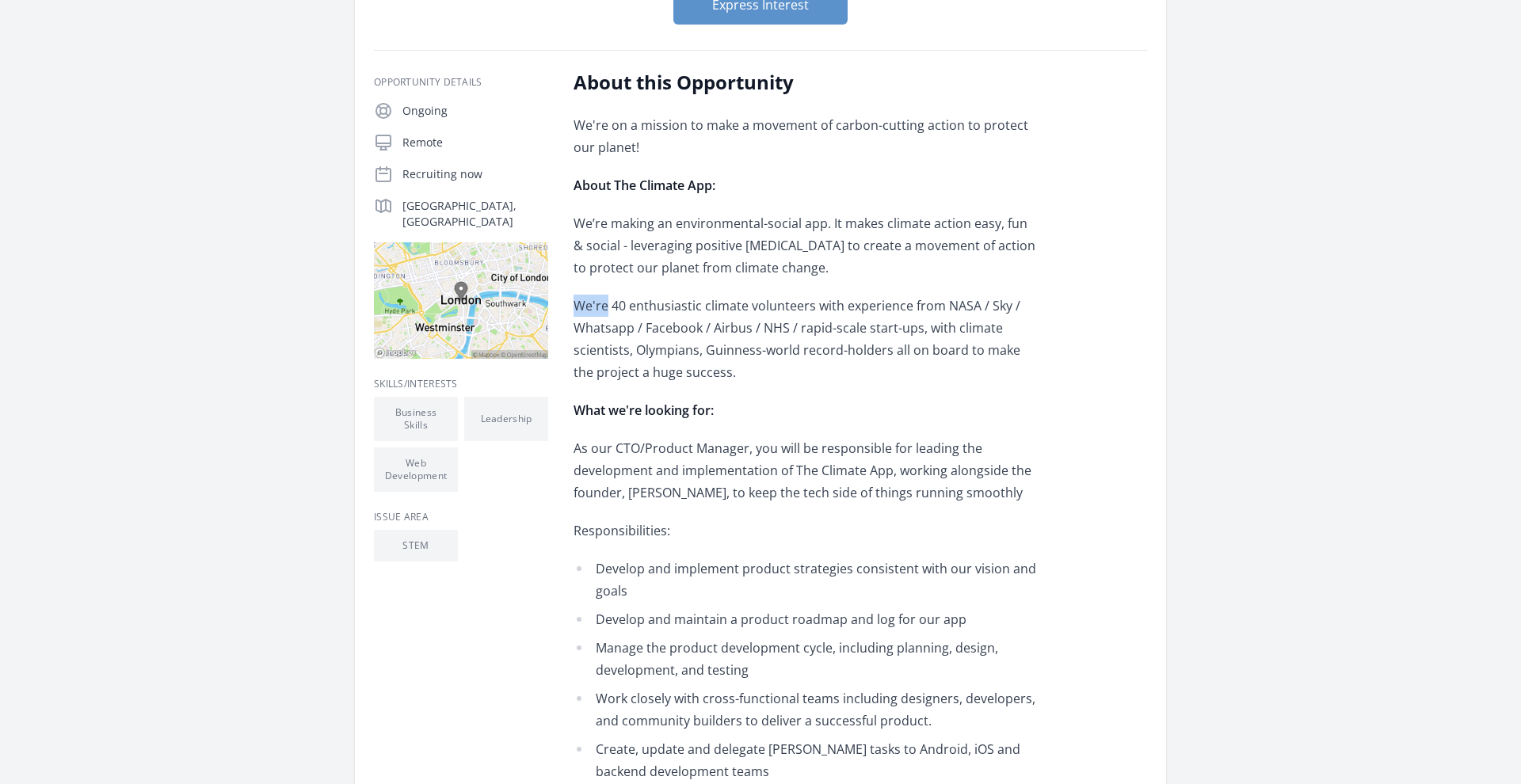
click at [597, 313] on span "We're 40 enthusiastic climate volunteers with experience from NASA / Sky / What…" at bounding box center [797, 339] width 447 height 84
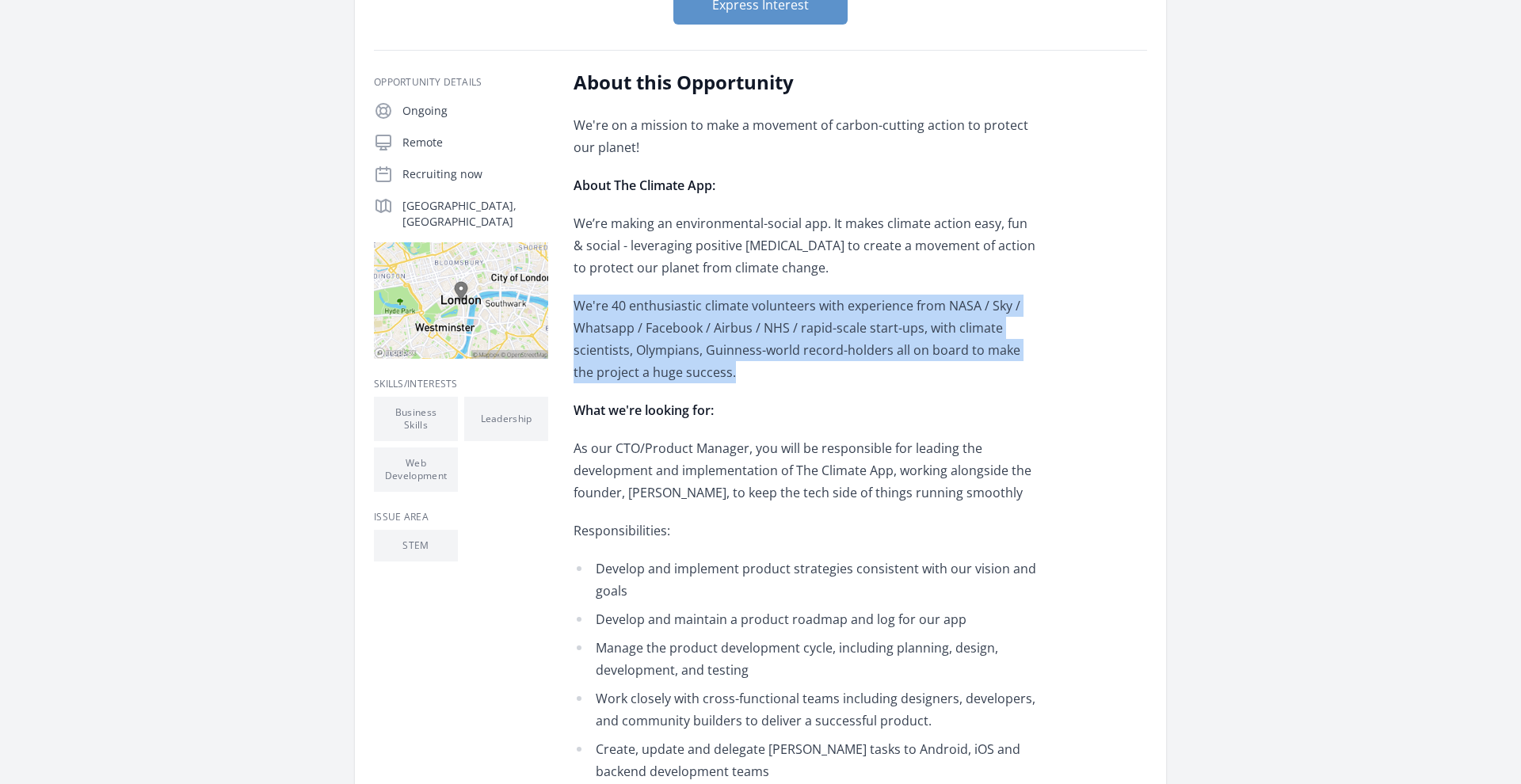
click at [597, 313] on span "We're 40 enthusiastic climate volunteers with experience from NASA / Sky / What…" at bounding box center [797, 339] width 447 height 84
click at [640, 329] on span "We're 40 enthusiastic climate volunteers with experience from NASA / Sky / What…" at bounding box center [797, 339] width 447 height 84
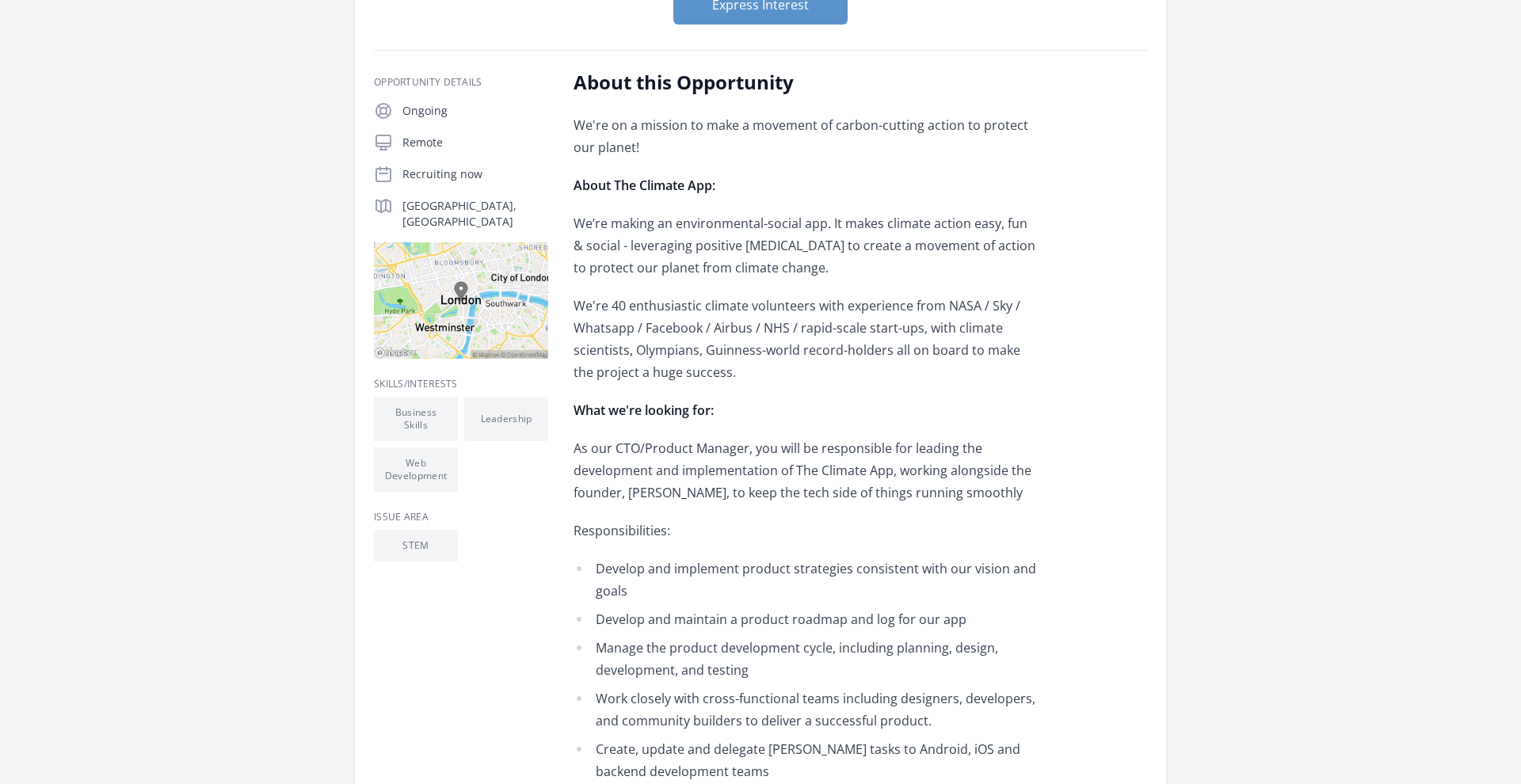
click at [819, 455] on span "As our CTO/Product Manager, you will be responsible for leading the development…" at bounding box center [803, 470] width 458 height 62
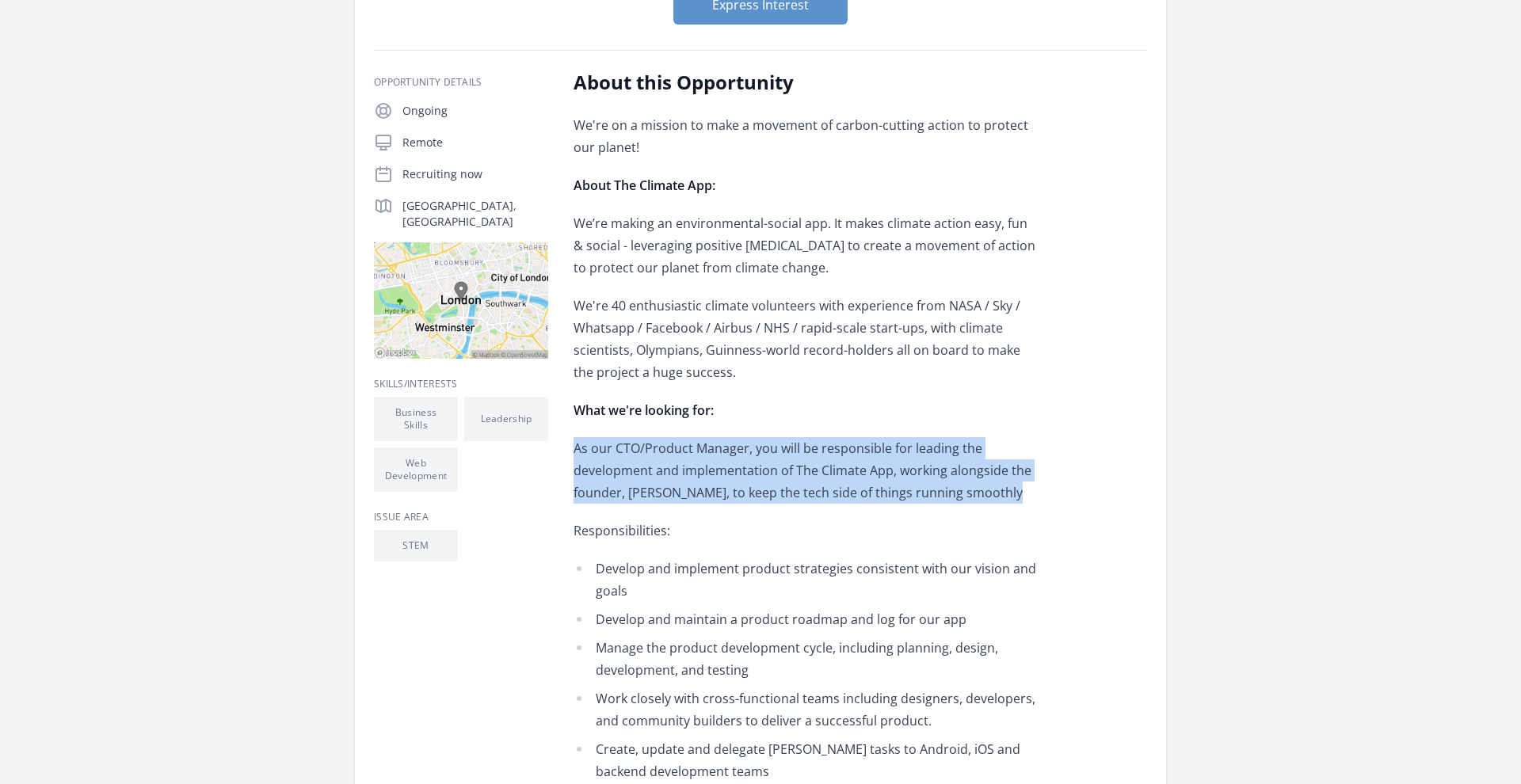
click at [819, 455] on span "As our CTO/Product Manager, you will be responsible for leading the development…" at bounding box center [803, 470] width 458 height 62
click at [857, 477] on span "As our CTO/Product Manager, you will be responsible for leading the development…" at bounding box center [803, 470] width 458 height 62
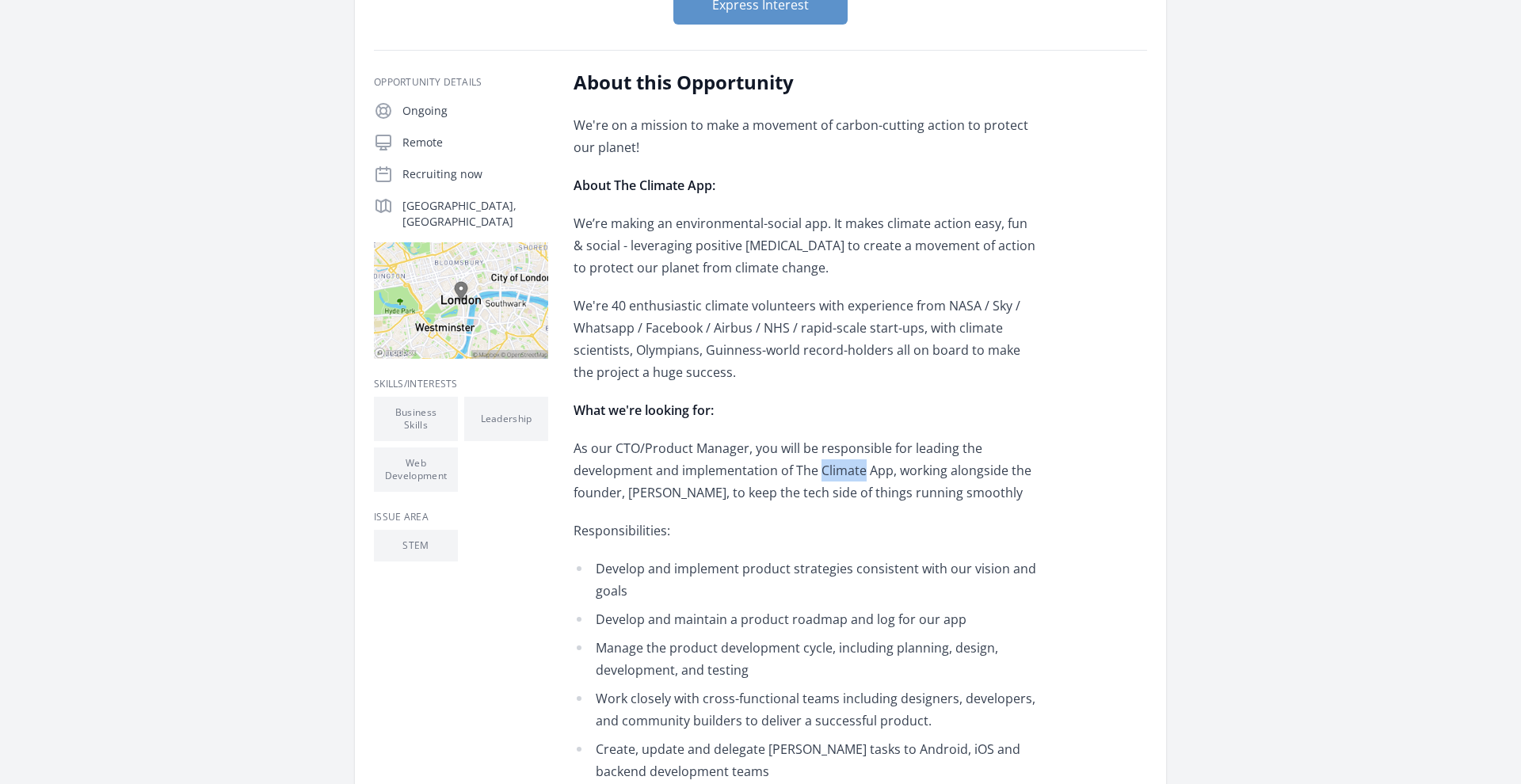
click at [857, 477] on span "As our CTO/Product Manager, you will be responsible for leading the development…" at bounding box center [803, 470] width 458 height 62
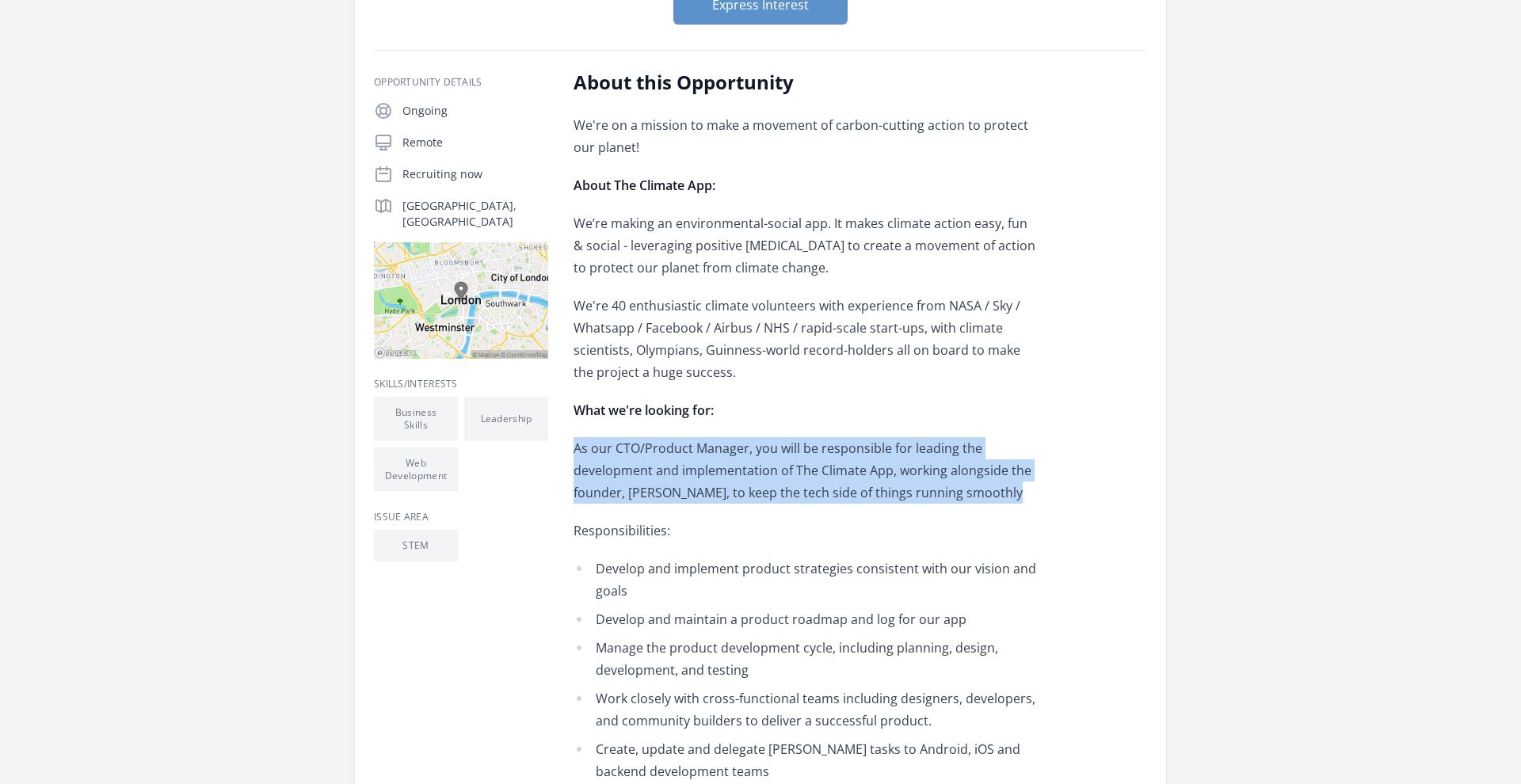
click at [857, 477] on span "As our CTO/Product Manager, you will be responsible for leading the development…" at bounding box center [803, 470] width 458 height 62
click at [912, 483] on p "As our CTO/Product Manager, you will be responsible for leading the development…" at bounding box center [805, 470] width 464 height 67
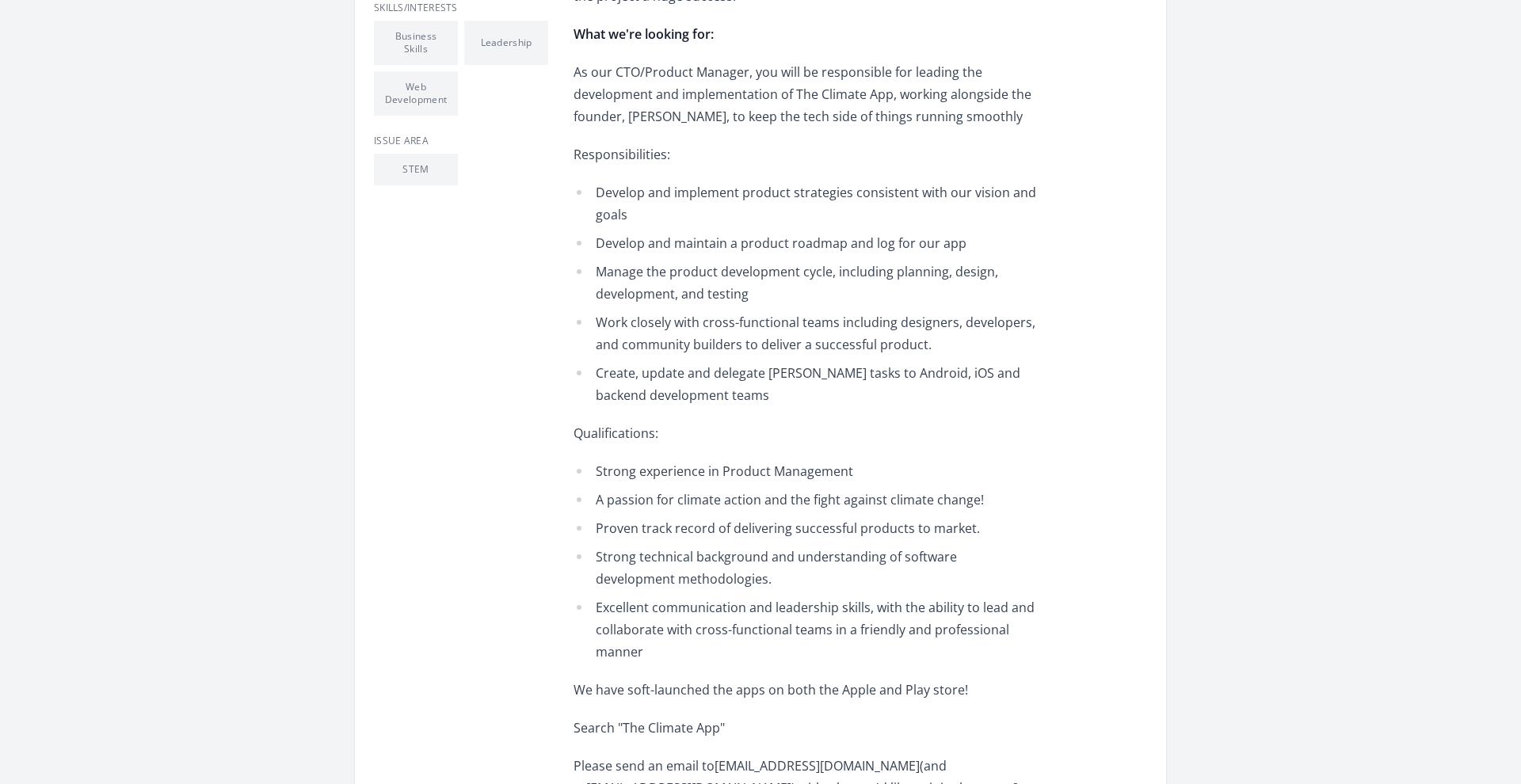
scroll to position [611, 0]
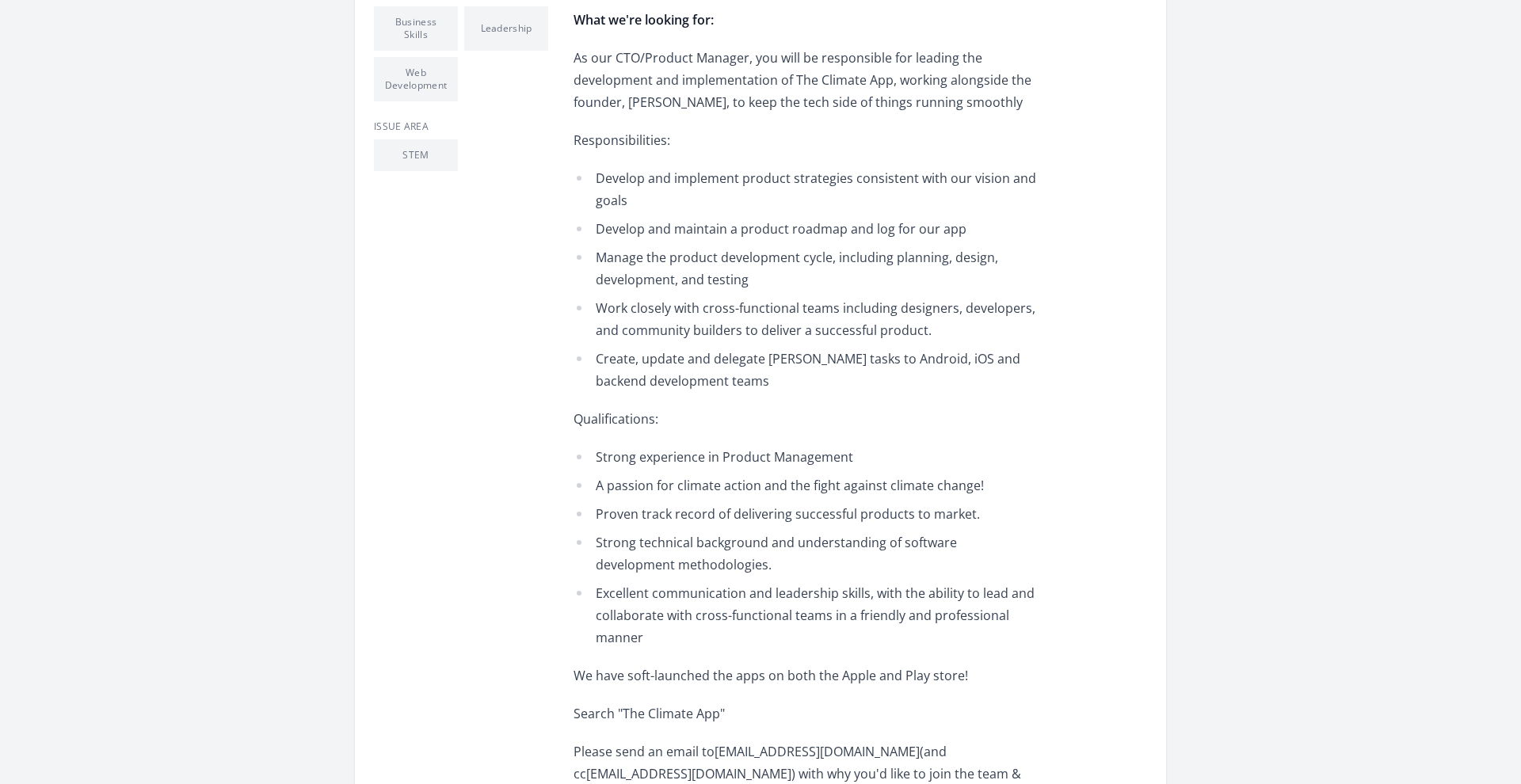
click at [702, 375] on span "Create, update and delegate Trello tasks to Android, iOS and backend developmen…" at bounding box center [808, 370] width 425 height 39
click at [724, 379] on li "Create, update and delegate Trello tasks to Android, iOS and backend developmen…" at bounding box center [805, 370] width 464 height 44
drag, startPoint x: 724, startPoint y: 379, endPoint x: 585, endPoint y: 356, distance: 140.9
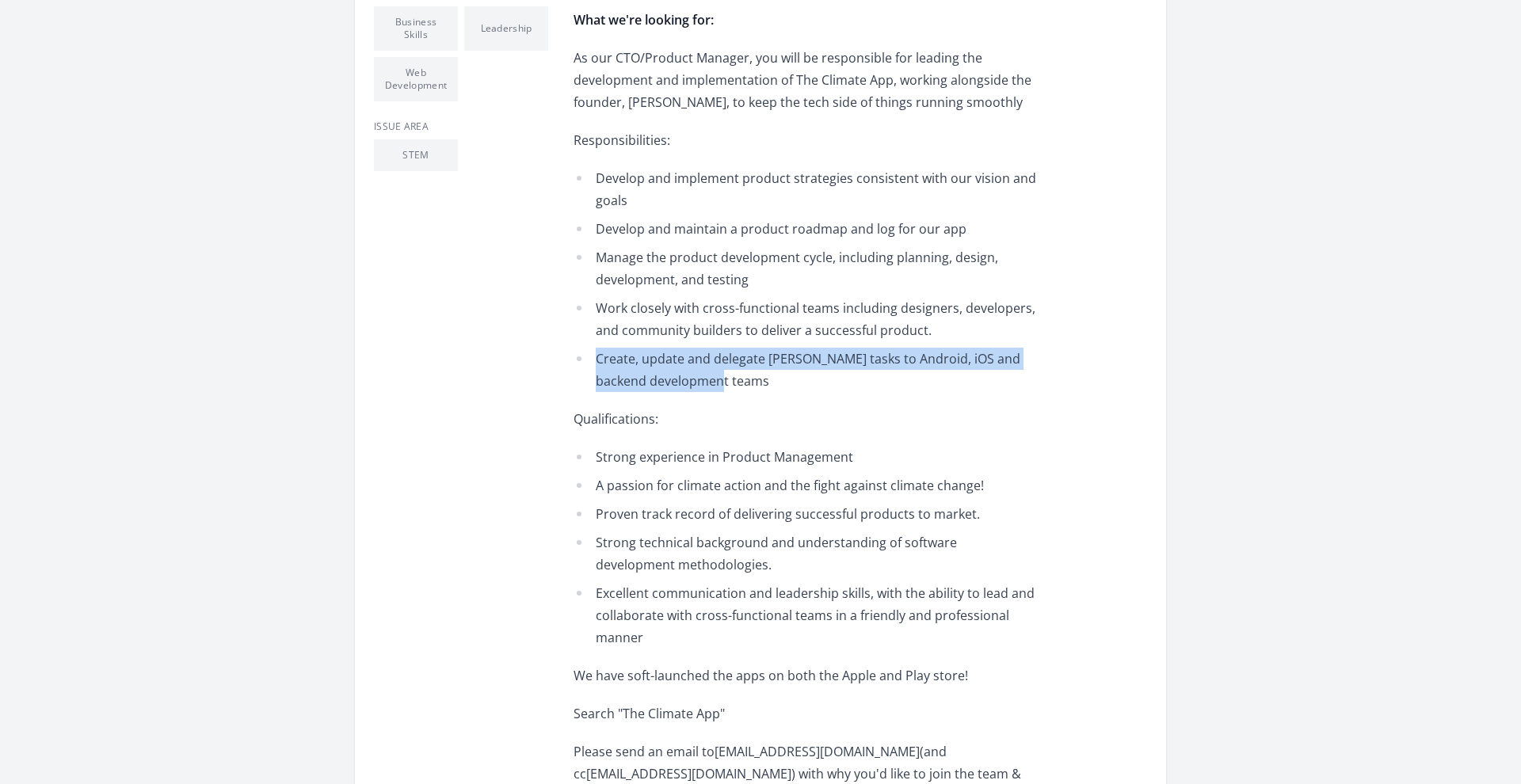
click at [585, 356] on li "Create, update and delegate Trello tasks to Android, iOS and backend developmen…" at bounding box center [805, 370] width 464 height 44
click at [667, 370] on li "Create, update and delegate Trello tasks to Android, iOS and backend developmen…" at bounding box center [805, 370] width 464 height 44
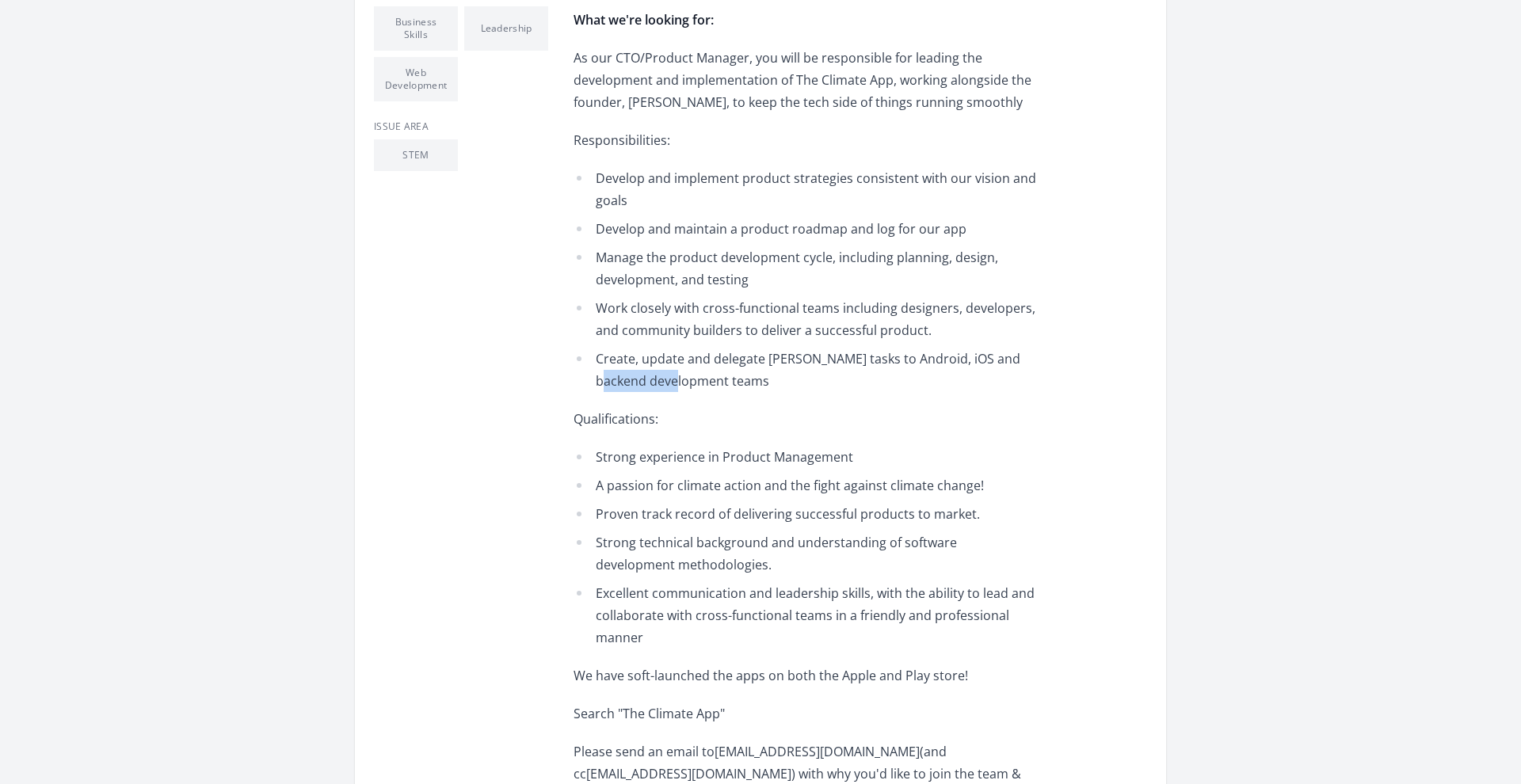
click at [667, 370] on li "Create, update and delegate Trello tasks to Android, iOS and backend developmen…" at bounding box center [805, 370] width 464 height 44
click at [693, 373] on span "Create, update and delegate Trello tasks to Android, iOS and backend developmen…" at bounding box center [808, 370] width 425 height 39
drag, startPoint x: 840, startPoint y: 453, endPoint x: 579, endPoint y: 450, distance: 261.0
click at [579, 450] on li "Strong experience in Product Management" at bounding box center [805, 457] width 464 height 22
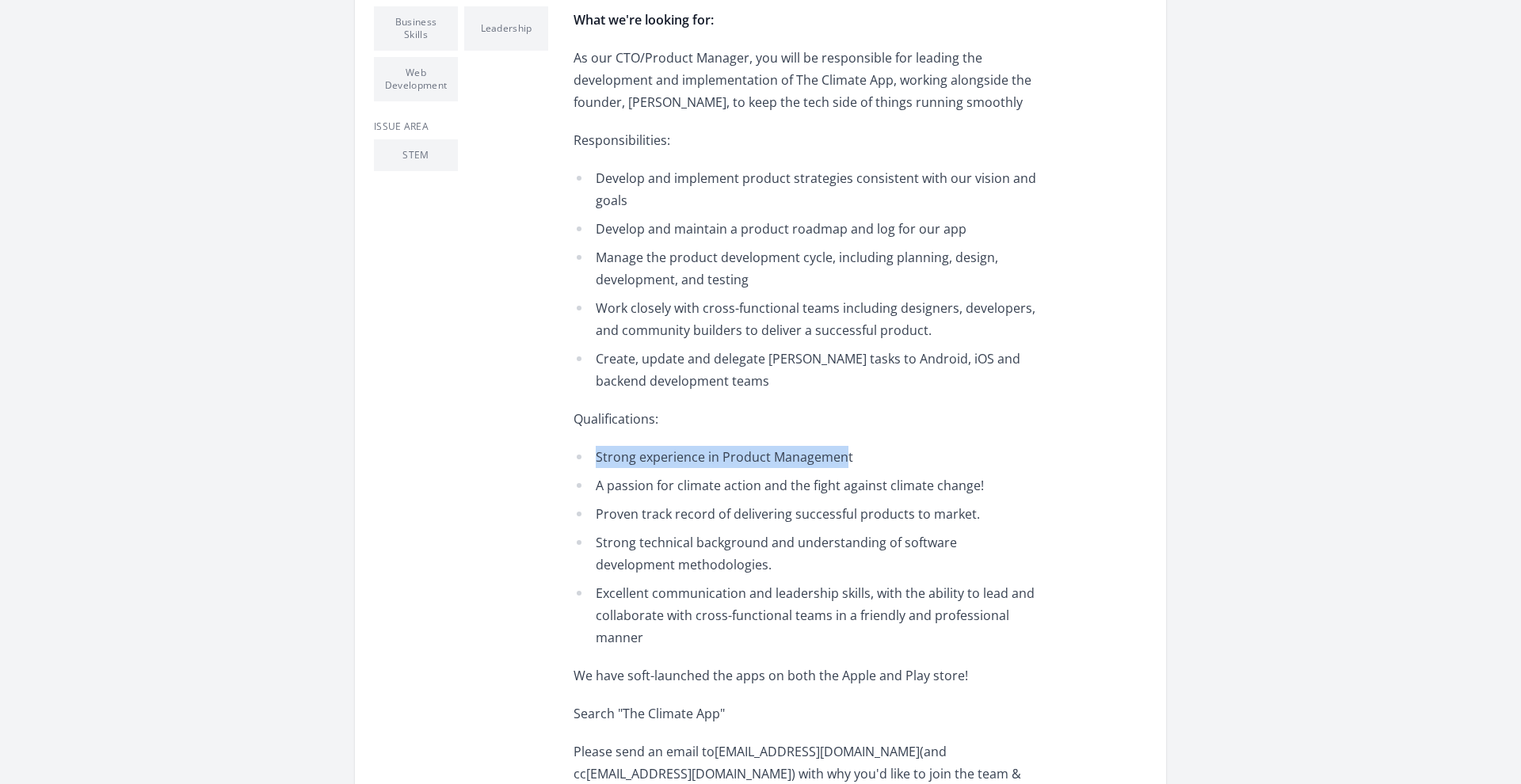
click at [579, 450] on li "Strong experience in Product Management" at bounding box center [805, 457] width 464 height 22
click at [624, 492] on span "A passion for climate action and the fight against climate change!" at bounding box center [789, 486] width 388 height 18
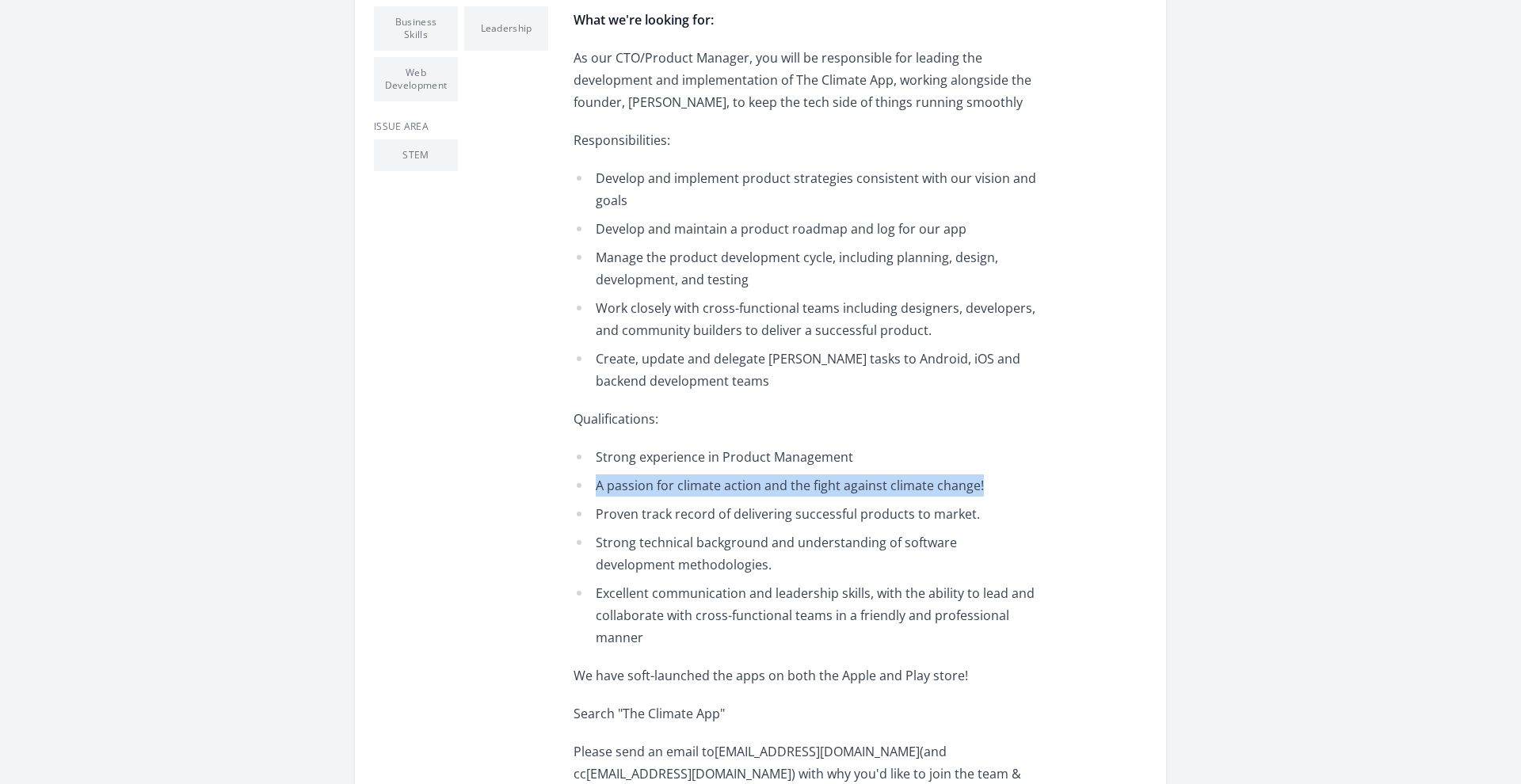
click at [624, 492] on span "A passion for climate action and the fight against climate change!" at bounding box center [789, 486] width 388 height 18
click at [641, 517] on span "Proven track record of delivering successful products to market." at bounding box center [787, 514] width 384 height 18
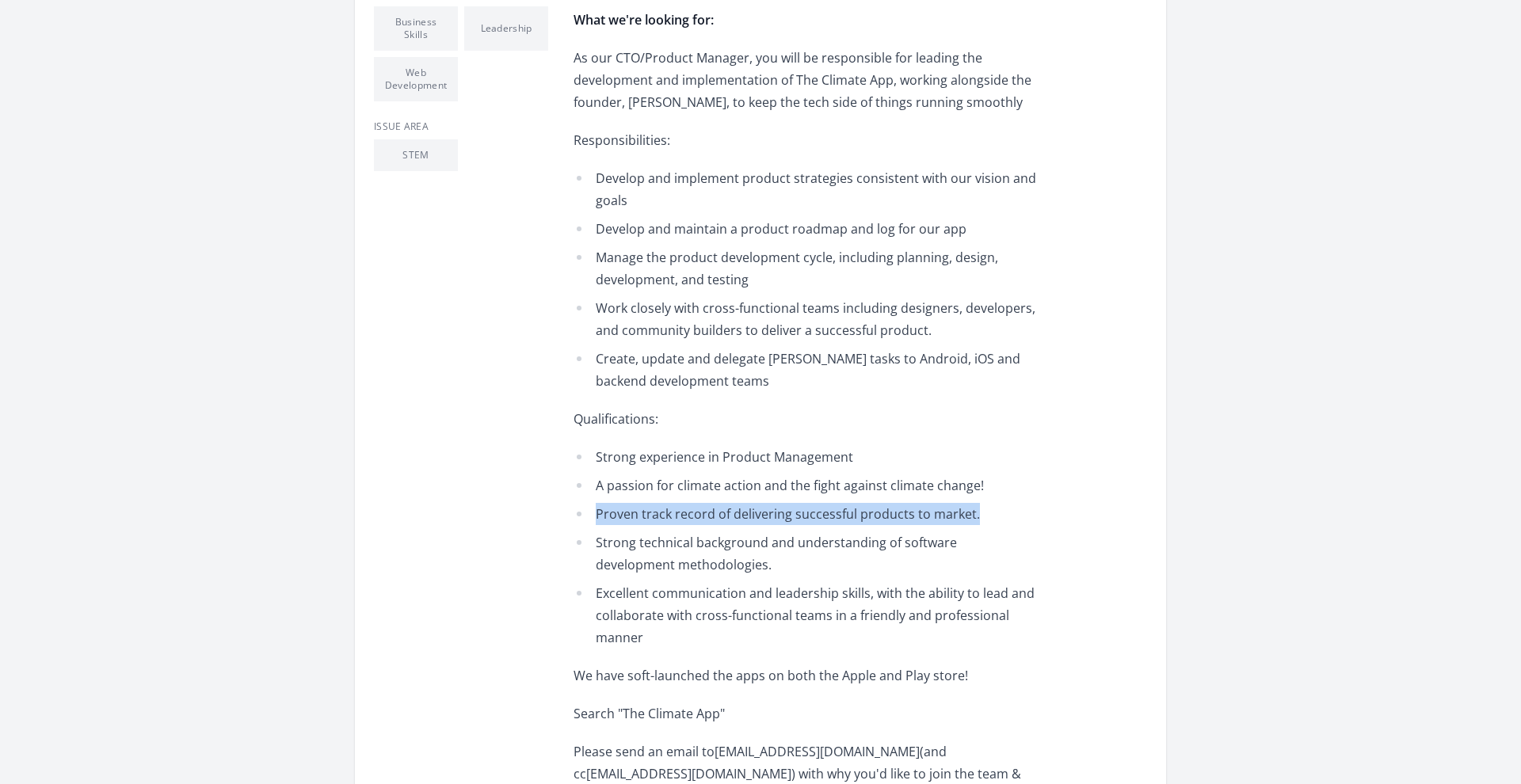
click at [641, 517] on span "Proven track record of delivering successful products to market." at bounding box center [787, 514] width 384 height 18
click at [662, 564] on span "Strong technical background and understanding of software development methodolo…" at bounding box center [776, 553] width 362 height 39
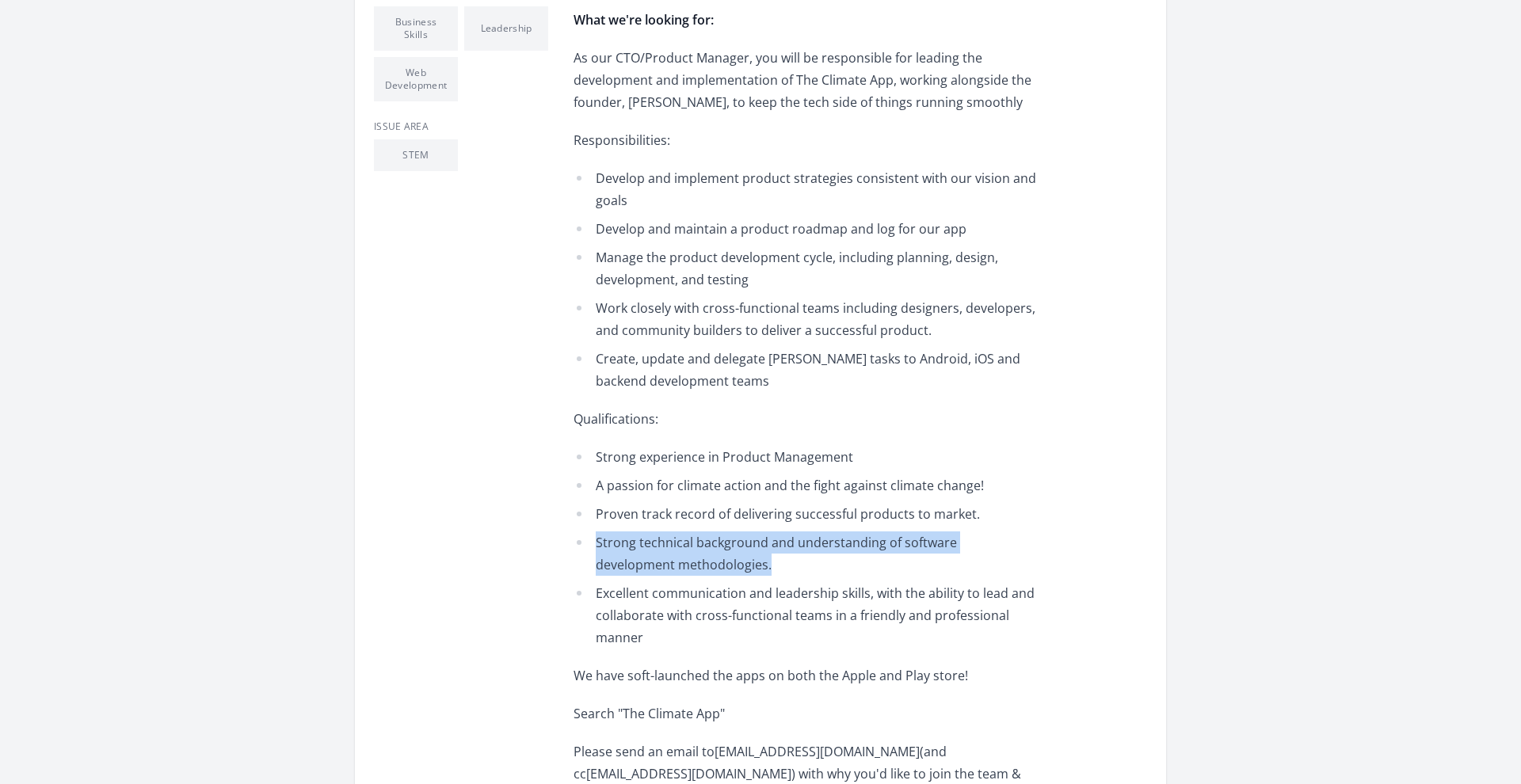
click at [662, 564] on span "Strong technical background and understanding of software development methodolo…" at bounding box center [776, 553] width 362 height 39
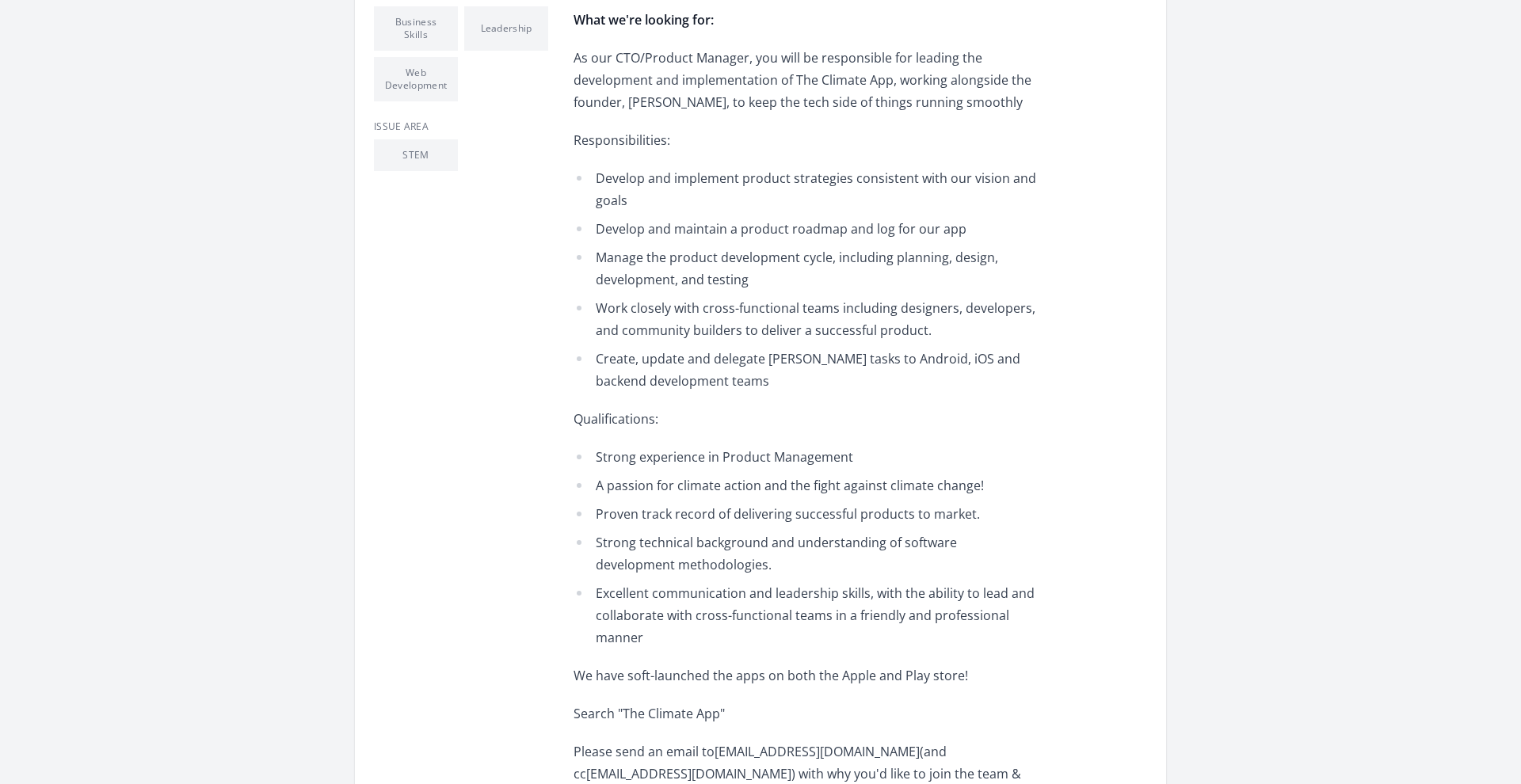
click at [710, 599] on span "Excellent communication and leadership skills, with the ability to lead and col…" at bounding box center [815, 615] width 439 height 62
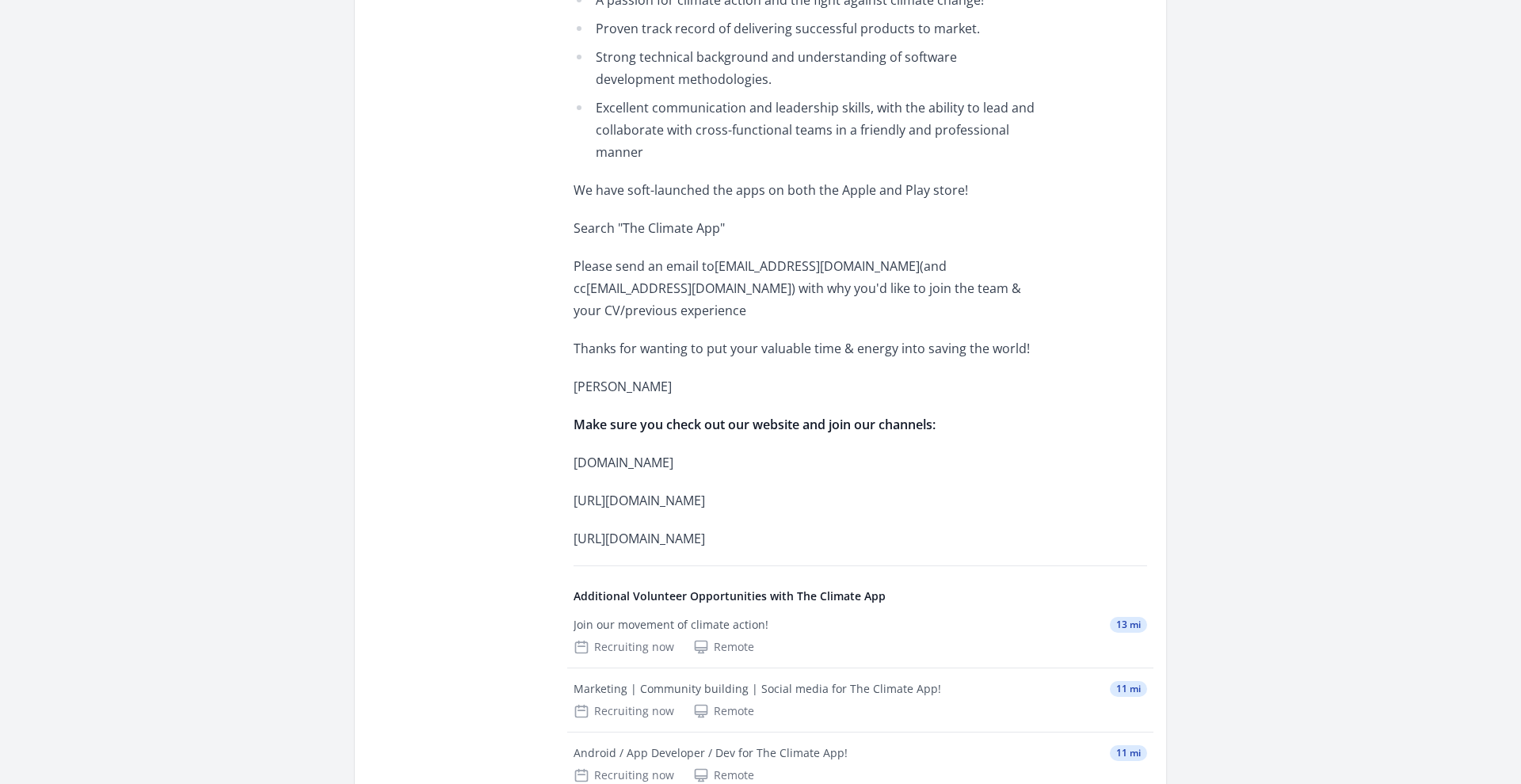
scroll to position [1092, 0]
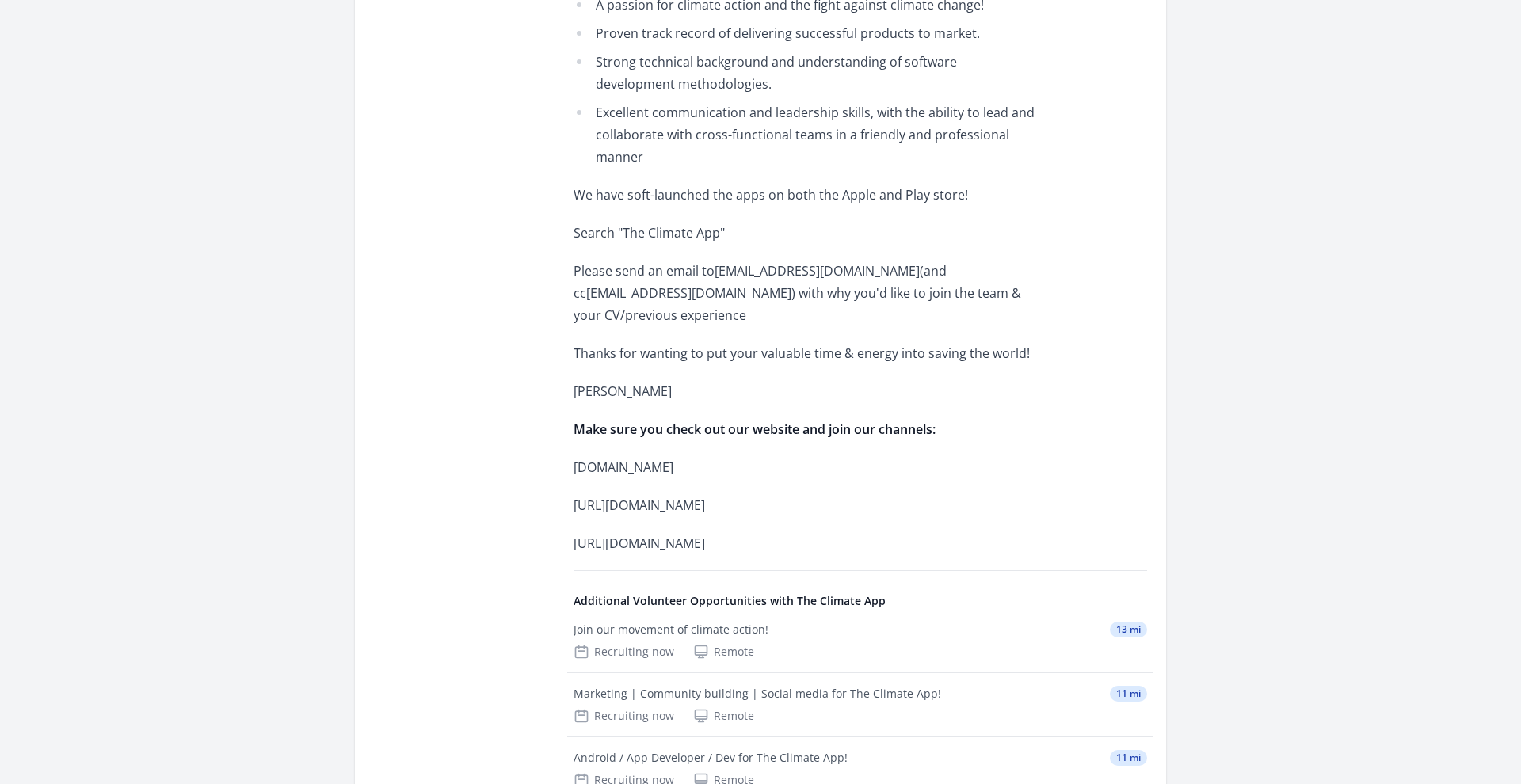
click at [684, 472] on p "www.theclimateapp.earth" at bounding box center [805, 468] width 464 height 22
click at [702, 472] on p "www.theclimateapp.earth" at bounding box center [805, 468] width 464 height 22
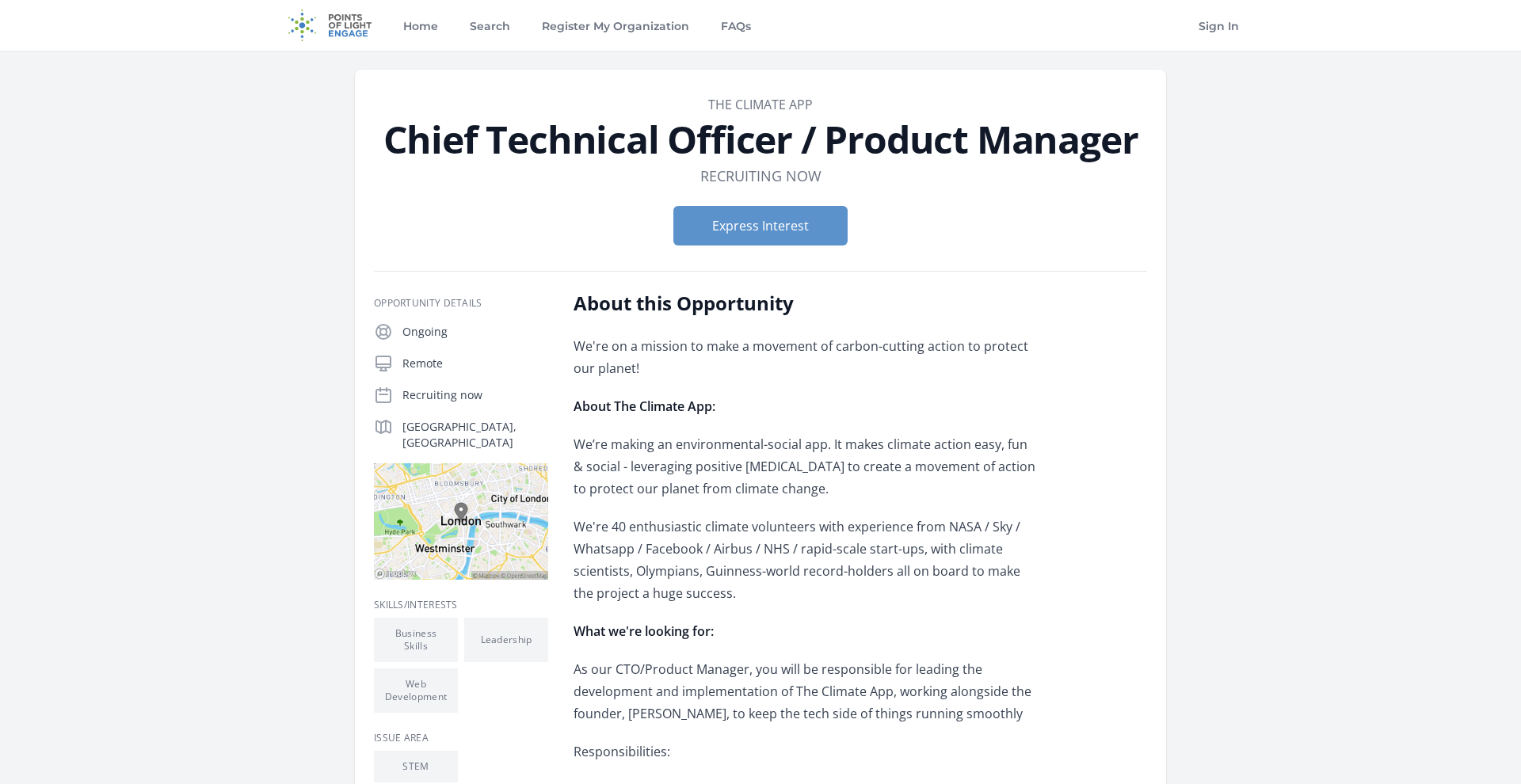
scroll to position [0, 0]
click at [782, 226] on button "Express Interest" at bounding box center [760, 225] width 174 height 39
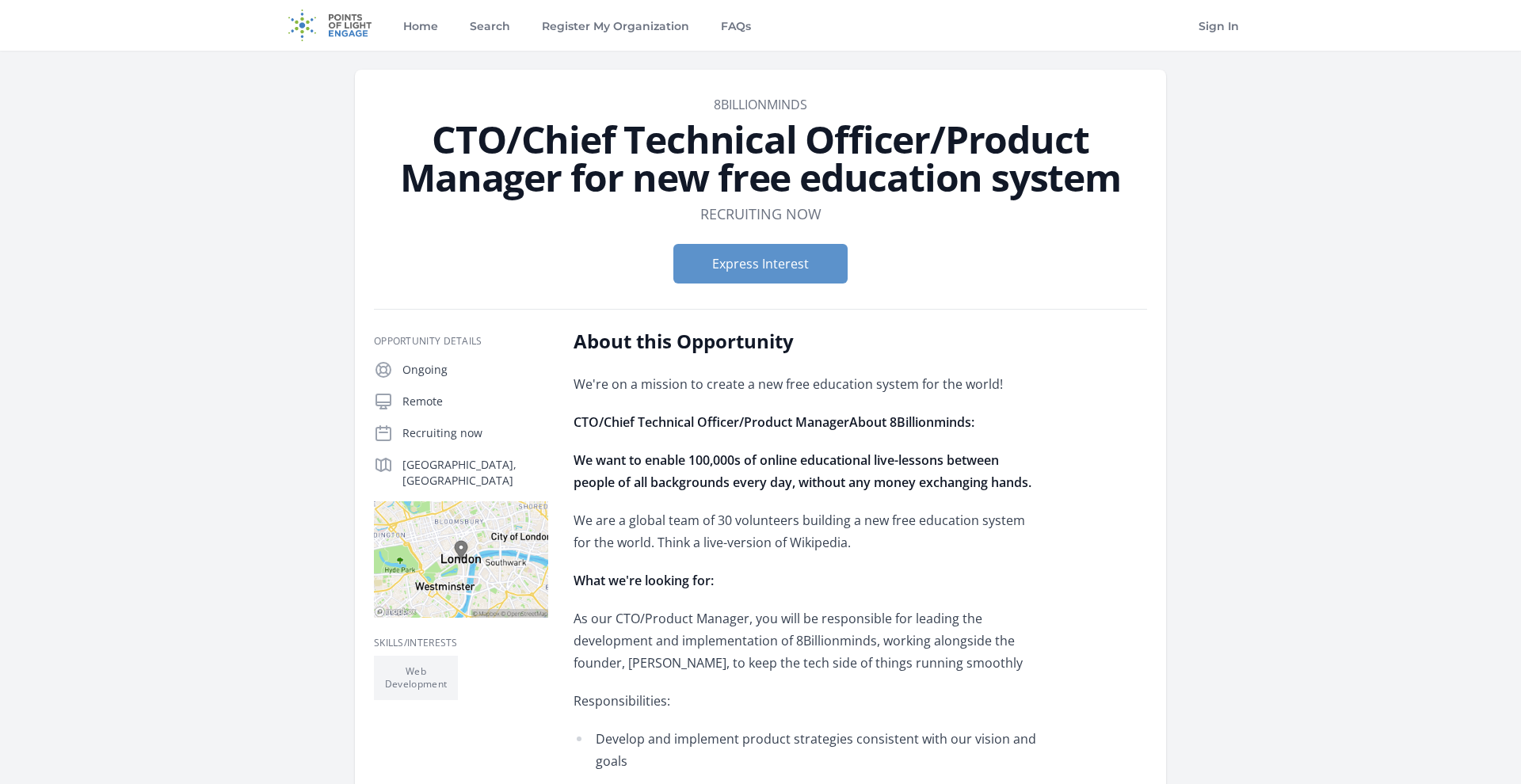
click at [832, 425] on strong "CTO/Chief Technical Officer/Product ManagerAbout 8Billionminds:" at bounding box center [774, 423] width 401 height 18
click at [871, 429] on strong "CTO/Chief Technical Officer/Product ManagerAbout 8Billionminds:" at bounding box center [774, 423] width 401 height 18
click at [855, 459] on strong "We want to enable 100,000s of online educational live-lessons between people of…" at bounding box center [803, 471] width 458 height 39
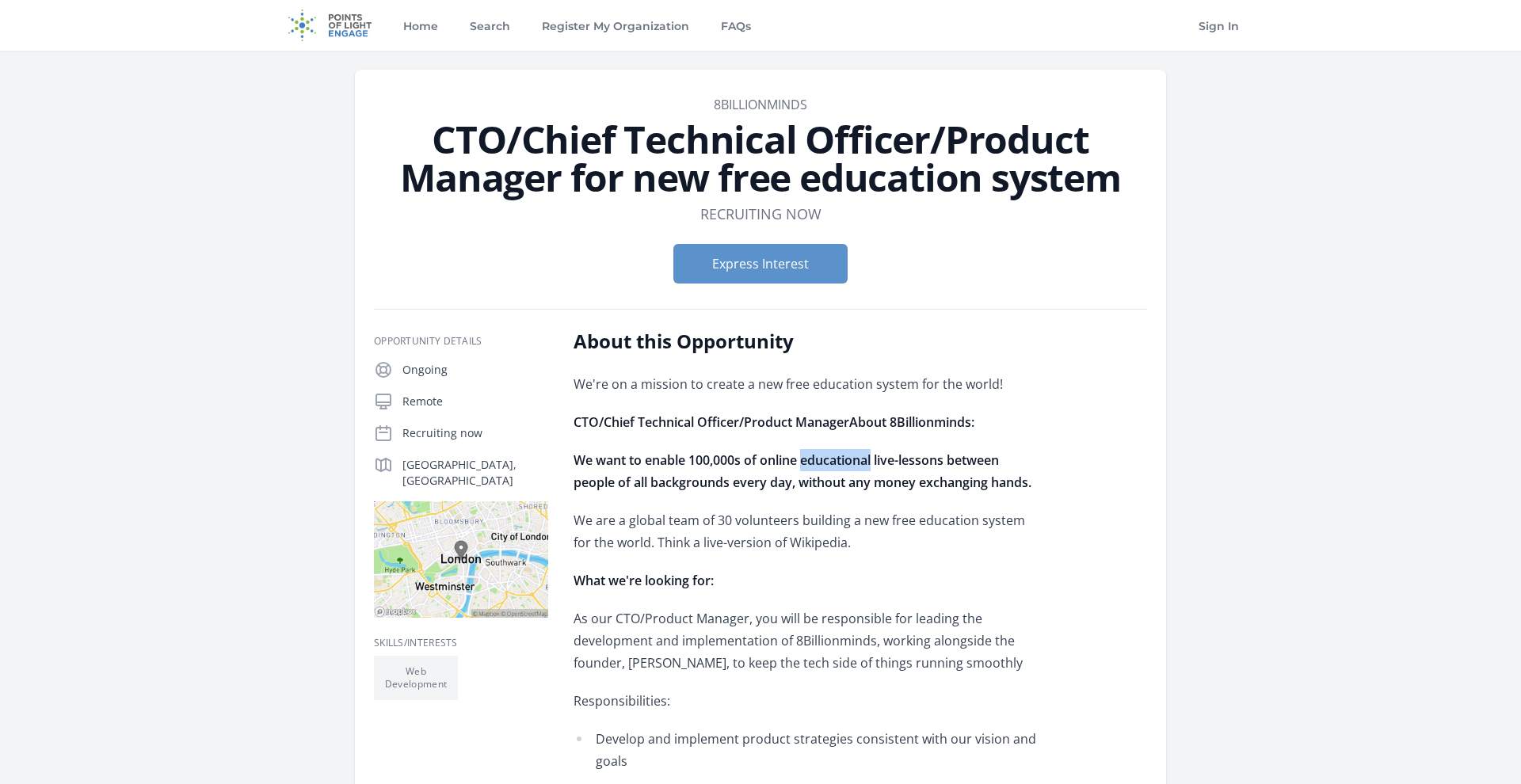
click at [855, 459] on strong "We want to enable 100,000s of online educational live-lessons between people of…" at bounding box center [803, 471] width 458 height 39
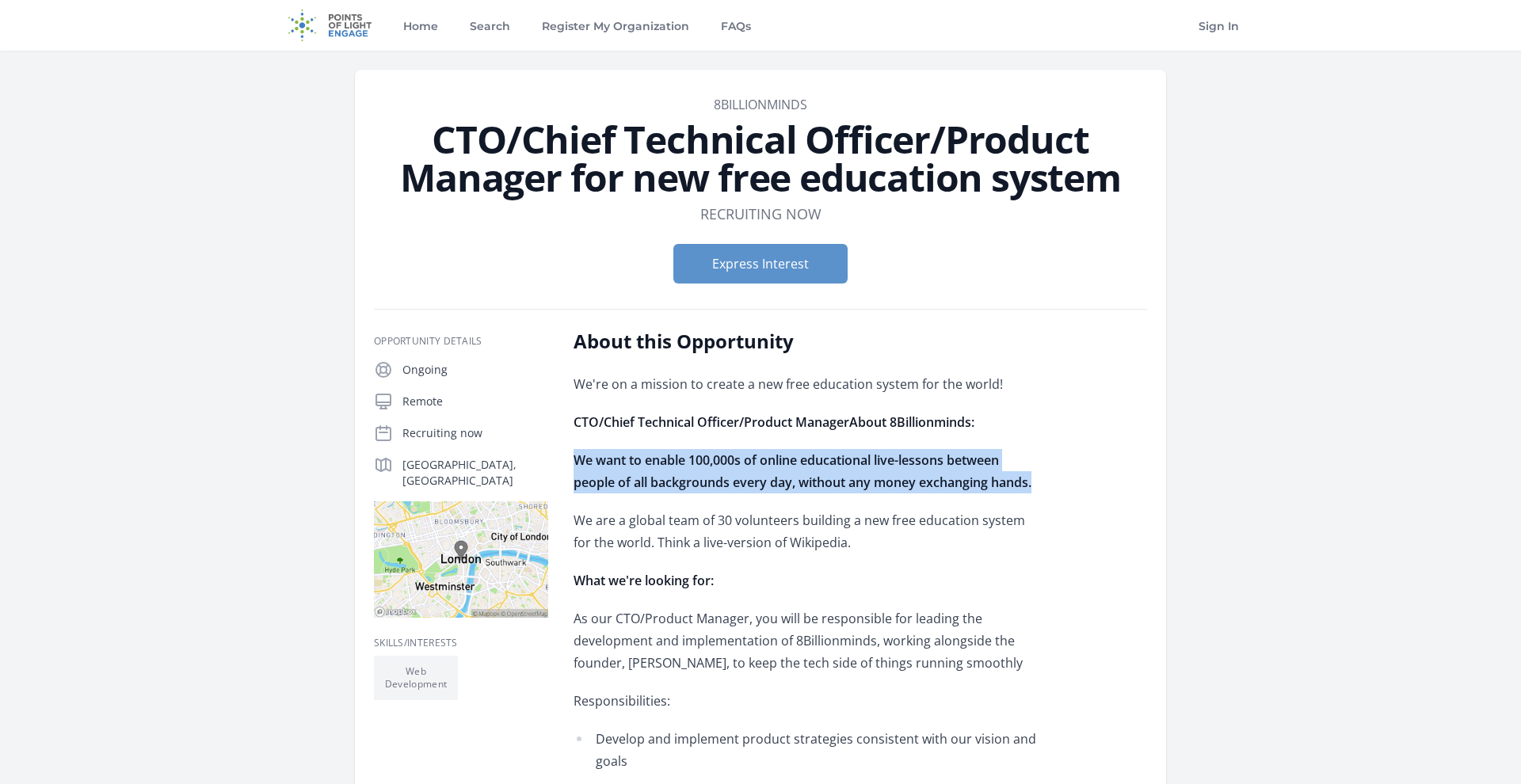
click at [855, 459] on strong "We want to enable 100,000s of online educational live-lessons between people of…" at bounding box center [803, 471] width 458 height 39
click at [894, 468] on strong "We want to enable 100,000s of online educational live-lessons between people of…" at bounding box center [803, 471] width 458 height 39
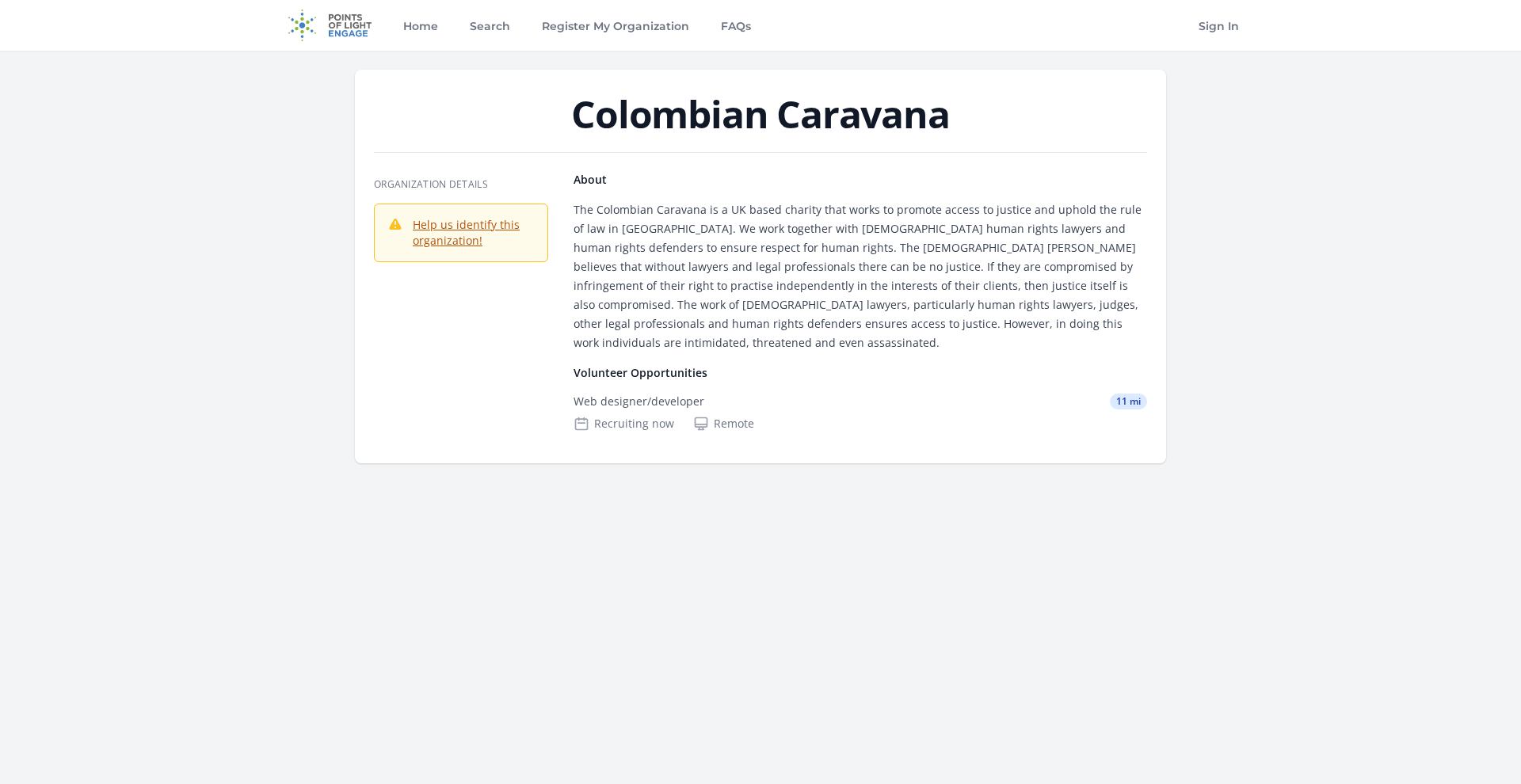
click at [727, 255] on p "The Colombian Caravana is a UK based charity that works to promote access to ju…" at bounding box center [861, 276] width 574 height 152
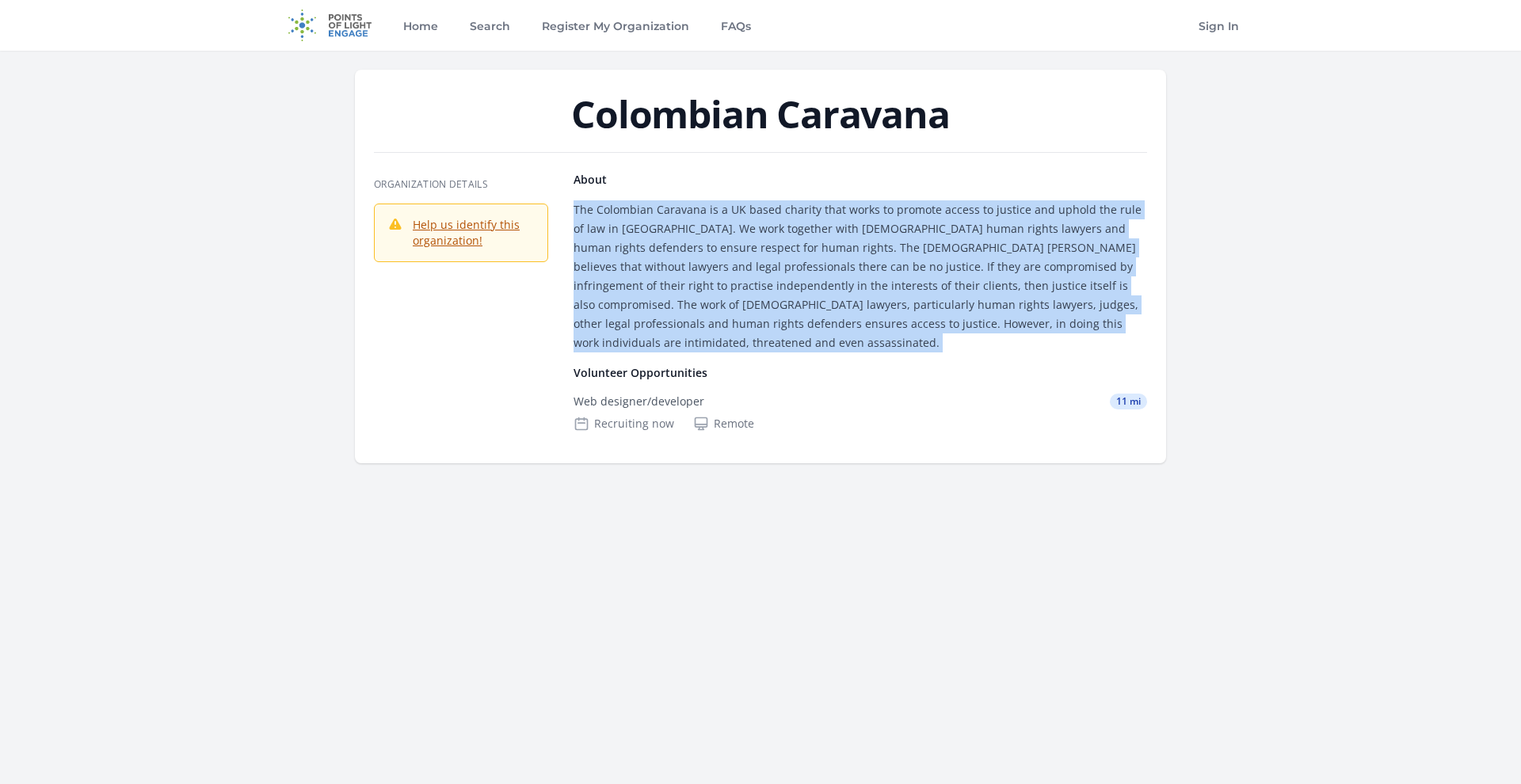
click at [727, 255] on p "The Colombian Caravana is a UK based charity that works to promote access to ju…" at bounding box center [861, 276] width 574 height 152
click at [823, 263] on p "The Colombian Caravana is a UK based charity that works to promote access to ju…" at bounding box center [861, 276] width 574 height 152
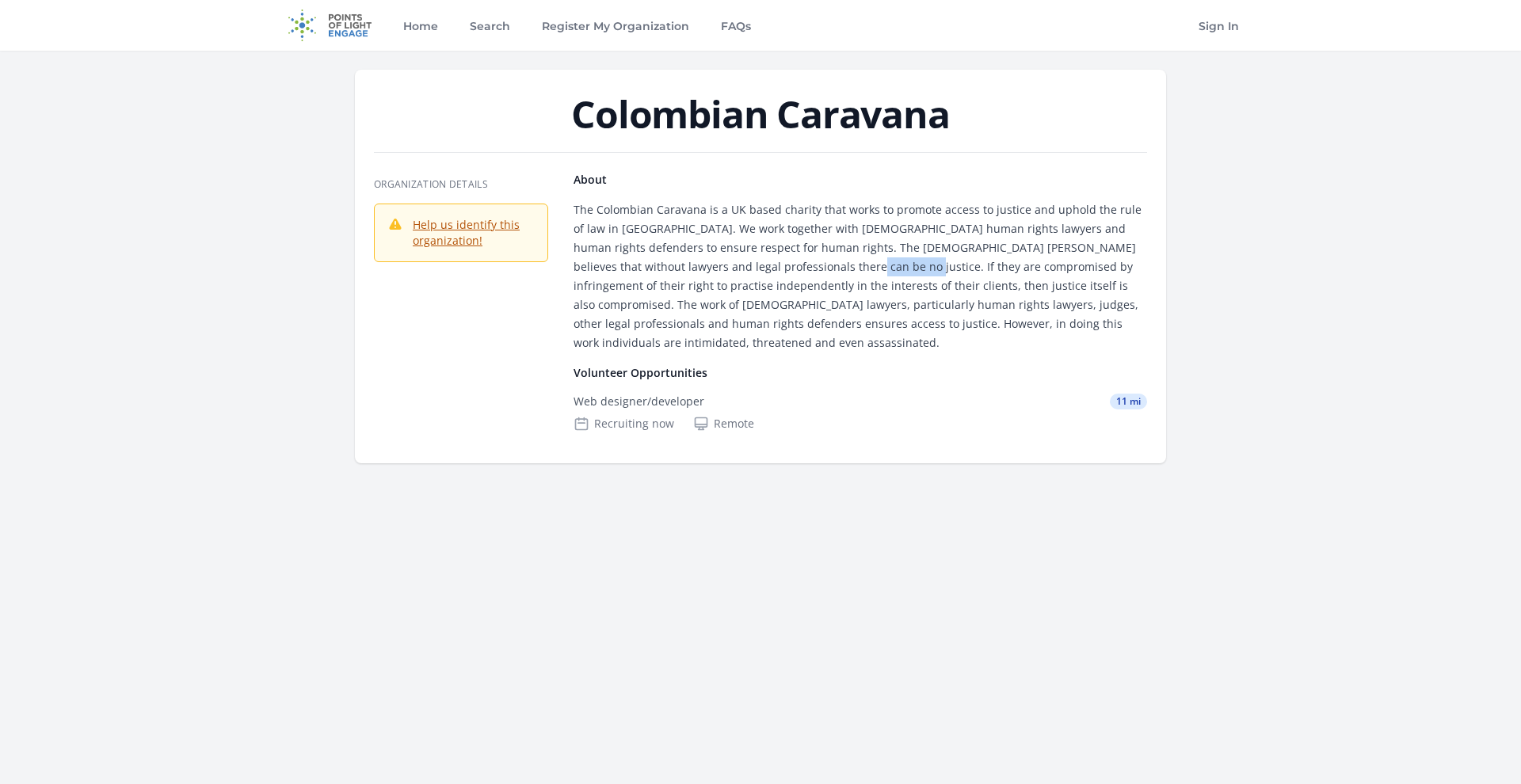
click at [823, 263] on p "The Colombian Caravana is a UK based charity that works to promote access to ju…" at bounding box center [861, 276] width 574 height 152
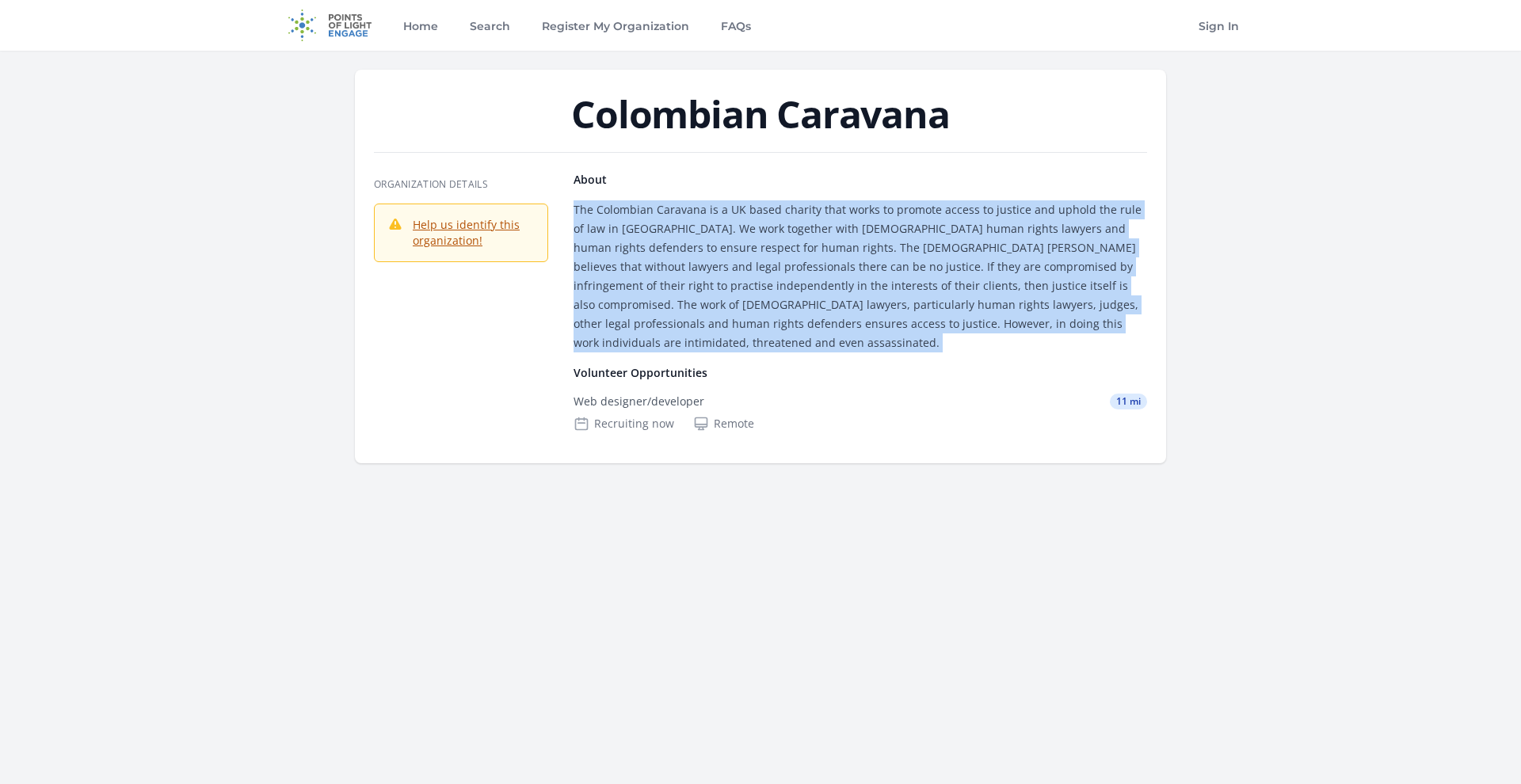
click at [823, 263] on p "The Colombian Caravana is a UK based charity that works to promote access to ju…" at bounding box center [861, 276] width 574 height 152
click at [873, 266] on p "The Colombian Caravana is a UK based charity that works to promote access to ju…" at bounding box center [861, 276] width 574 height 152
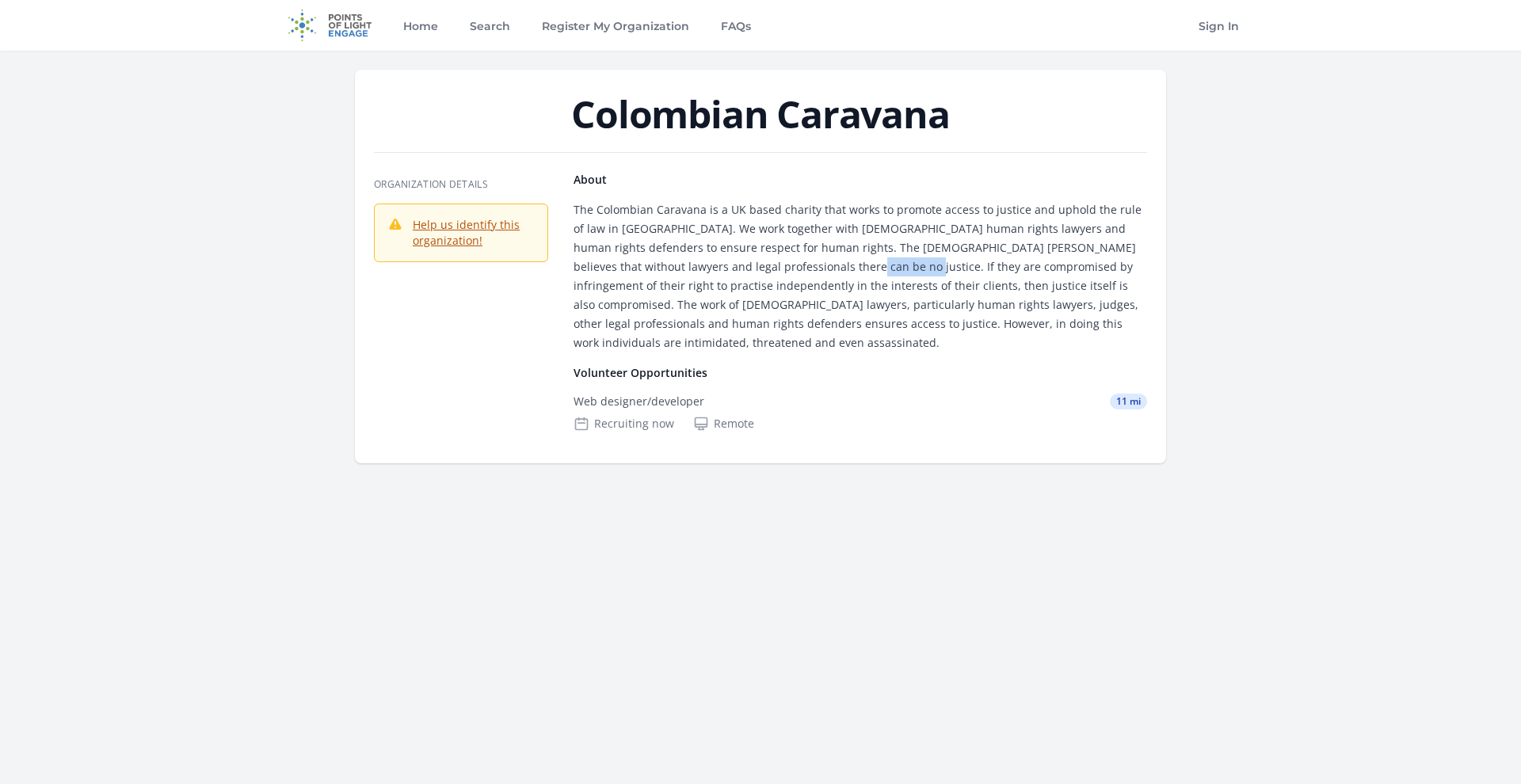
click at [873, 266] on p "The Colombian Caravana is a UK based charity that works to promote access to ju…" at bounding box center [861, 276] width 574 height 152
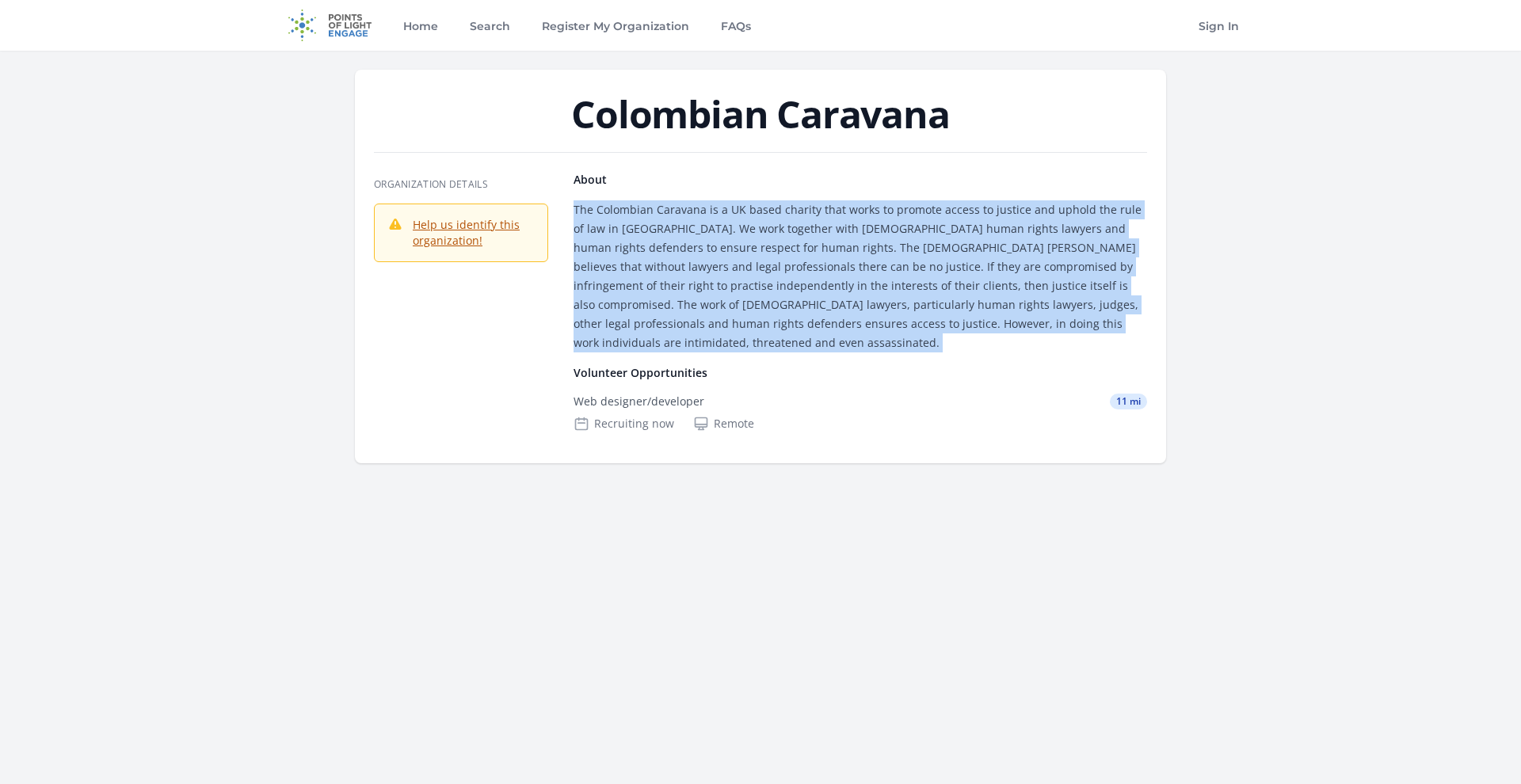
click at [873, 266] on p "The Colombian Caravana is a UK based charity that works to promote access to ju…" at bounding box center [861, 276] width 574 height 152
click at [891, 271] on p "The Colombian Caravana is a UK based charity that works to promote access to ju…" at bounding box center [861, 276] width 574 height 152
